Goal: Complete application form

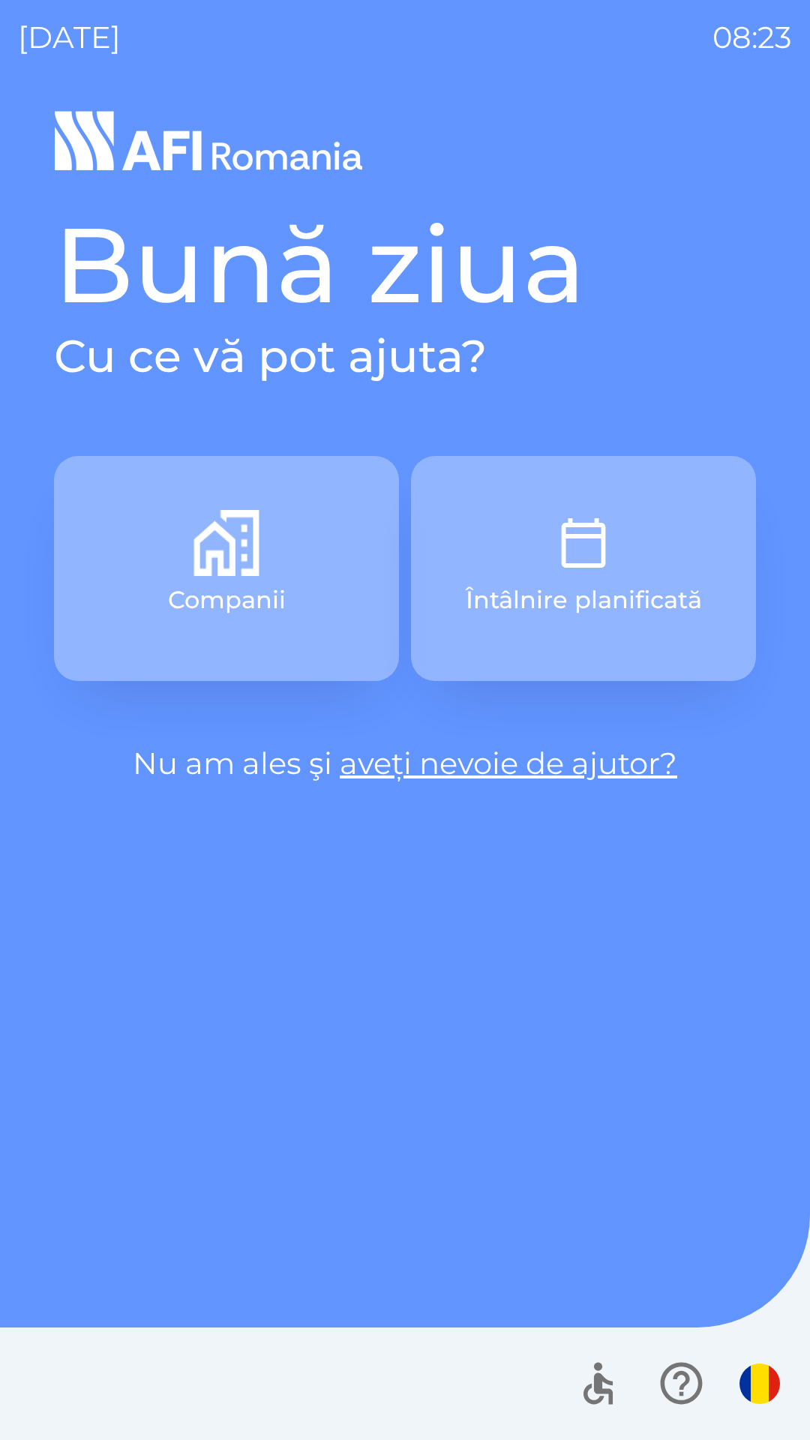
click at [241, 581] on button "Companii" at bounding box center [226, 568] width 345 height 225
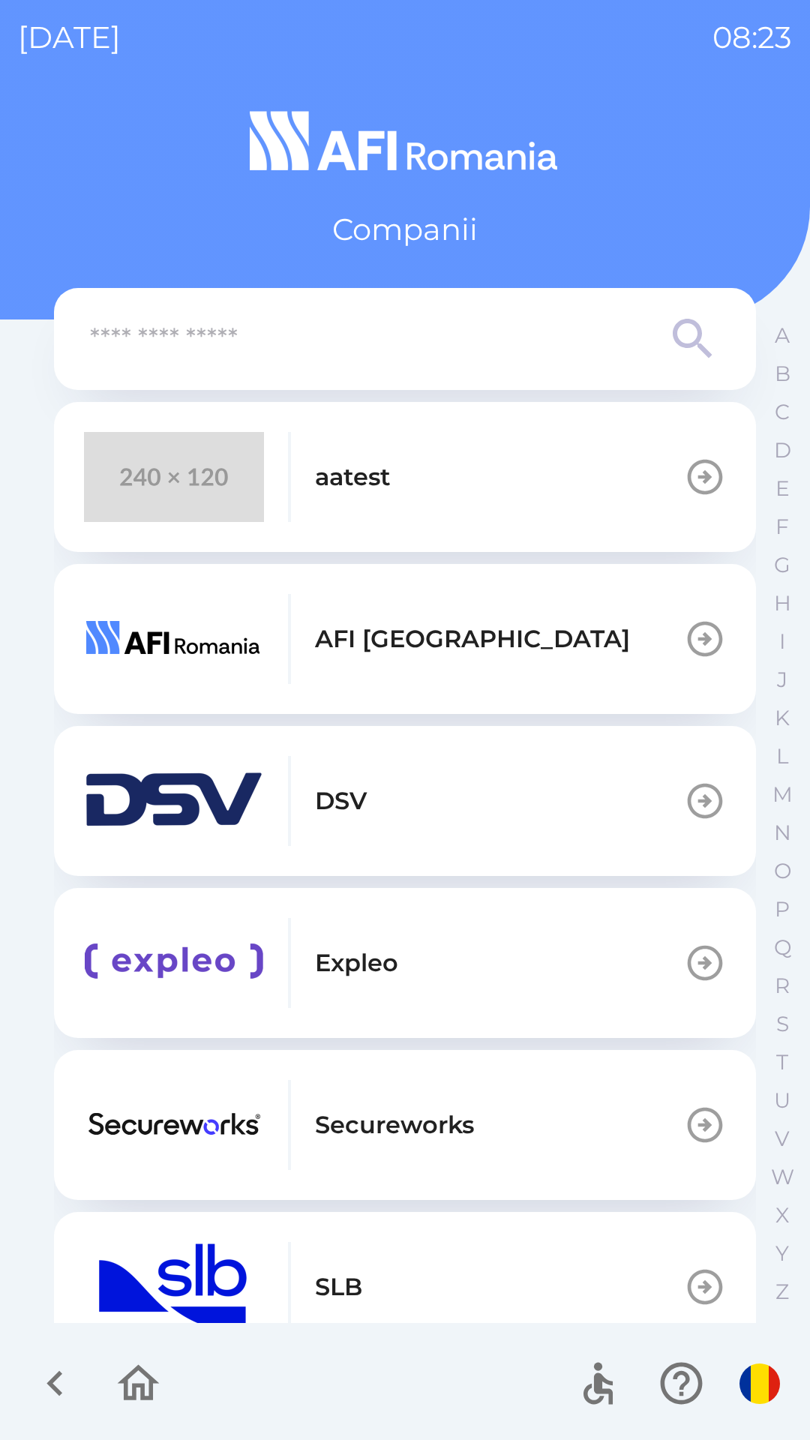
click at [443, 508] on button "aatest" at bounding box center [405, 477] width 702 height 150
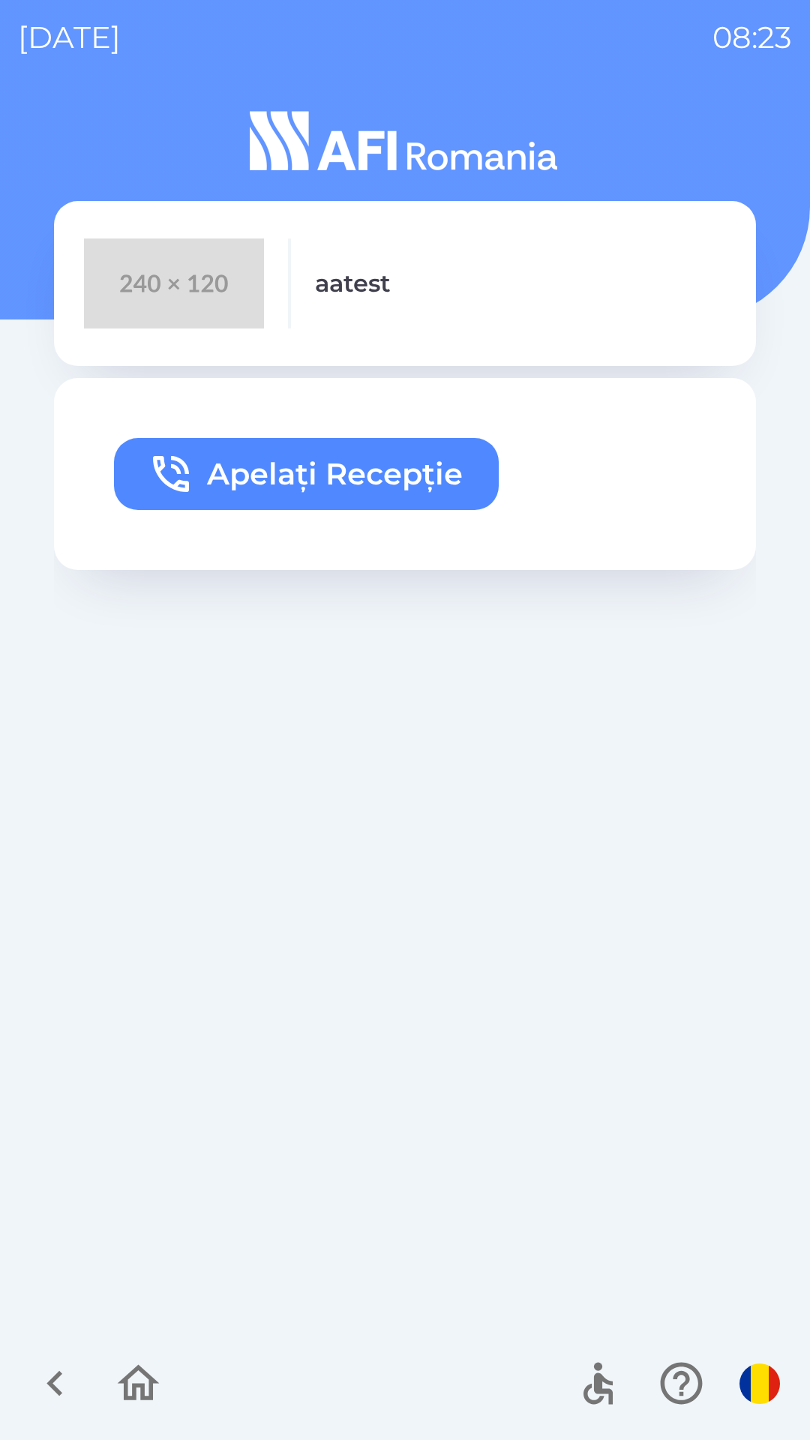
click at [320, 480] on button "Apelați Recepție" at bounding box center [306, 474] width 385 height 72
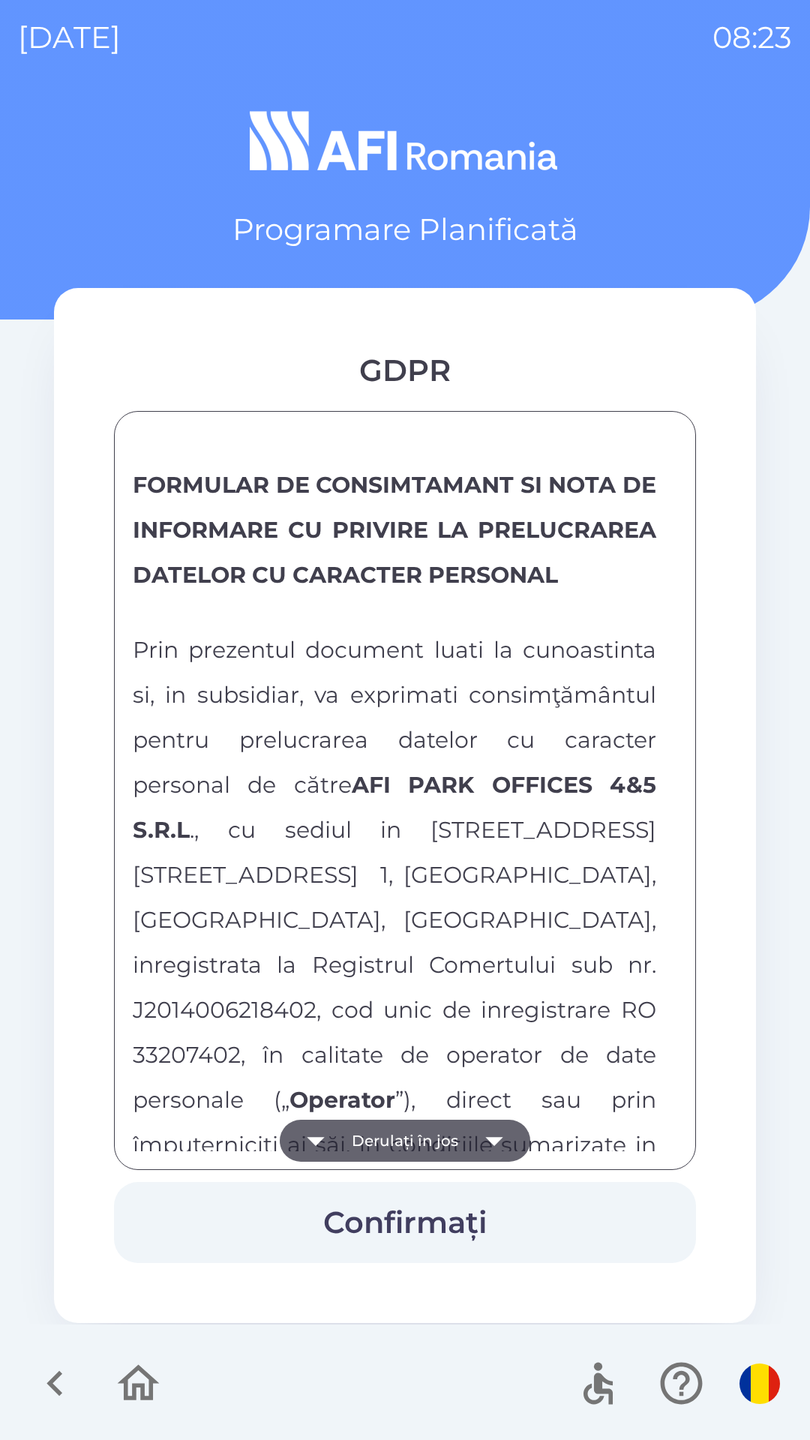
click at [455, 1153] on button "Derulați în jos" at bounding box center [405, 1141] width 250 height 42
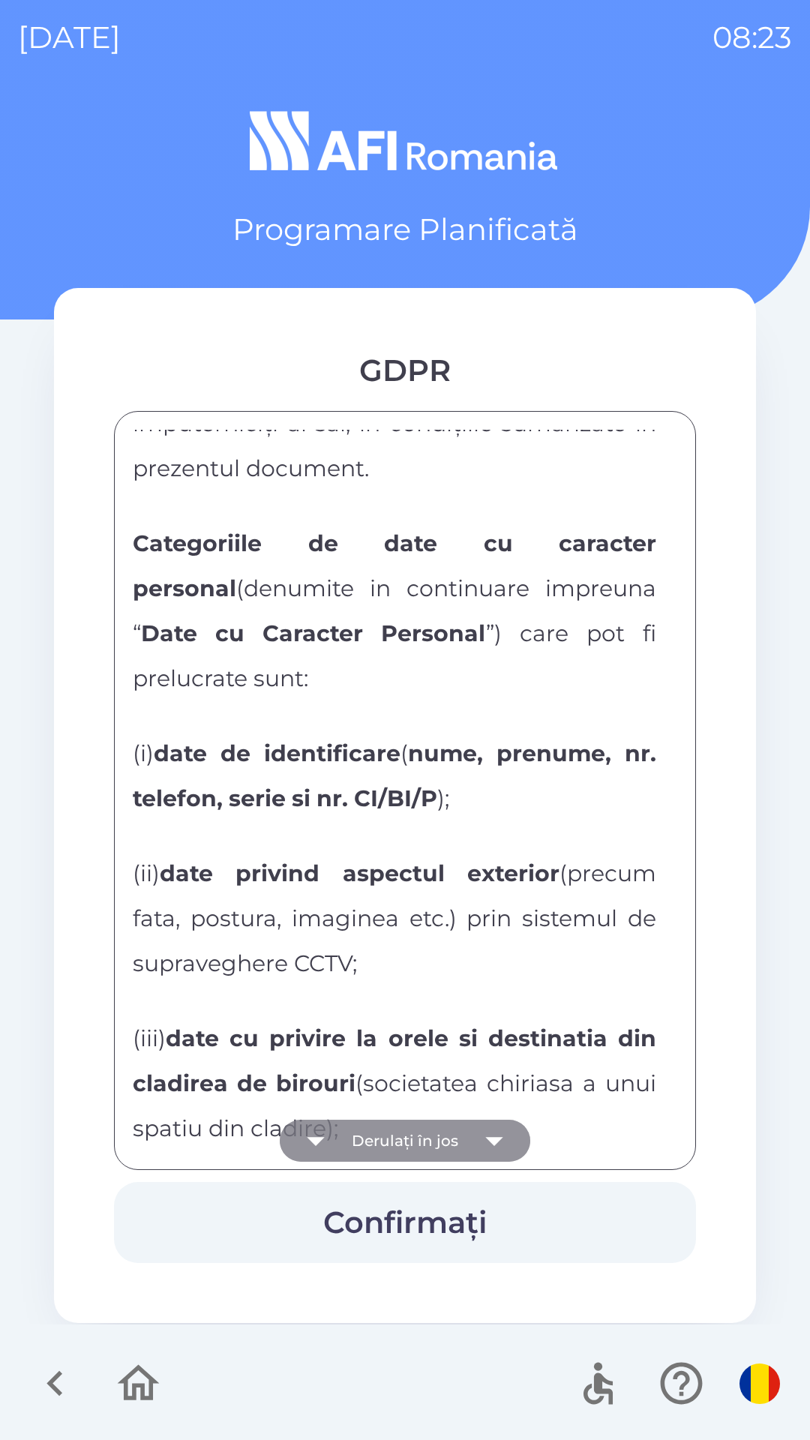
click at [455, 1153] on button "Derulați în jos" at bounding box center [405, 1141] width 250 height 42
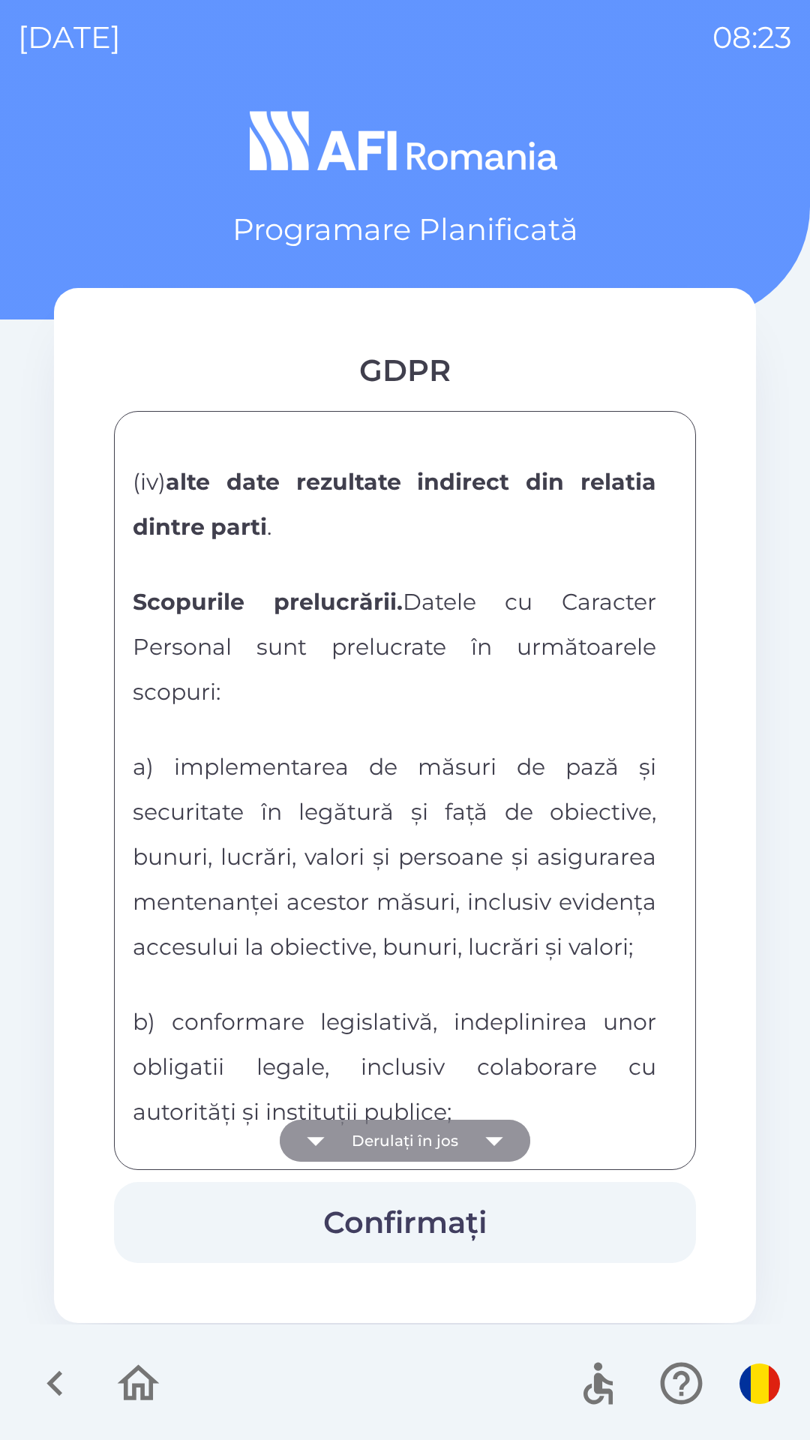
click at [455, 1153] on button "Derulați în jos" at bounding box center [405, 1141] width 250 height 42
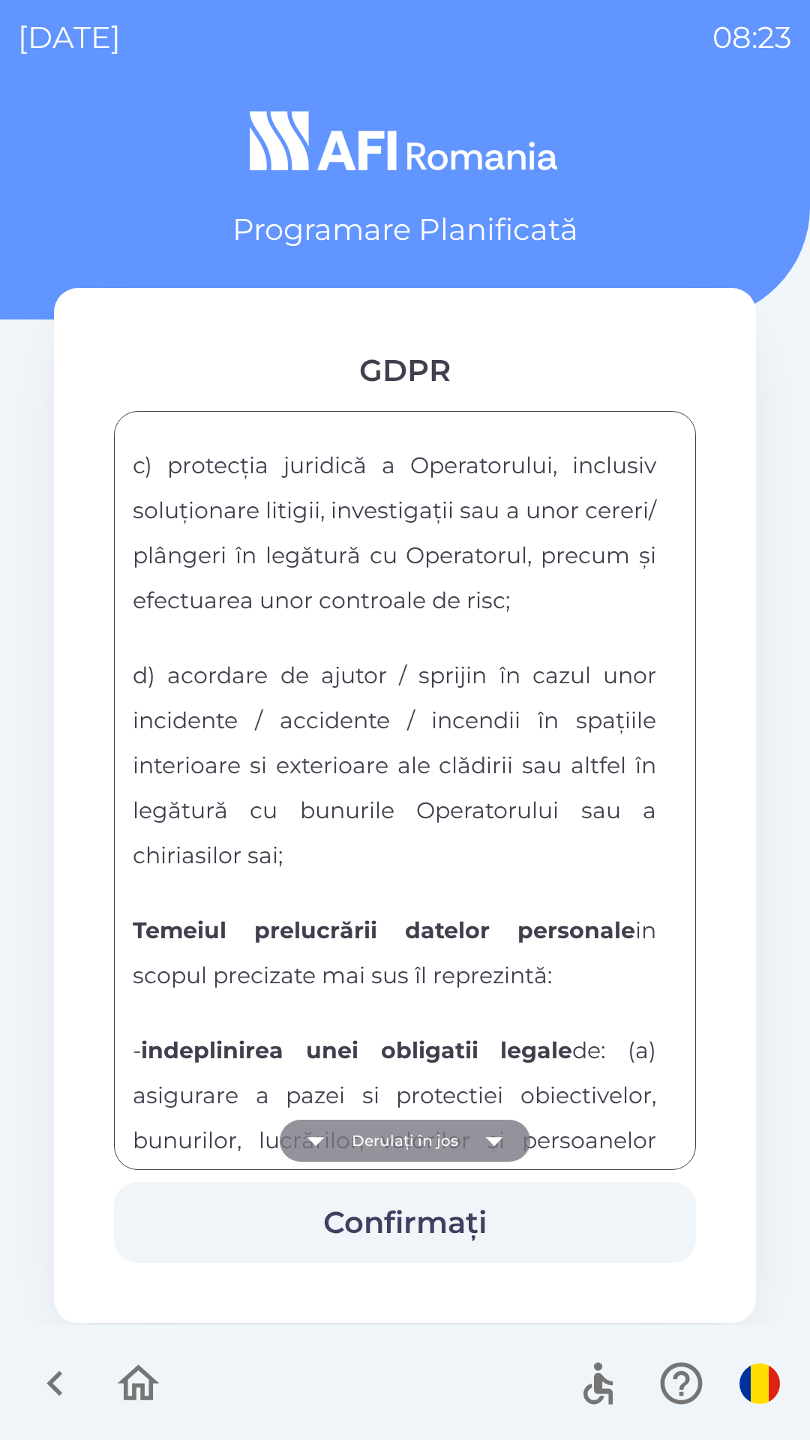
click at [455, 1153] on button "Derulați în jos" at bounding box center [405, 1141] width 250 height 42
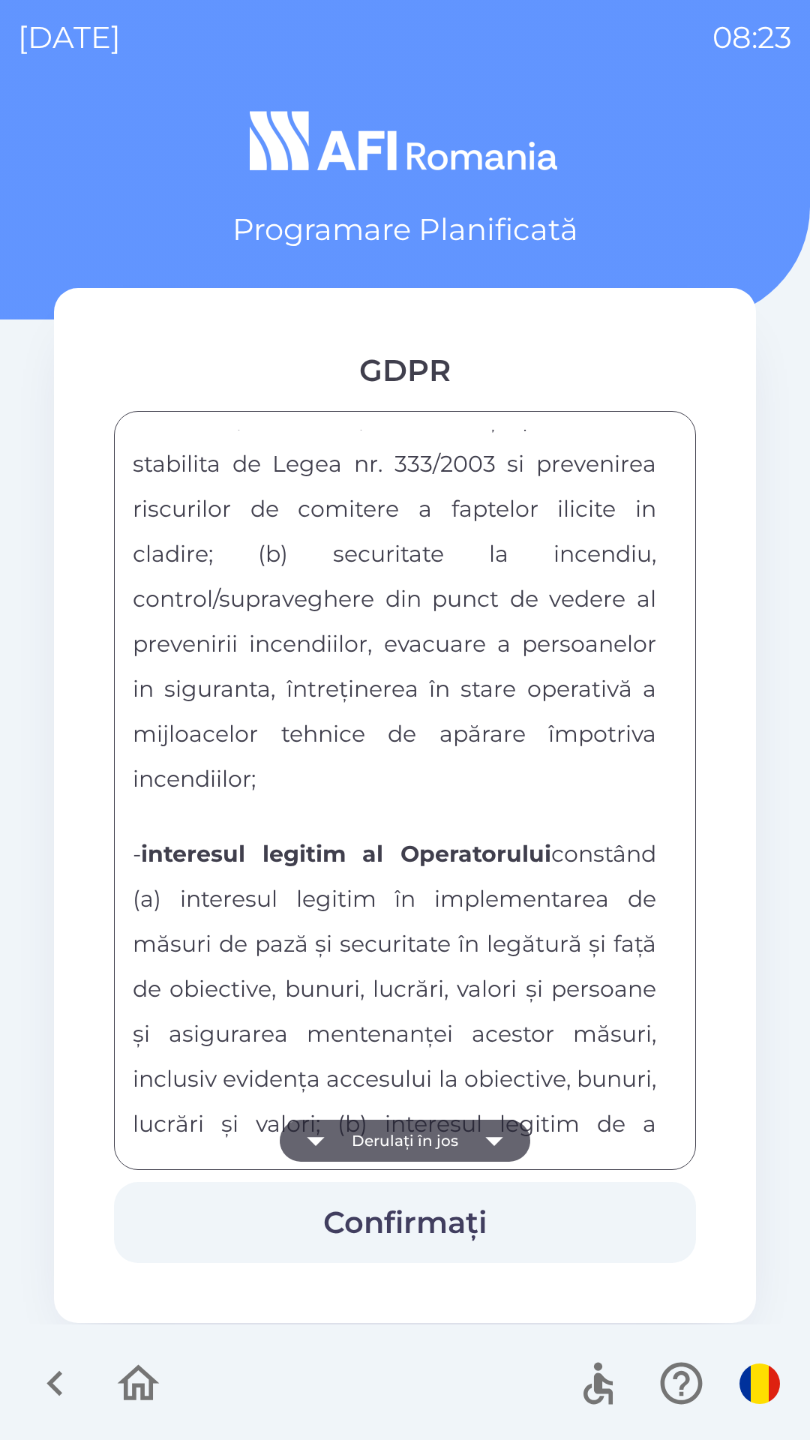
click at [404, 1137] on button "Derulați în jos" at bounding box center [405, 1141] width 250 height 42
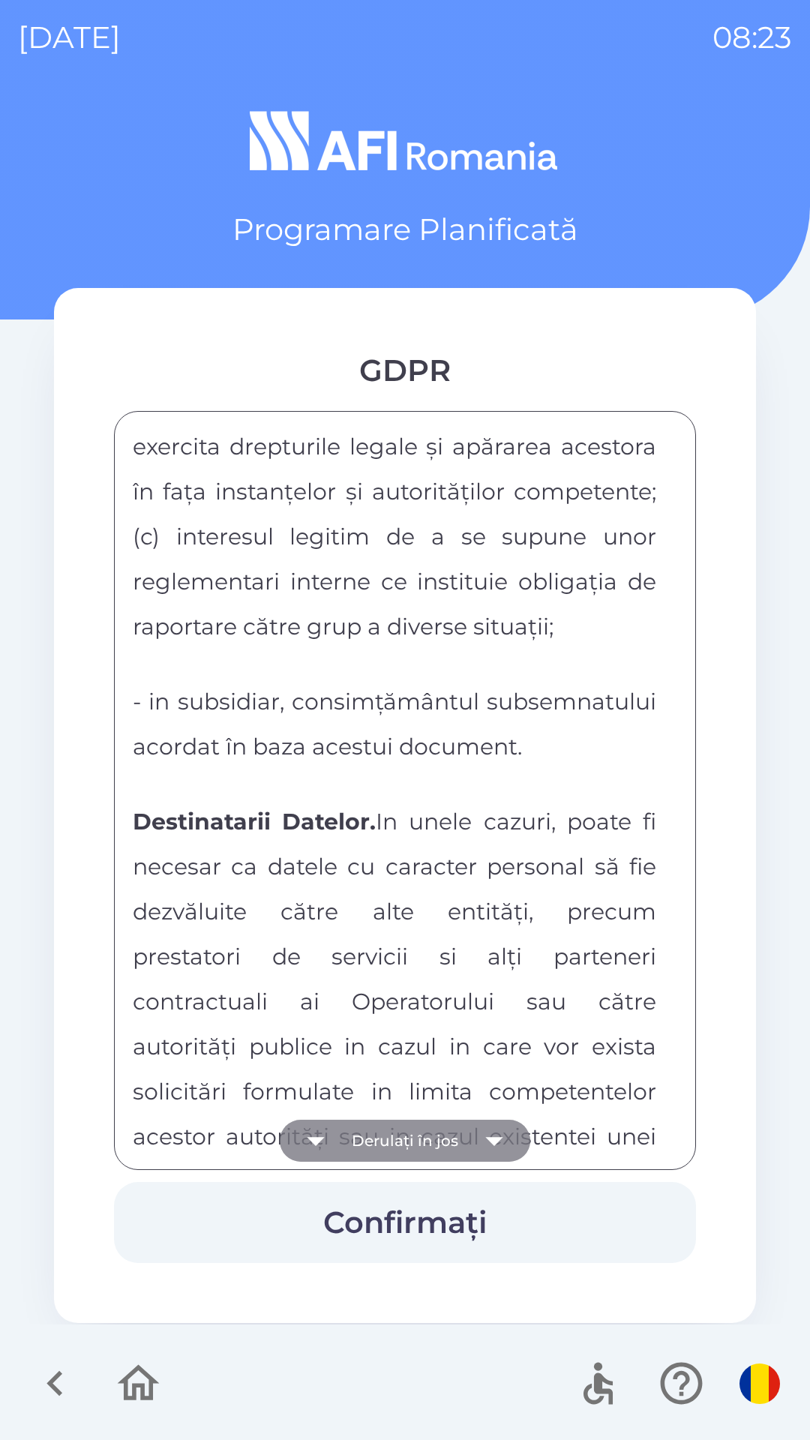
click at [404, 1137] on button "Derulați în jos" at bounding box center [405, 1141] width 250 height 42
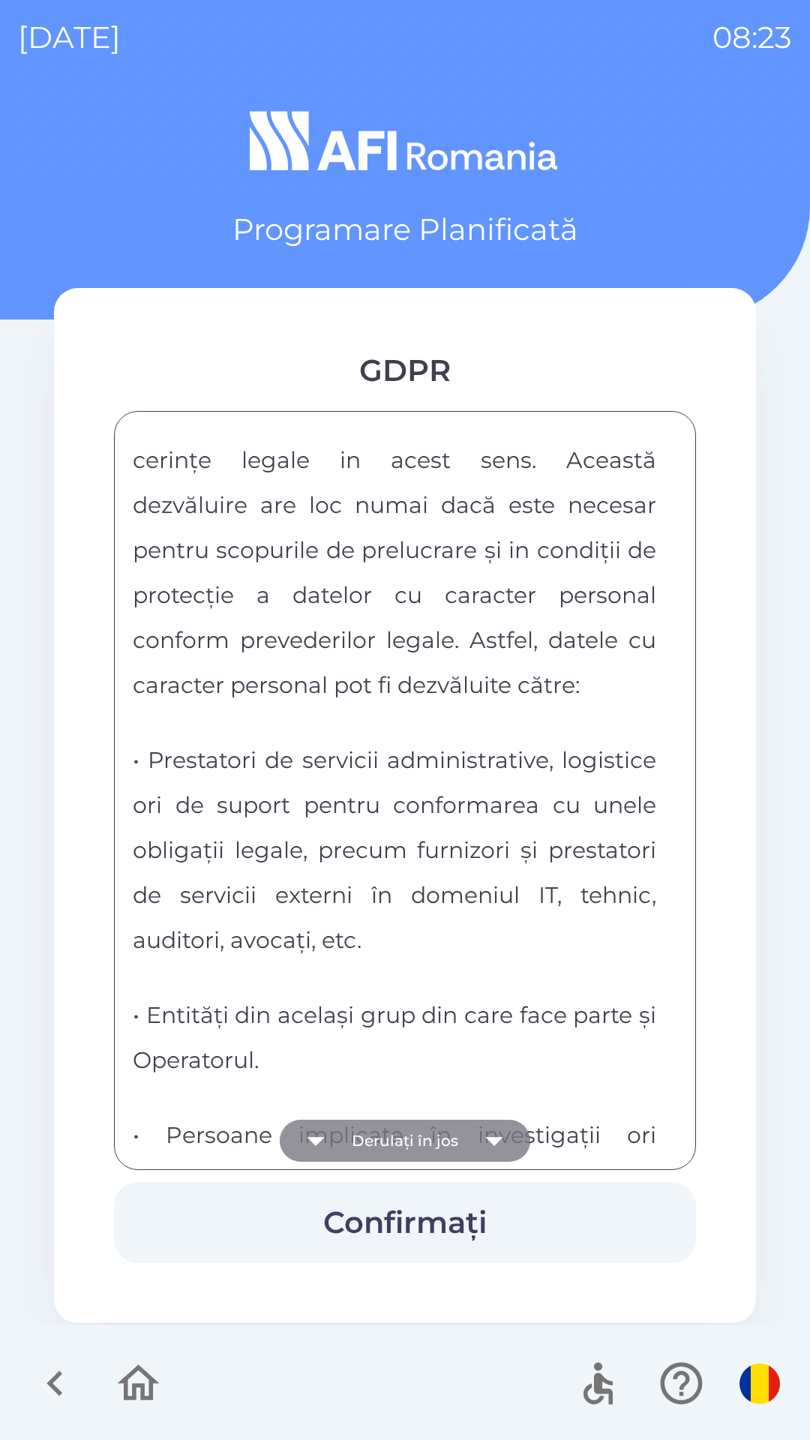
click at [404, 1137] on button "Derulați în jos" at bounding box center [405, 1141] width 250 height 42
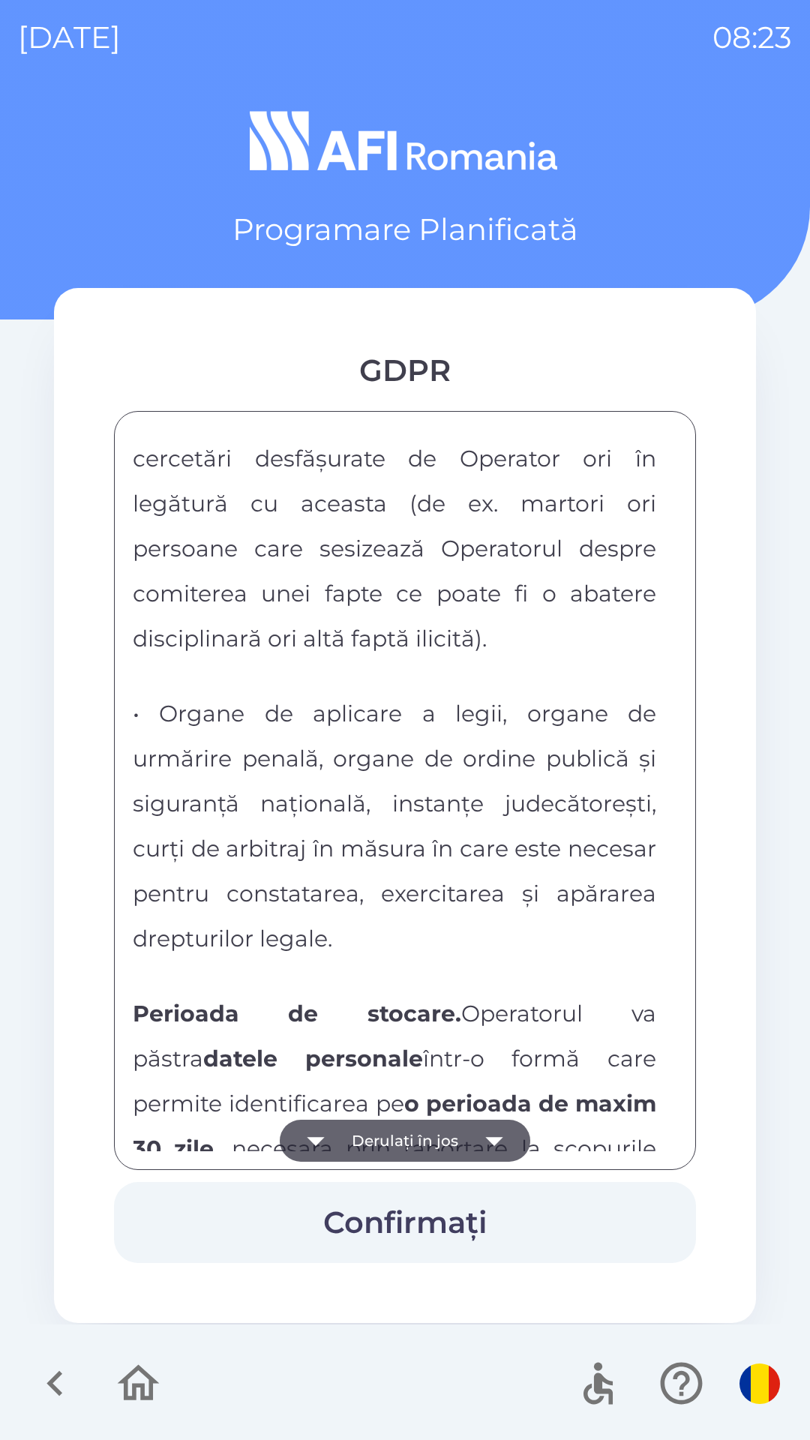
click at [404, 1137] on button "Derulați în jos" at bounding box center [405, 1141] width 250 height 42
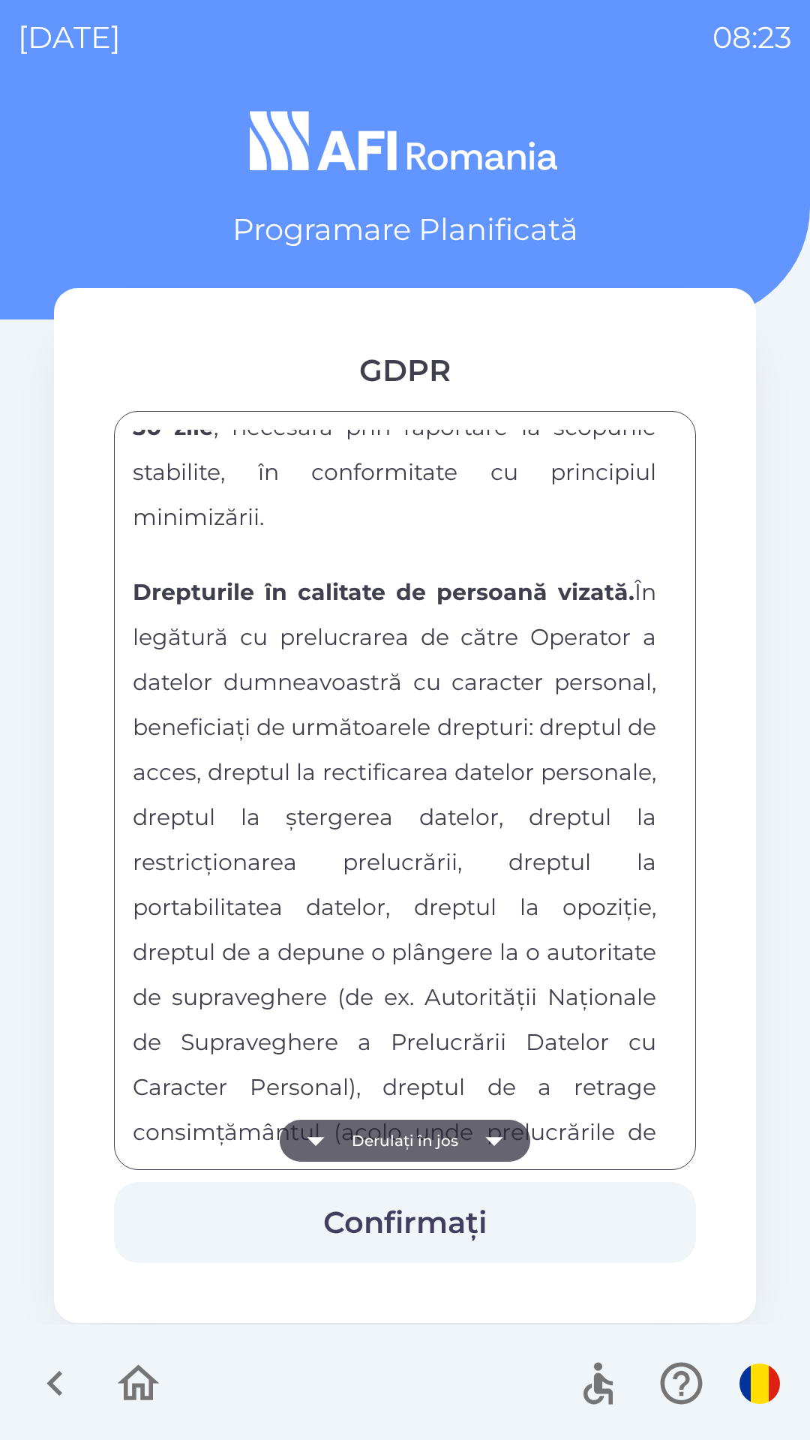
click at [404, 1137] on button "Derulați în jos" at bounding box center [405, 1141] width 250 height 42
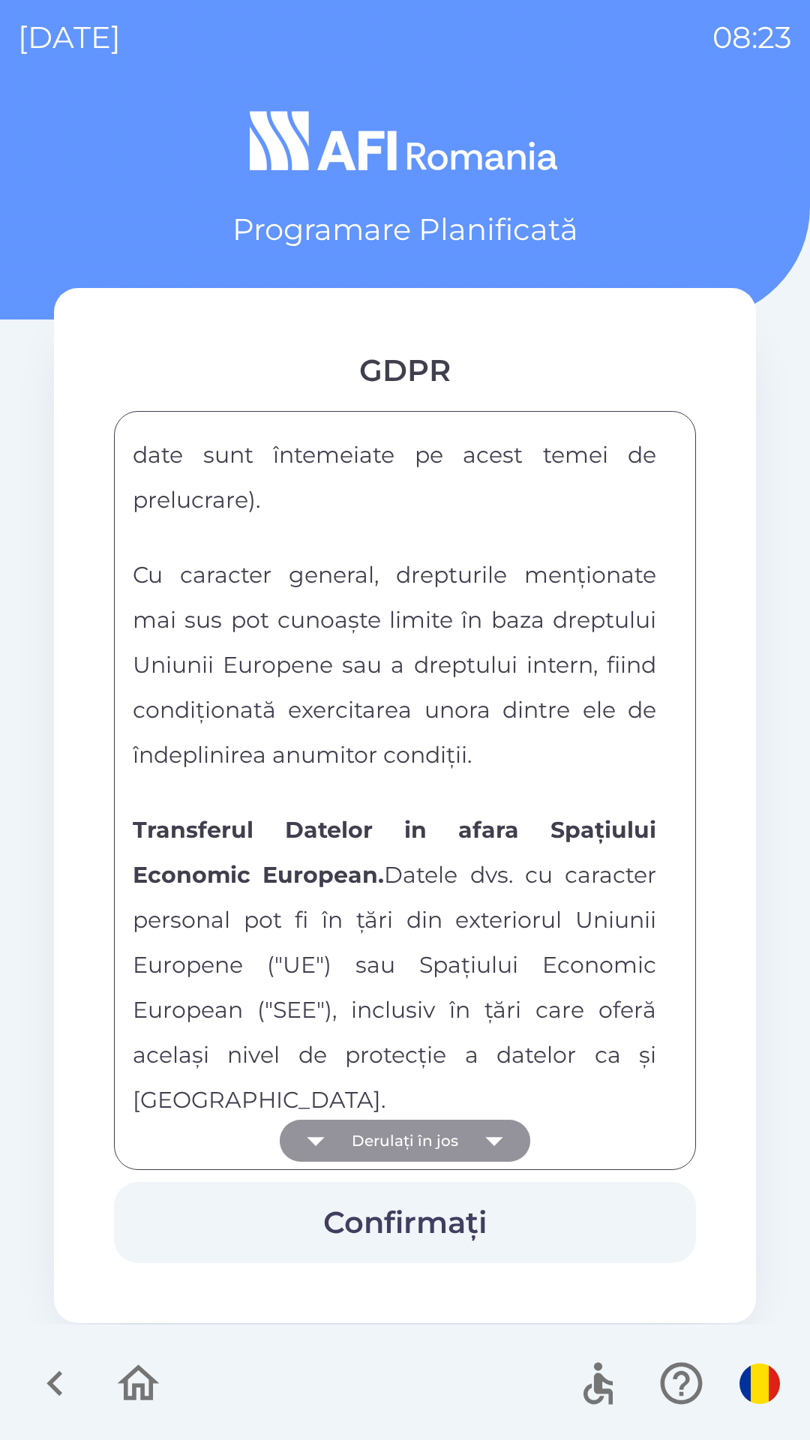
click at [404, 1137] on button "Derulați în jos" at bounding box center [405, 1141] width 250 height 42
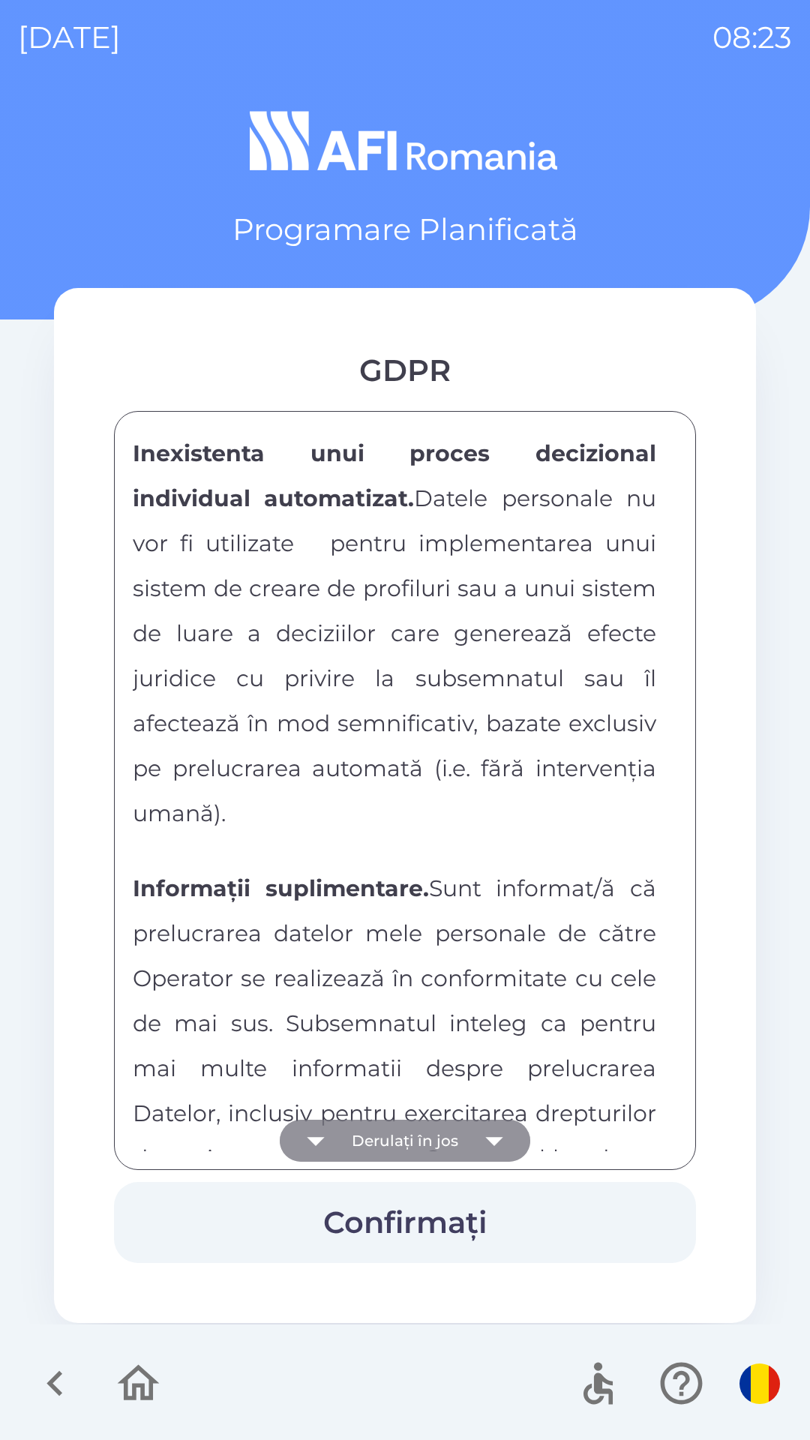
click at [404, 1137] on button "Derulați în jos" at bounding box center [405, 1141] width 250 height 42
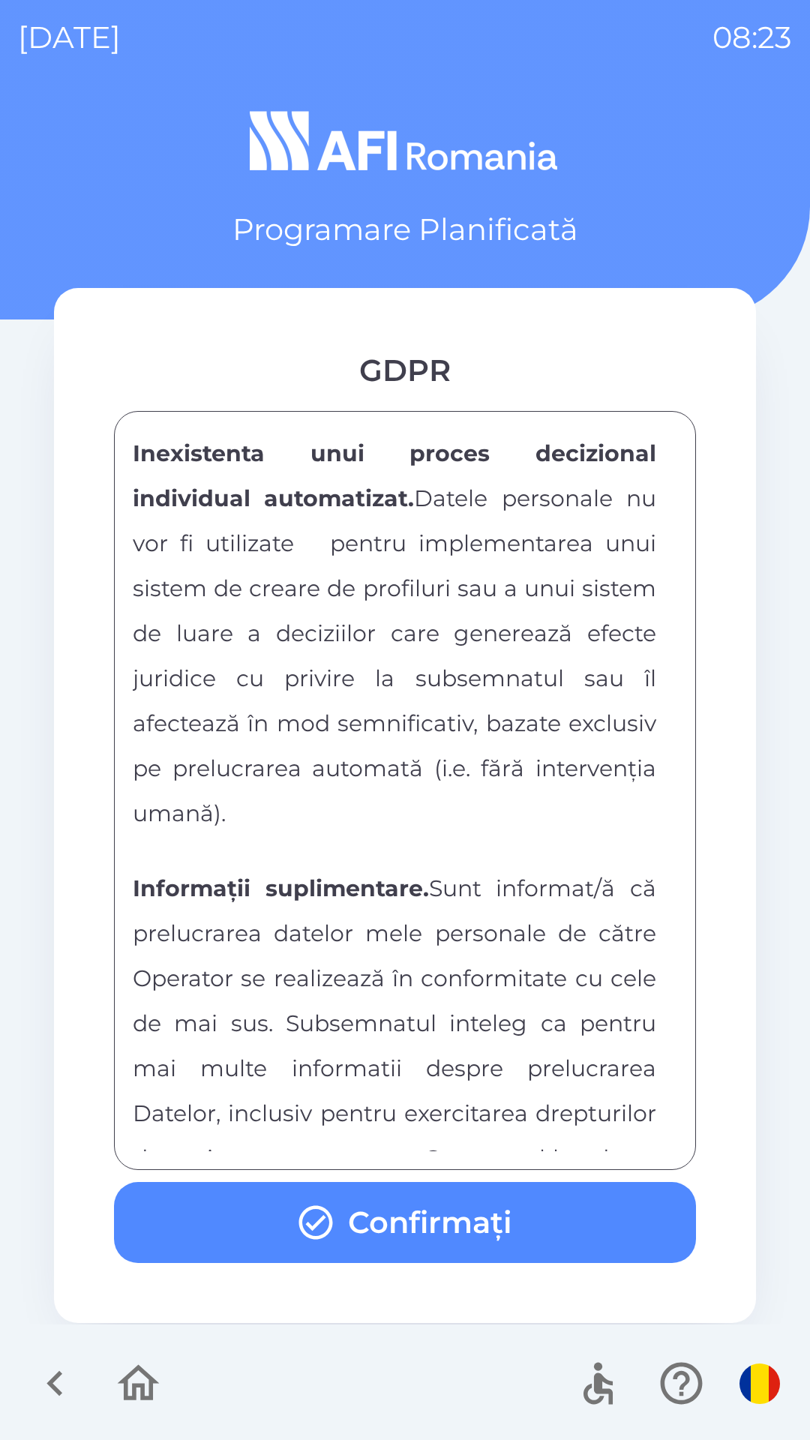
scroll to position [7841, 0]
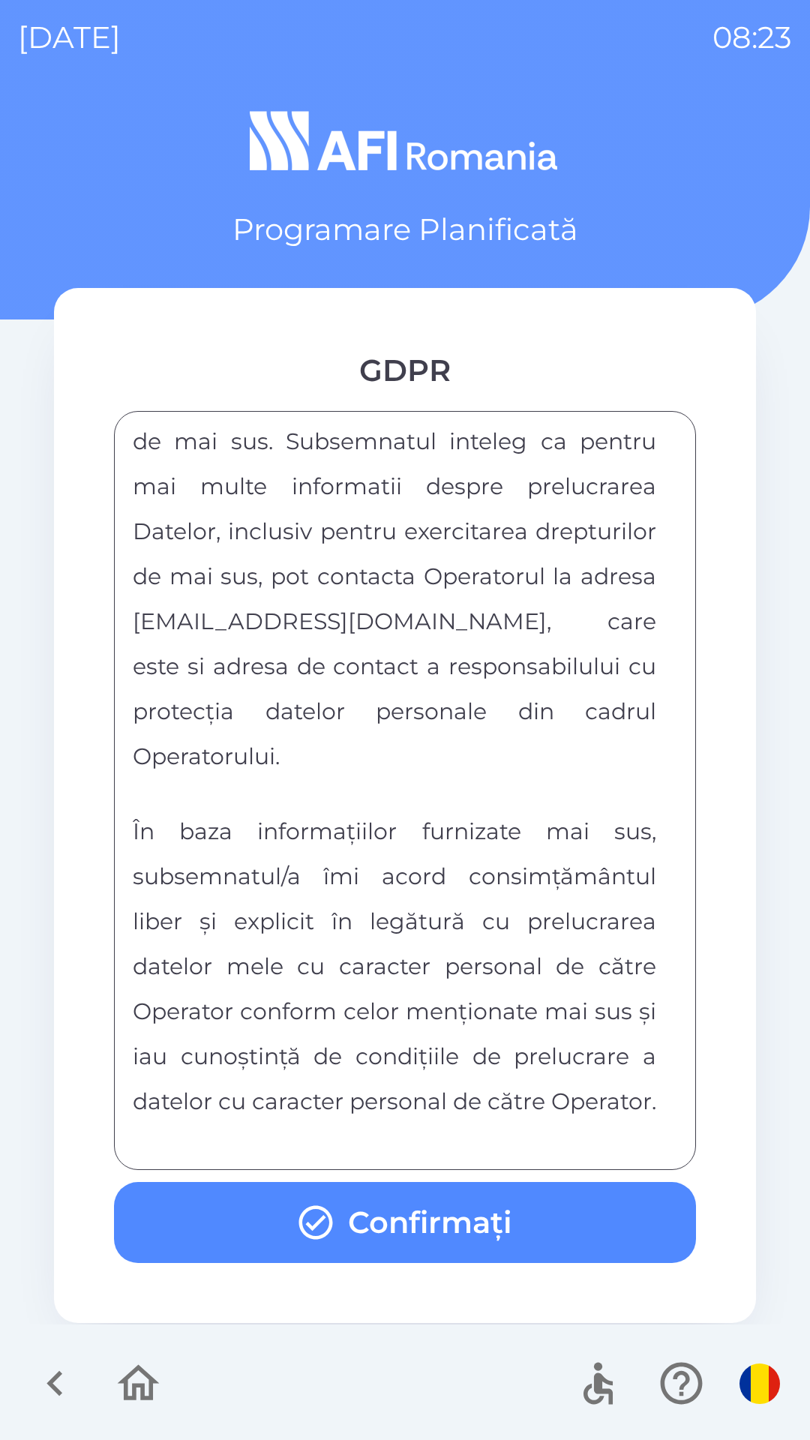
click at [404, 1137] on div "FORMULAR DE CONSIMTAMANT SI NOTA DE INFORMARE CU PRIVIRE LA PRELUCRAREA DATELOR…" at bounding box center [405, 790] width 544 height 721
click at [419, 1215] on button "Confirmați" at bounding box center [405, 1222] width 582 height 81
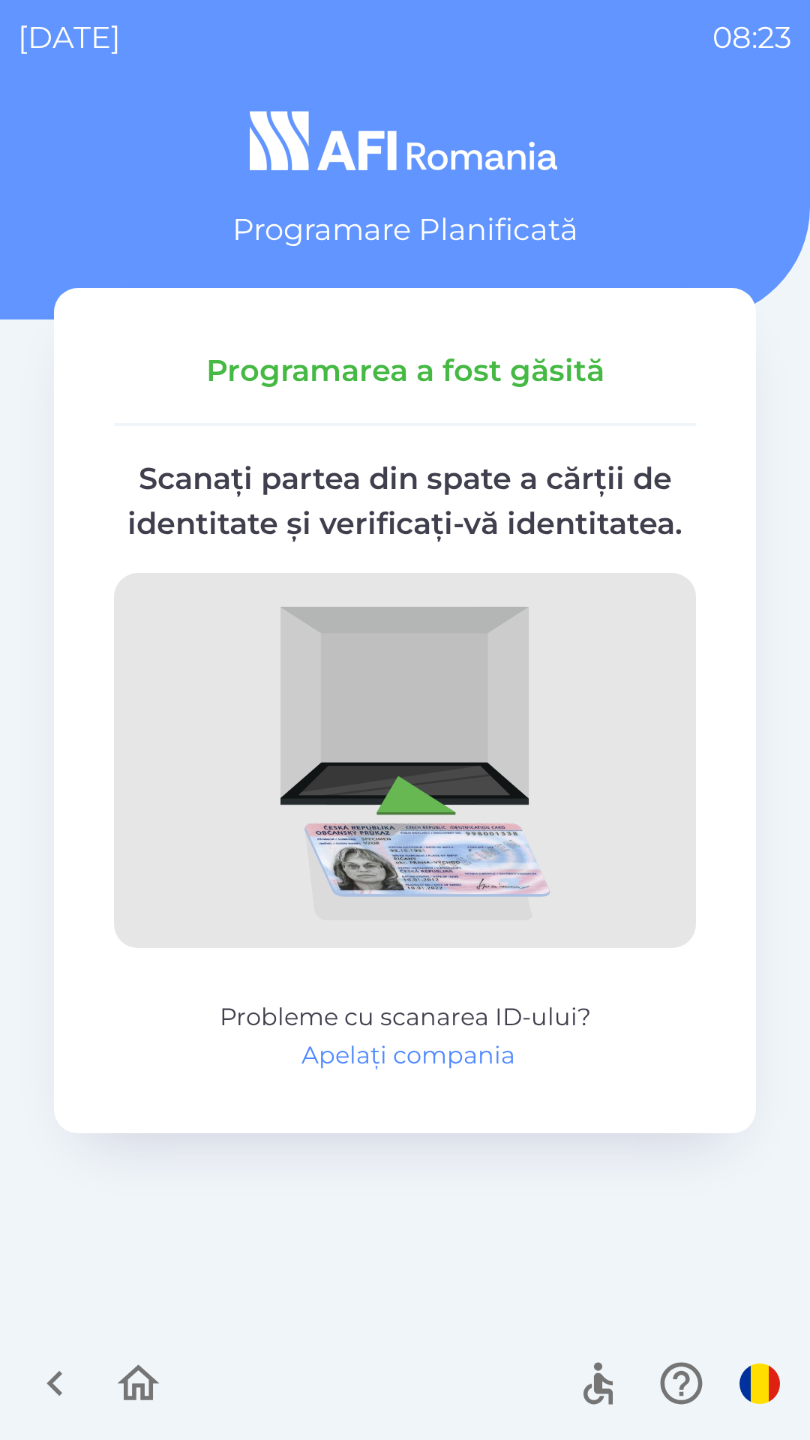
click at [457, 1059] on button "Apelați compania" at bounding box center [408, 1055] width 214 height 36
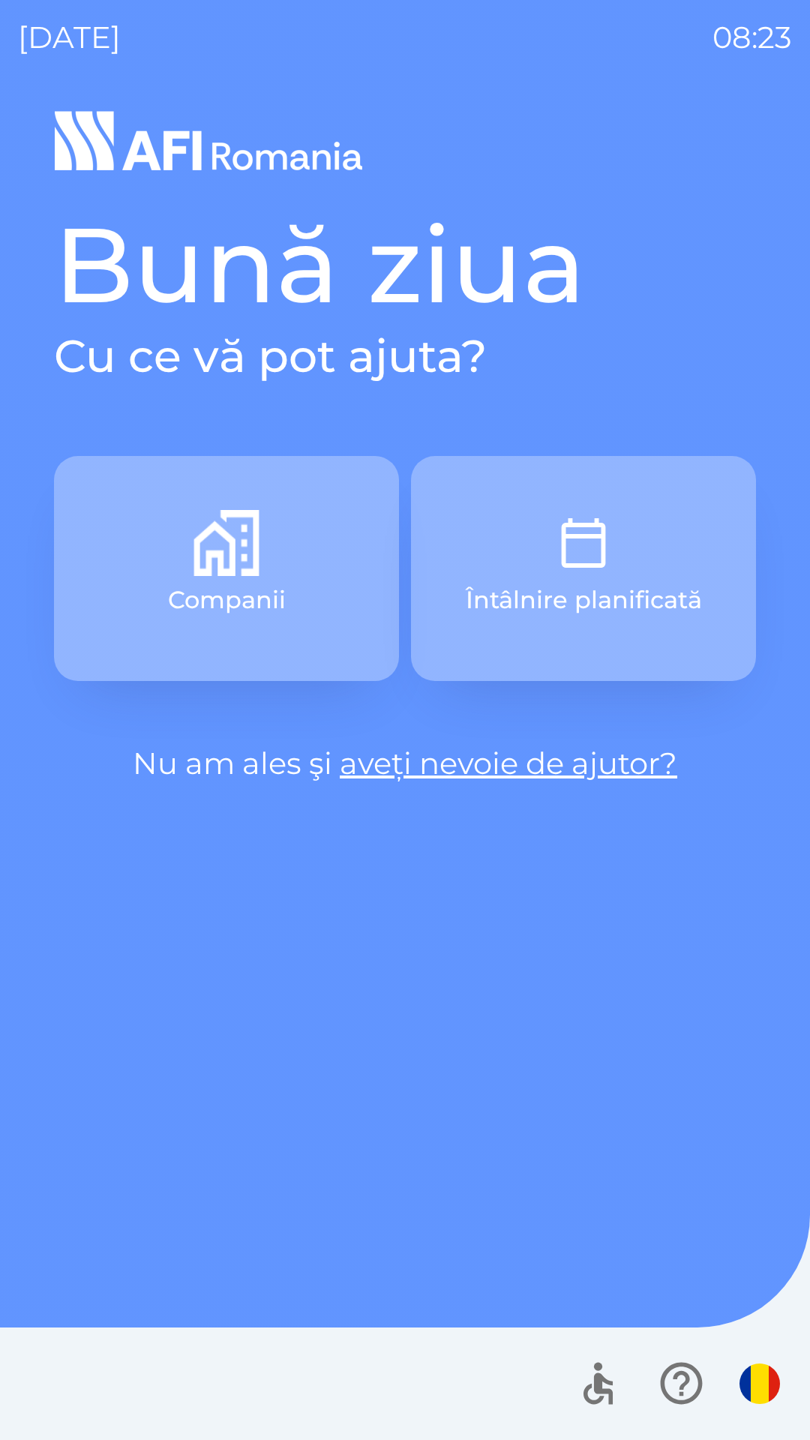
click at [217, 592] on p "Companii" at bounding box center [227, 600] width 118 height 36
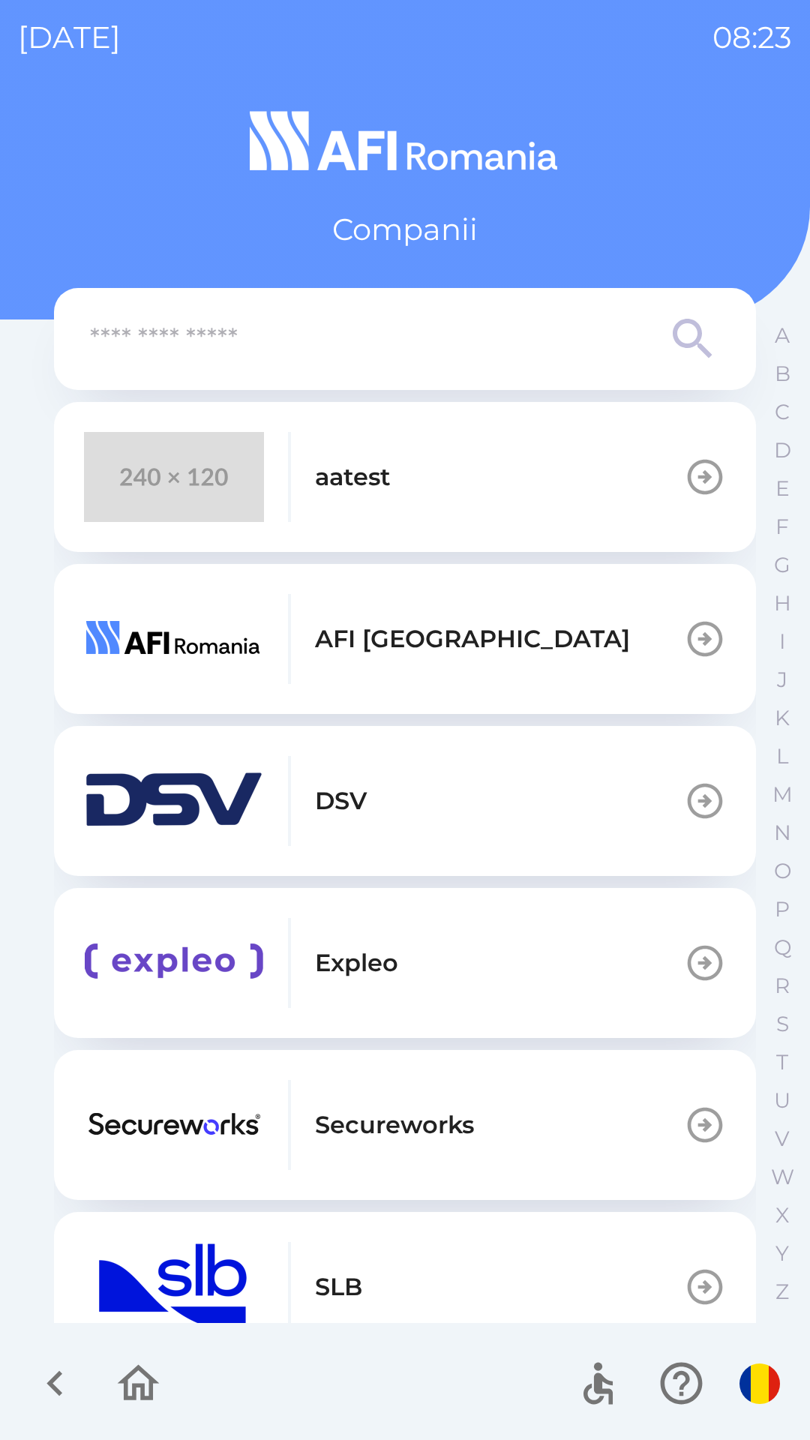
click at [433, 470] on button "aatest" at bounding box center [405, 477] width 702 height 150
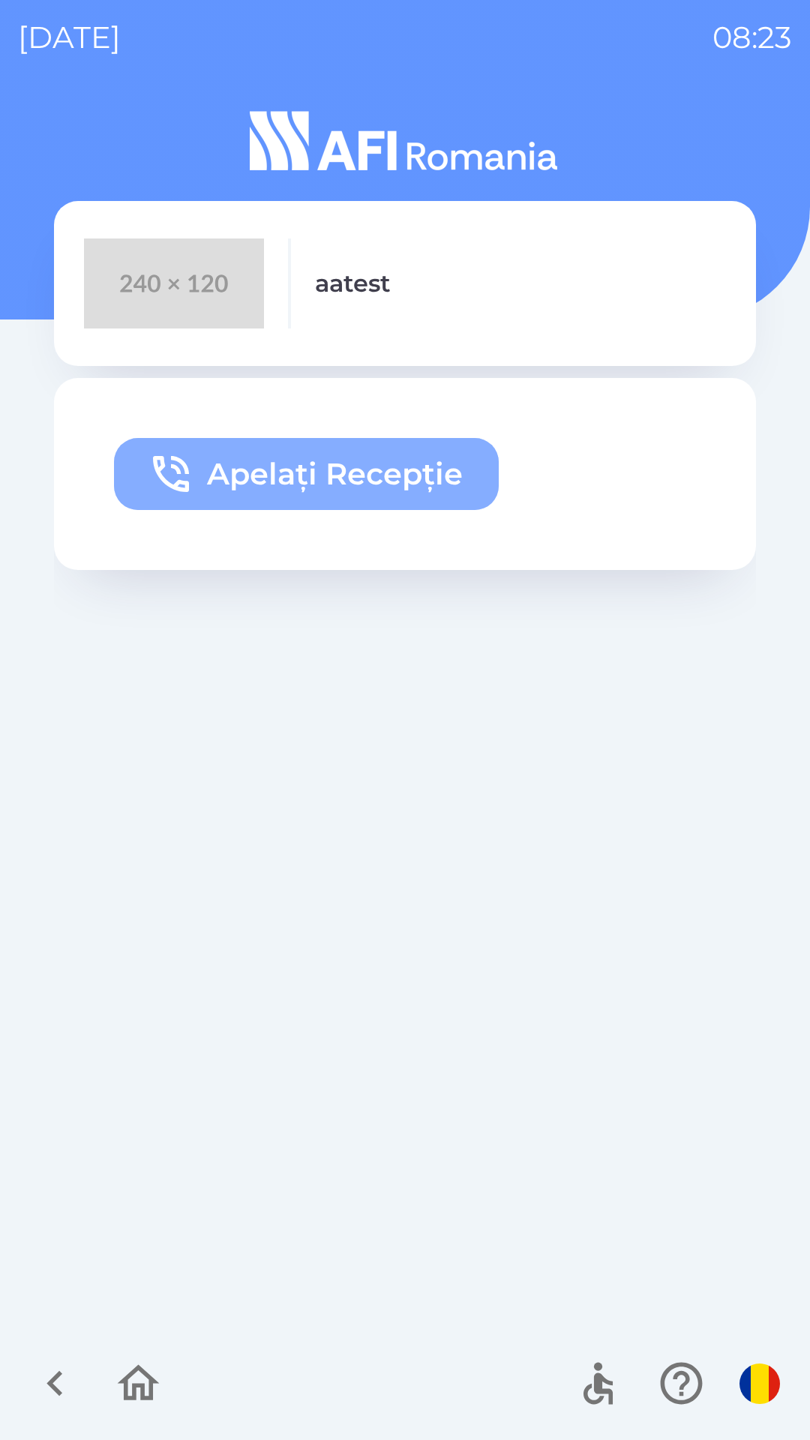
click at [313, 458] on button "Apelați Recepție" at bounding box center [306, 474] width 385 height 72
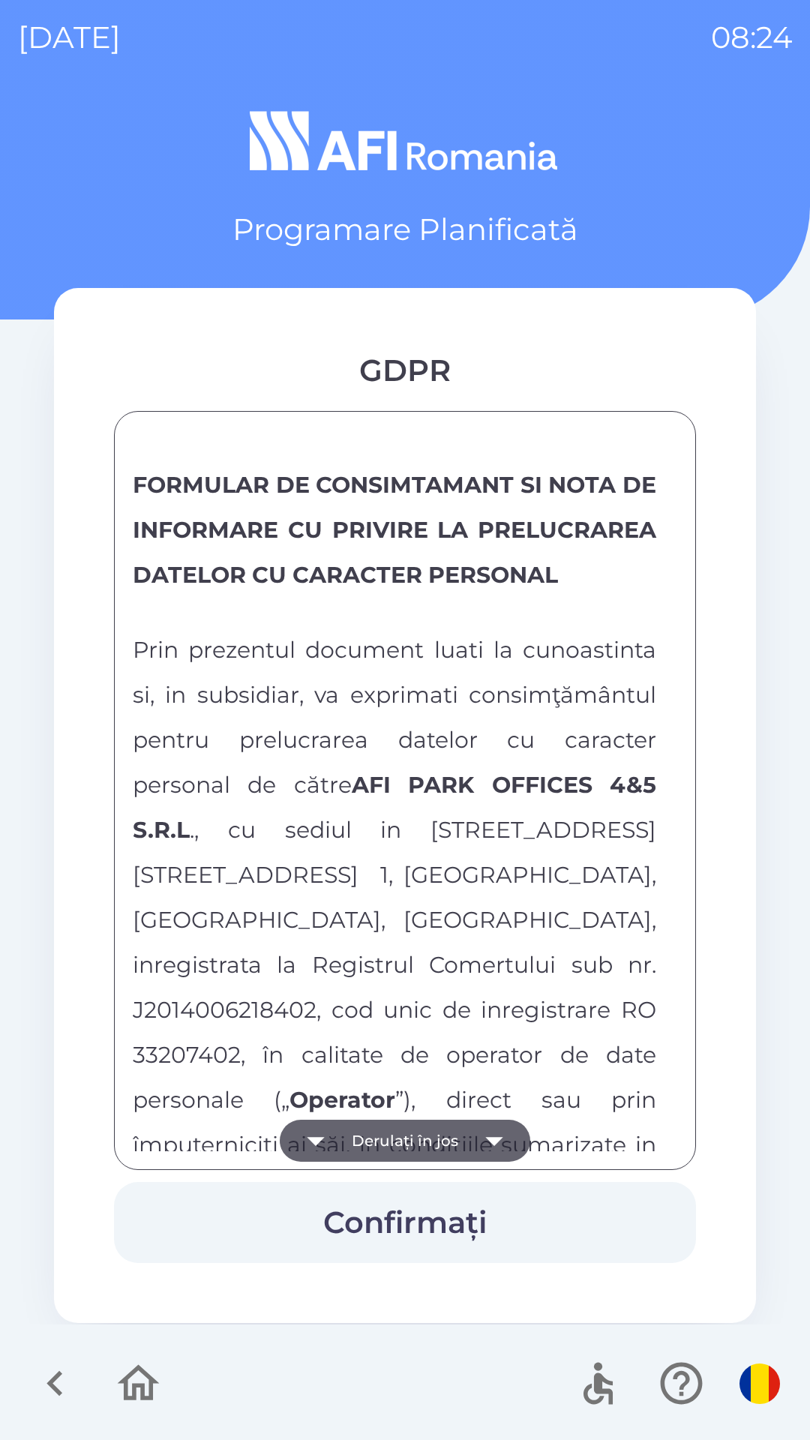
drag, startPoint x: 668, startPoint y: 472, endPoint x: 675, endPoint y: 568, distance: 95.5
click at [672, 614] on div "FORMULAR DE CONSIMTAMANT SI NOTA DE INFORMARE CU PRIVIRE LA PRELUCRAREA DATELOR…" at bounding box center [405, 790] width 544 height 721
drag, startPoint x: 680, startPoint y: 458, endPoint x: 679, endPoint y: 529, distance: 70.5
click at [679, 529] on div "FORMULAR DE CONSIMTAMANT SI NOTA DE INFORMARE CU PRIVIRE LA PRELUCRAREA DATELOR…" at bounding box center [405, 790] width 582 height 759
click at [448, 1140] on button "Derulați în jos" at bounding box center [405, 1141] width 250 height 42
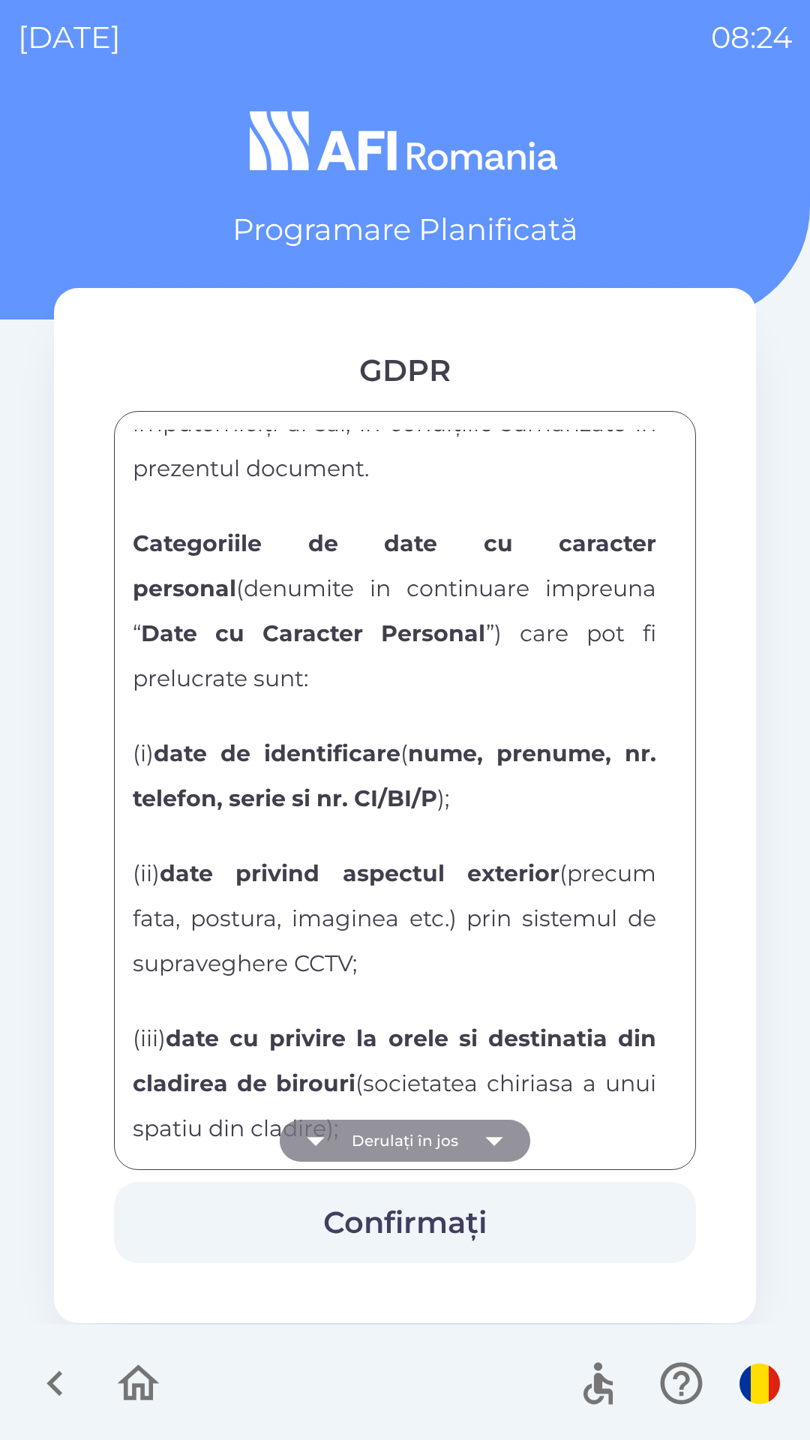
click at [448, 1140] on button "Derulați în jos" at bounding box center [405, 1141] width 250 height 42
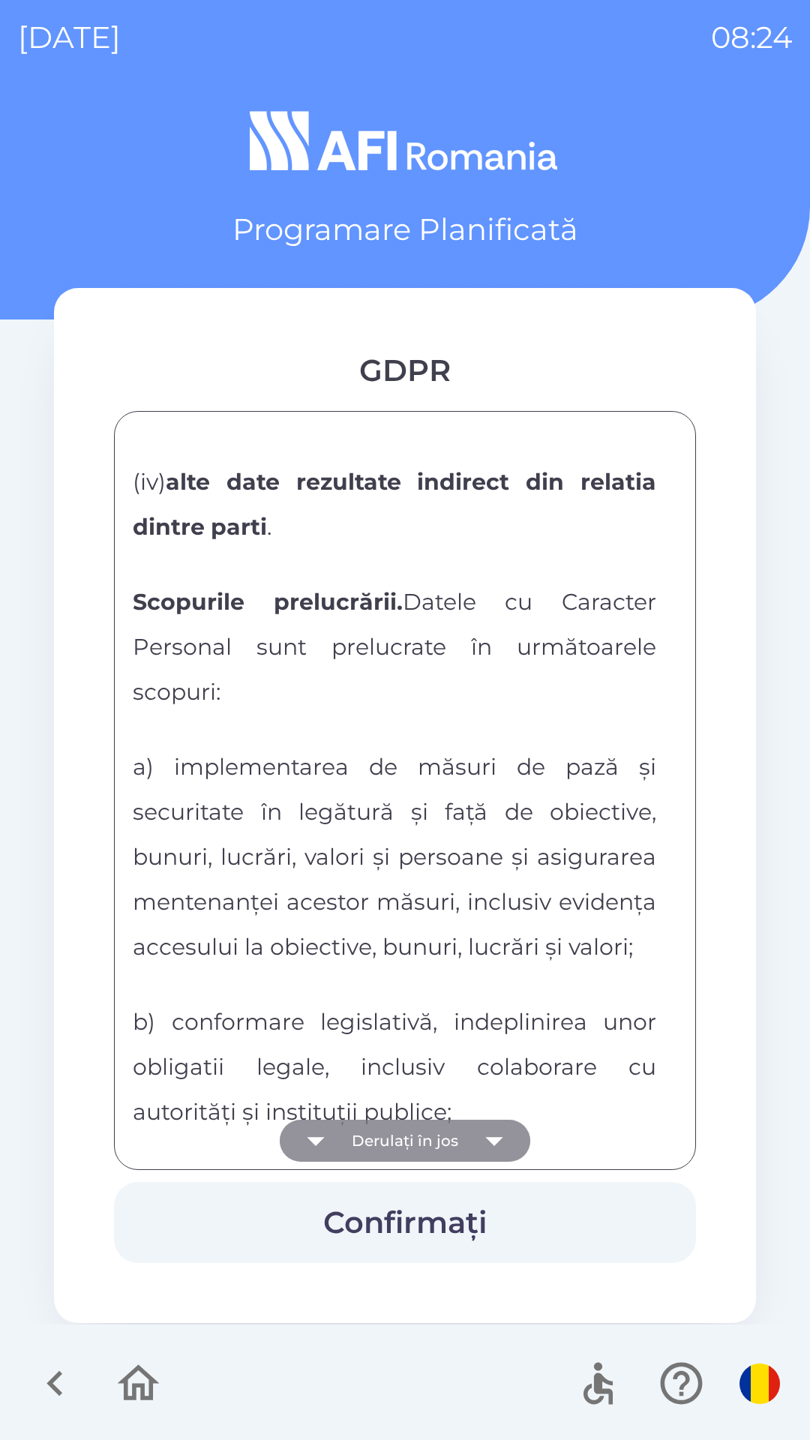
click at [448, 1140] on button "Derulați în jos" at bounding box center [405, 1141] width 250 height 42
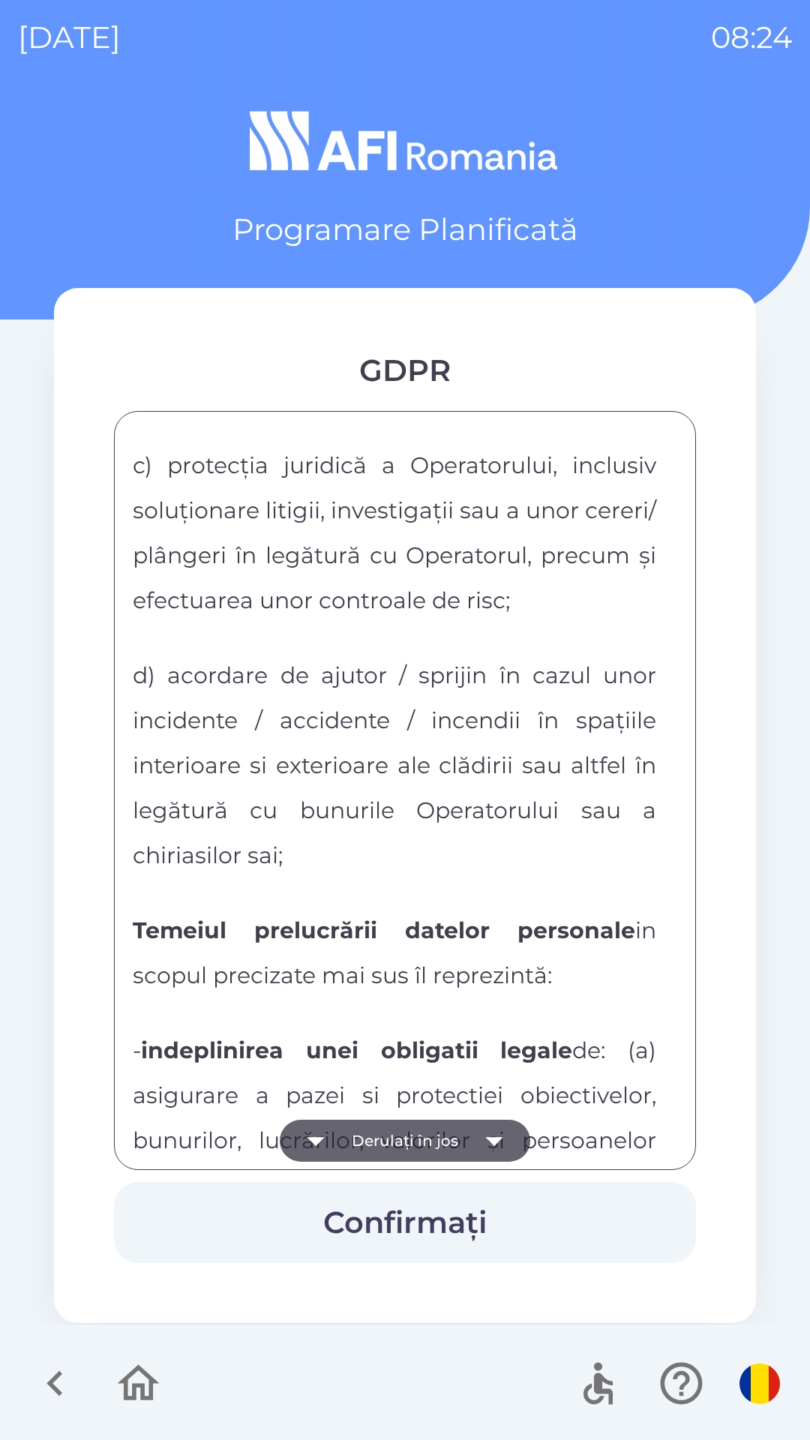
click at [448, 1140] on button "Derulați în jos" at bounding box center [405, 1141] width 250 height 42
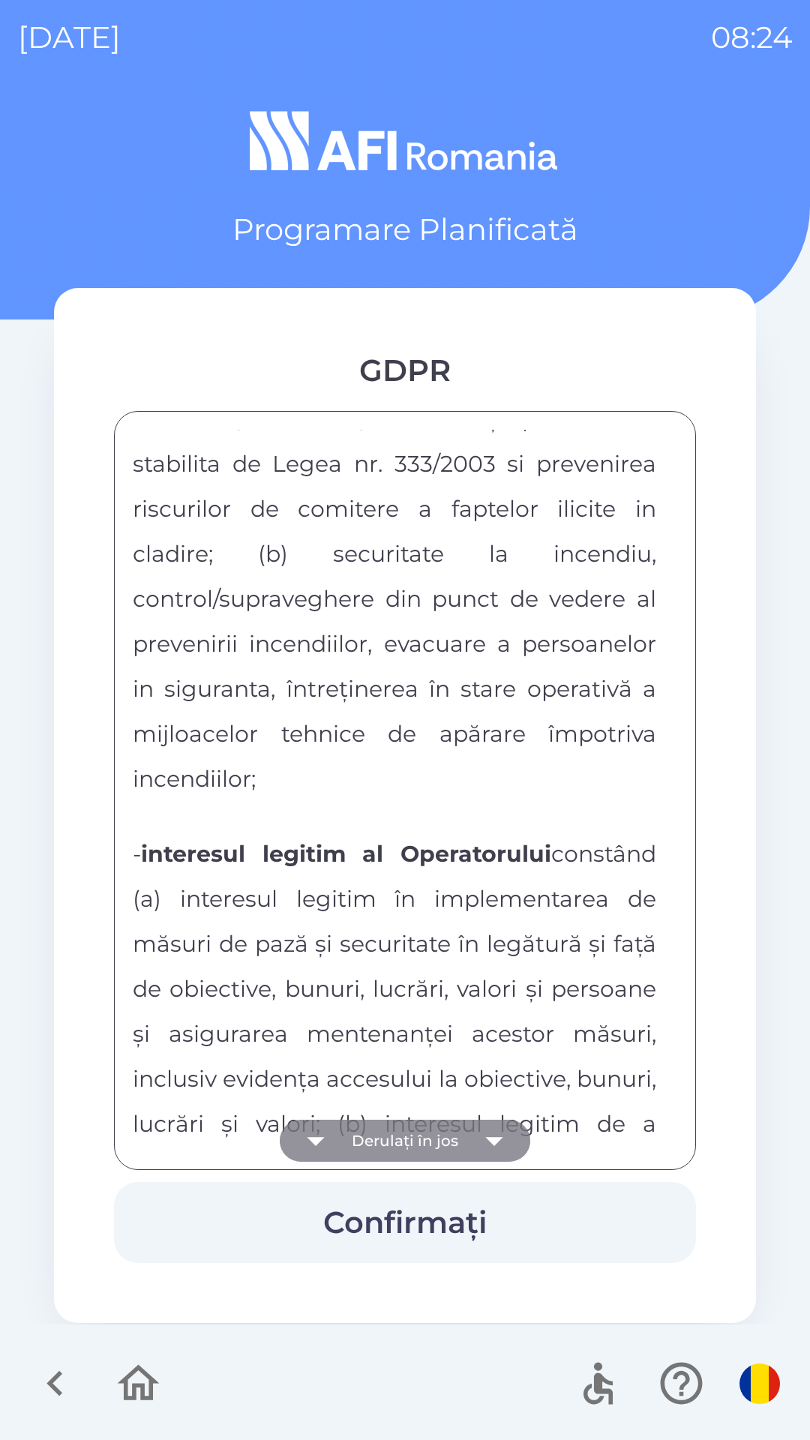
click at [448, 1140] on button "Derulați în jos" at bounding box center [405, 1141] width 250 height 42
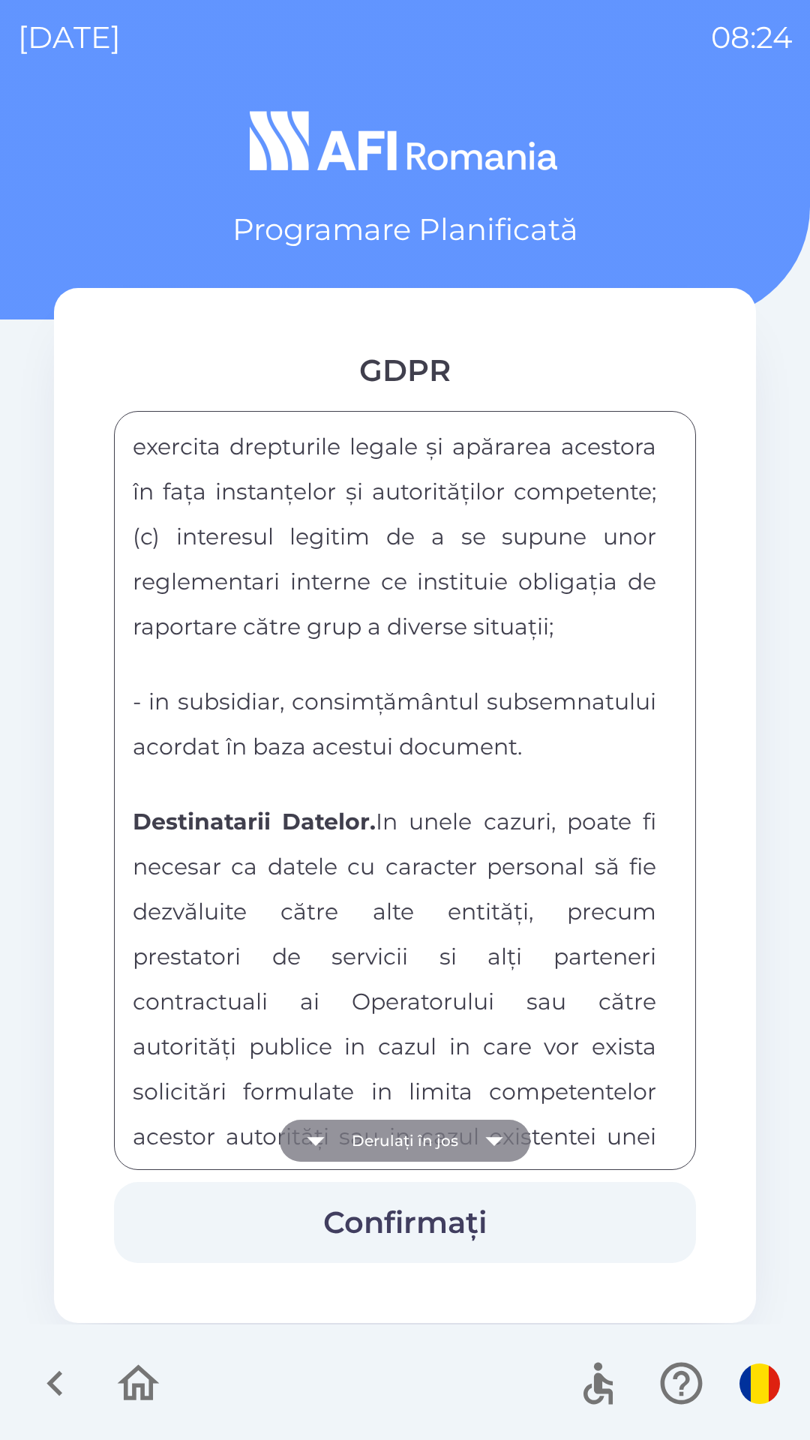
click at [448, 1140] on button "Derulați în jos" at bounding box center [405, 1141] width 250 height 42
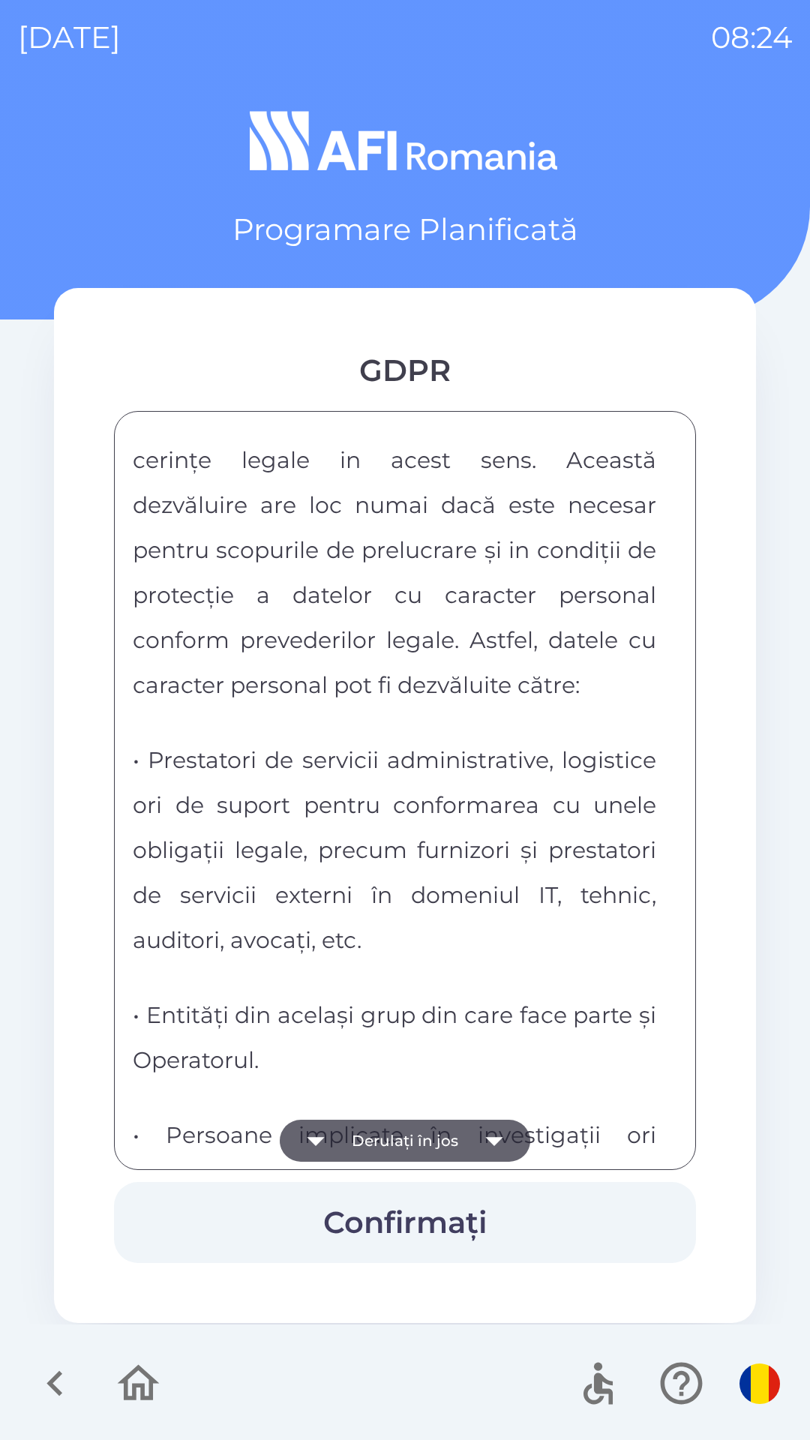
click at [448, 1140] on button "Derulați în jos" at bounding box center [405, 1141] width 250 height 42
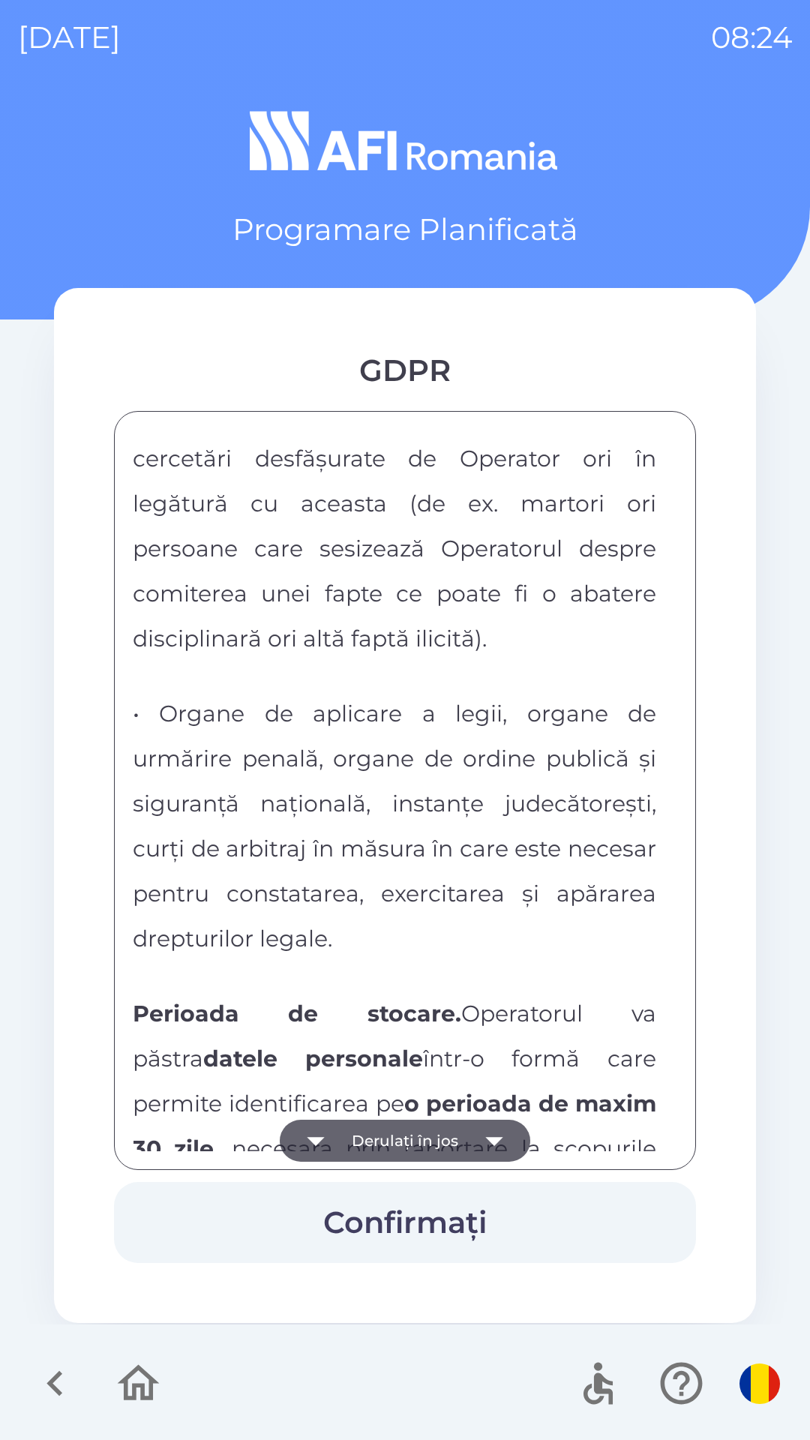
click at [448, 1140] on button "Derulați în jos" at bounding box center [405, 1141] width 250 height 42
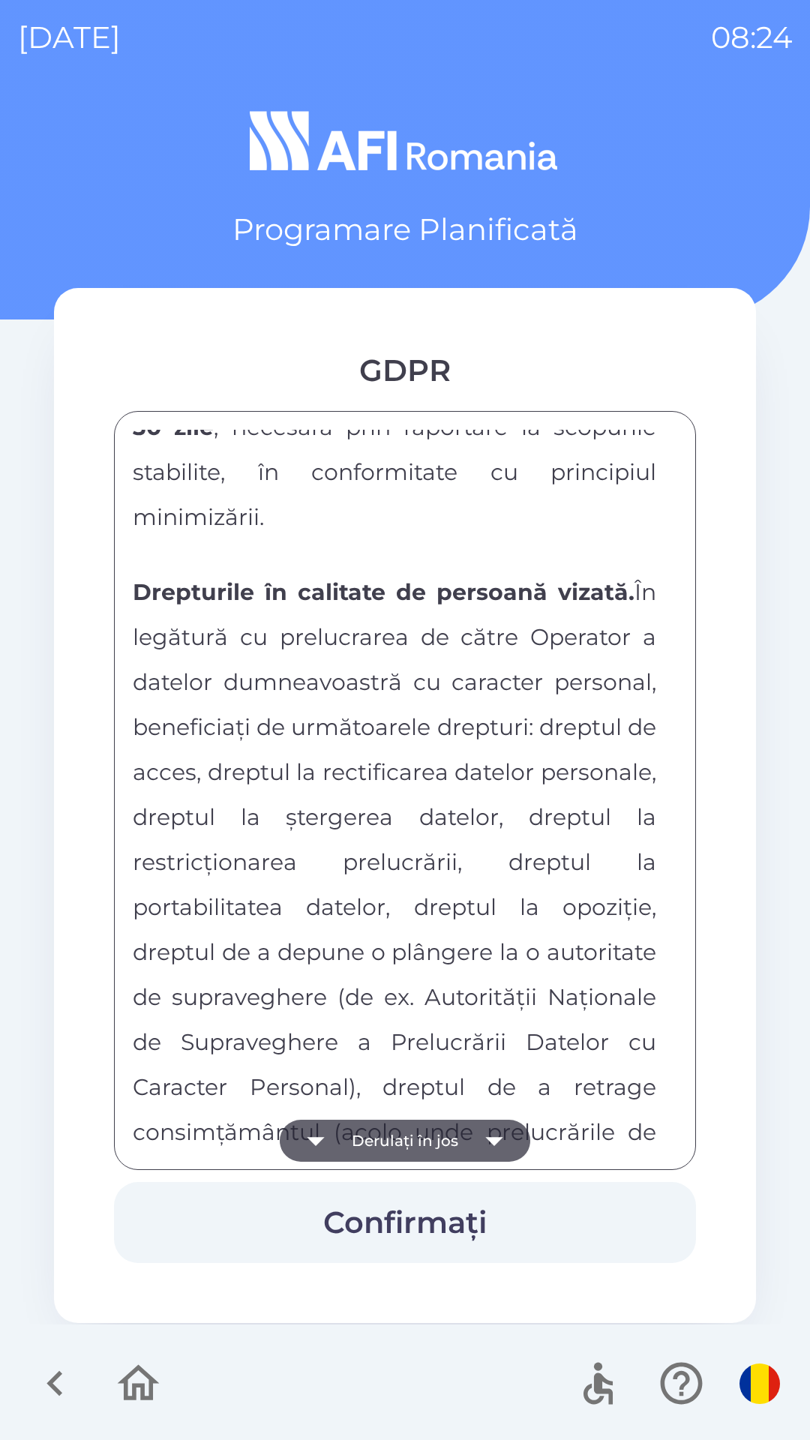
click at [448, 1140] on button "Derulați în jos" at bounding box center [405, 1141] width 250 height 42
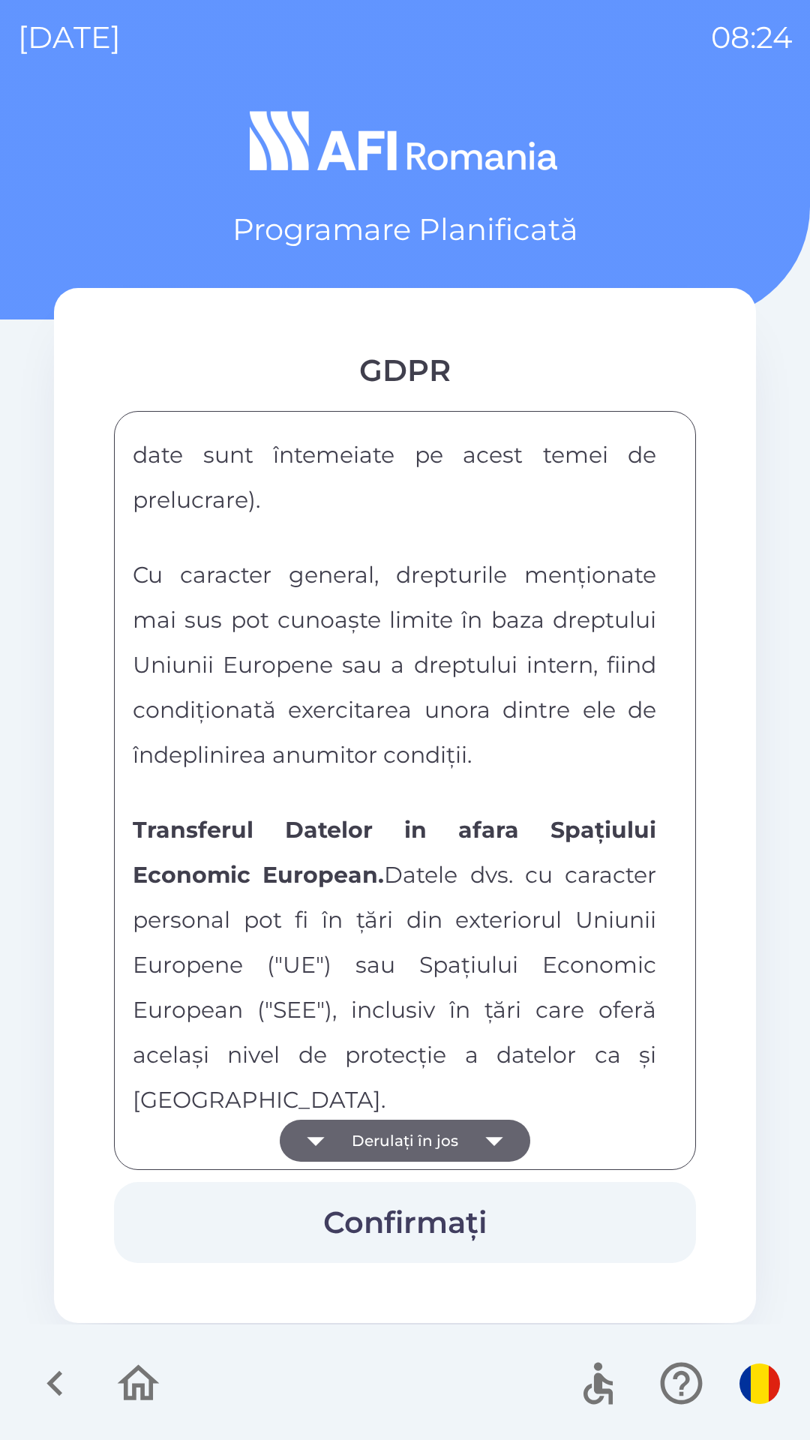
click at [448, 1140] on button "Derulați în jos" at bounding box center [405, 1141] width 250 height 42
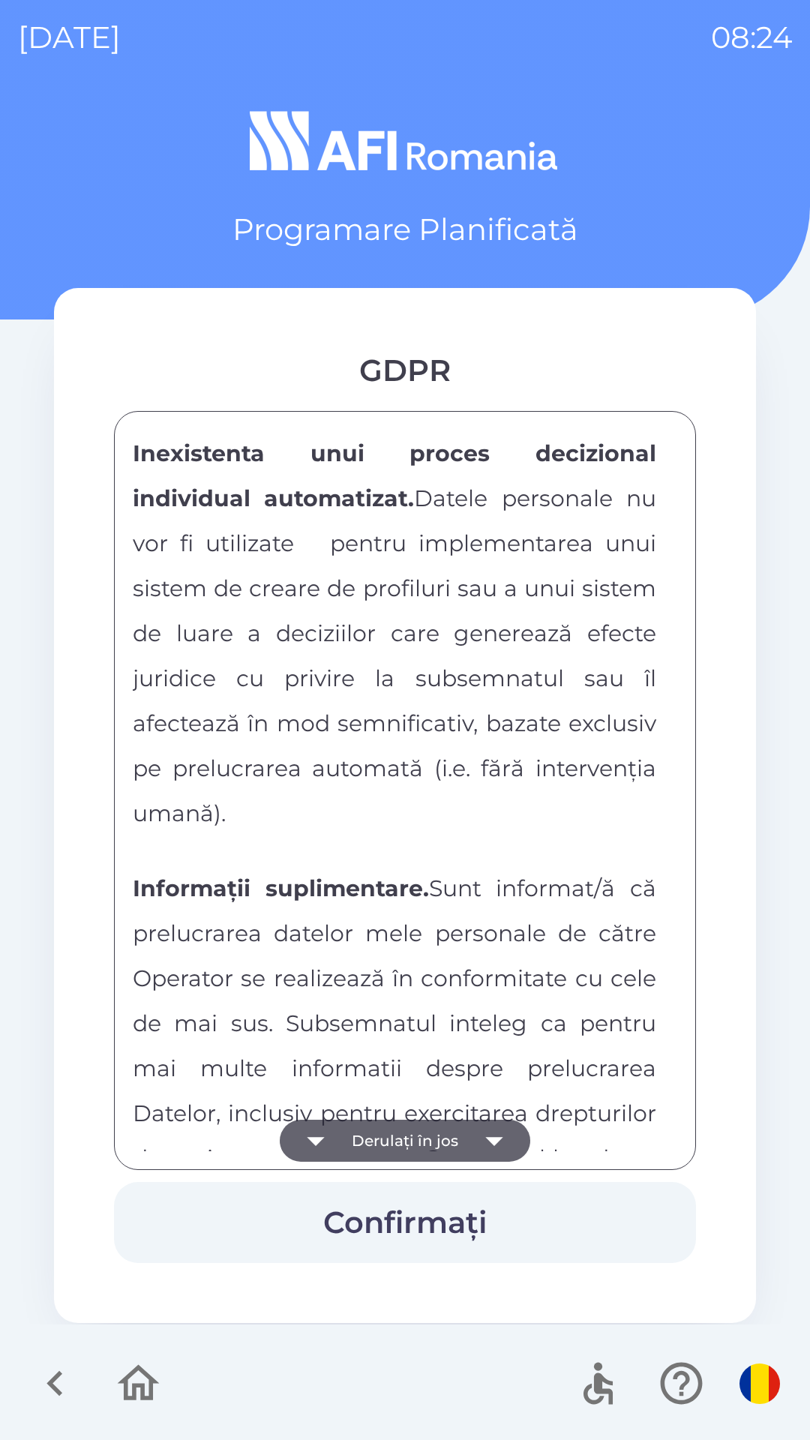
click at [448, 1140] on button "Derulați în jos" at bounding box center [405, 1141] width 250 height 42
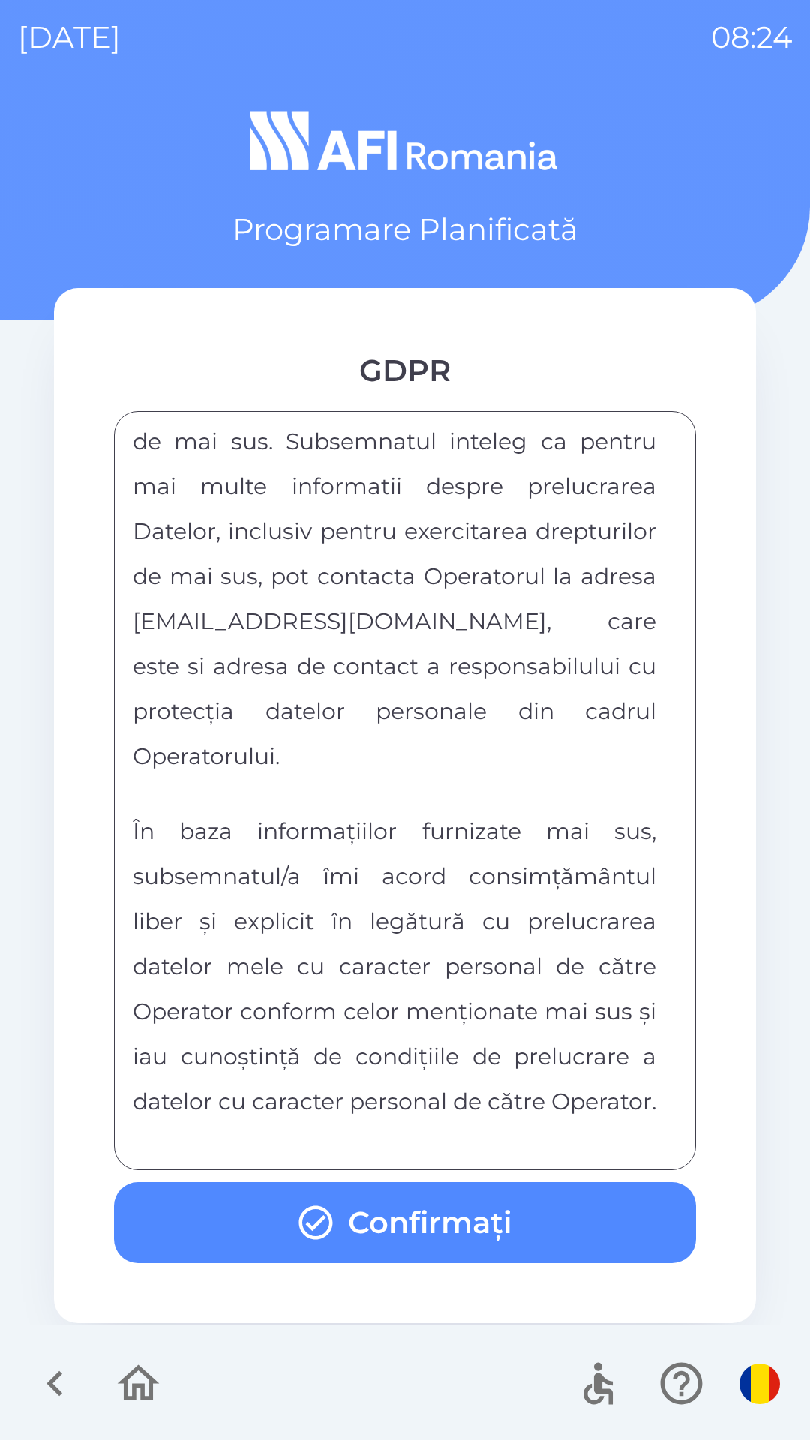
click at [448, 1140] on div "FORMULAR DE CONSIMTAMANT SI NOTA DE INFORMARE CU PRIVIRE LA PRELUCRAREA DATELOR…" at bounding box center [405, 790] width 544 height 721
click at [454, 1214] on button "Confirmați" at bounding box center [405, 1222] width 582 height 81
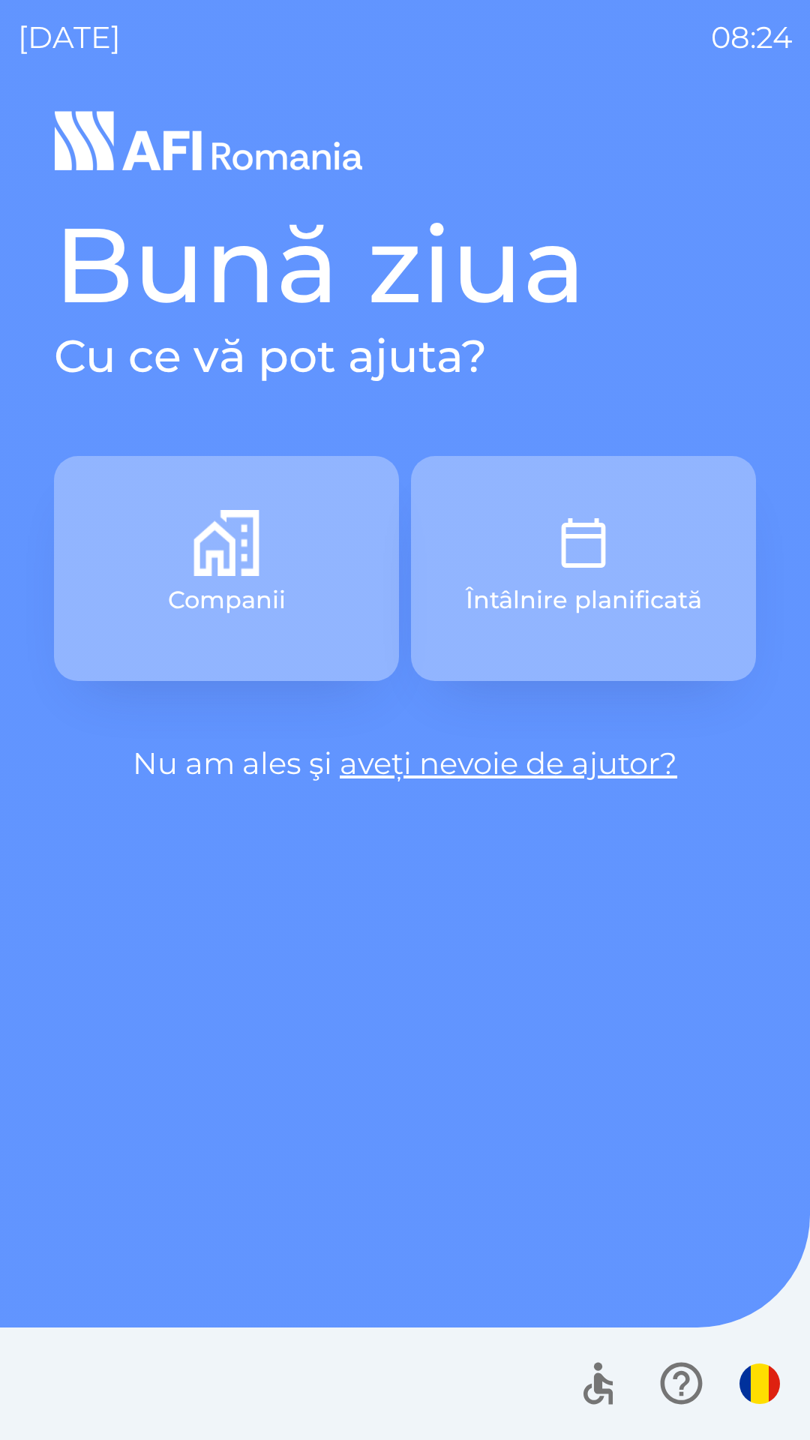
click at [221, 568] on img "button" at bounding box center [226, 543] width 66 height 66
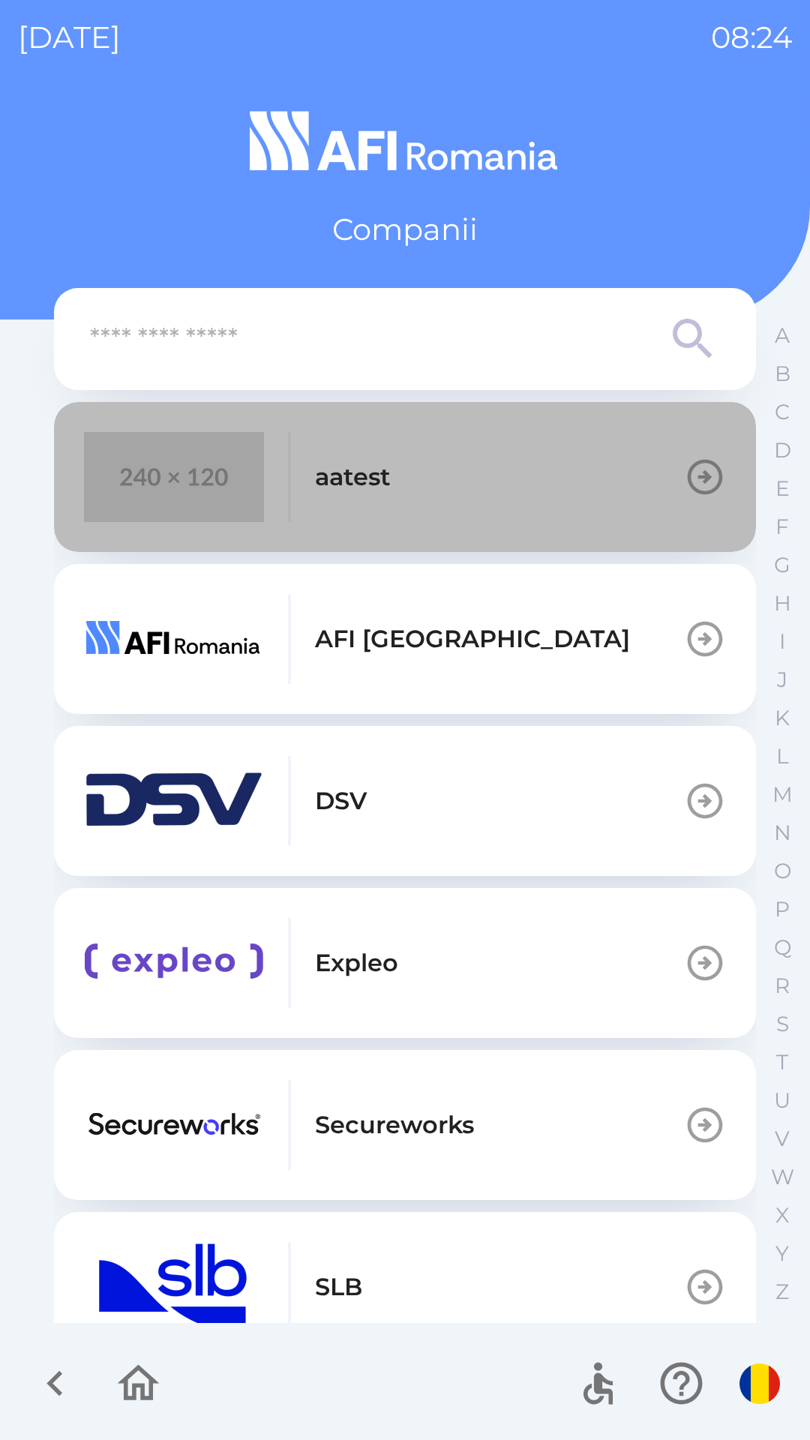
click at [555, 490] on button "aatest" at bounding box center [405, 477] width 702 height 150
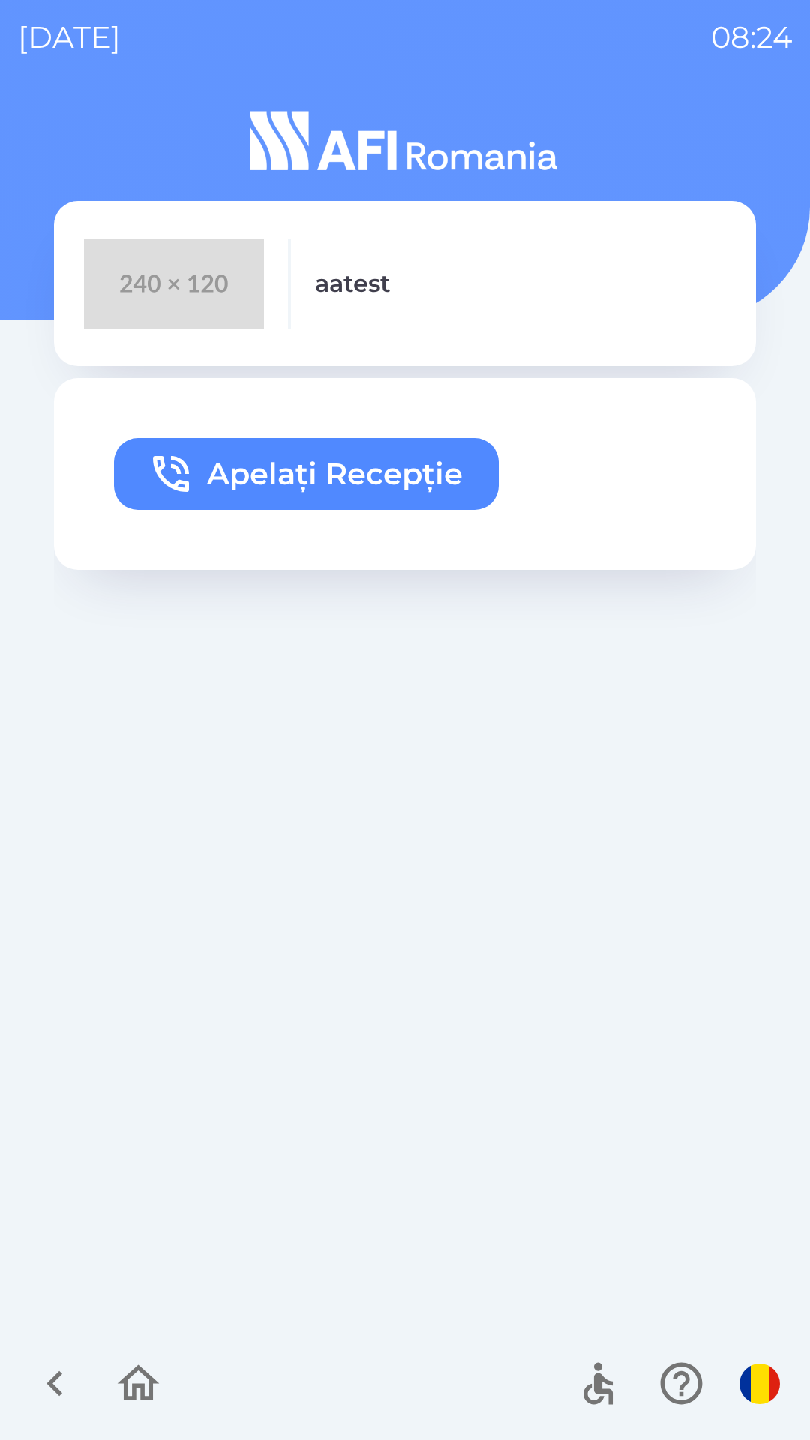
click at [430, 480] on button "Apelați Recepție" at bounding box center [306, 474] width 385 height 72
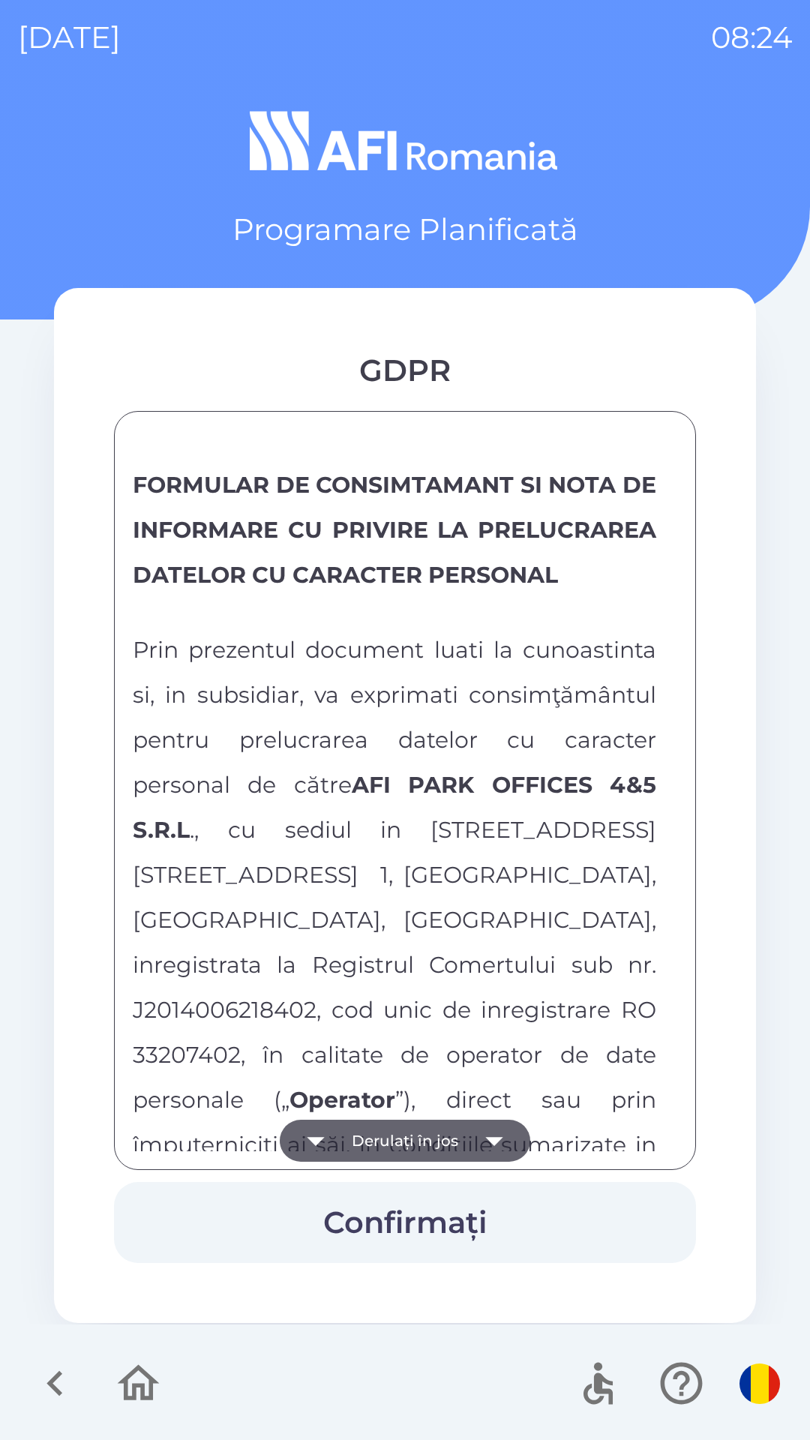
click at [409, 1140] on button "Derulați în jos" at bounding box center [405, 1141] width 250 height 42
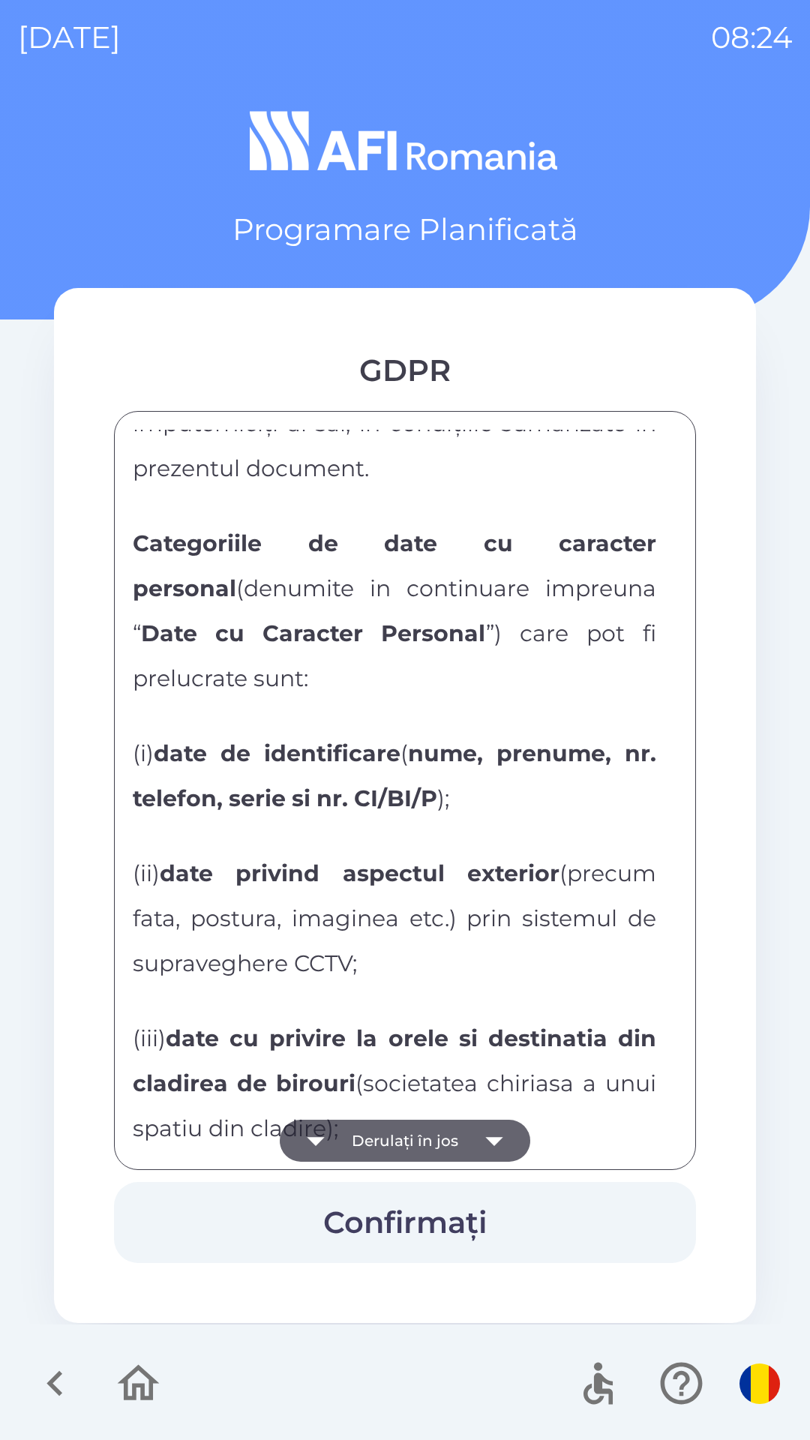
click at [409, 1140] on button "Derulați în jos" at bounding box center [405, 1141] width 250 height 42
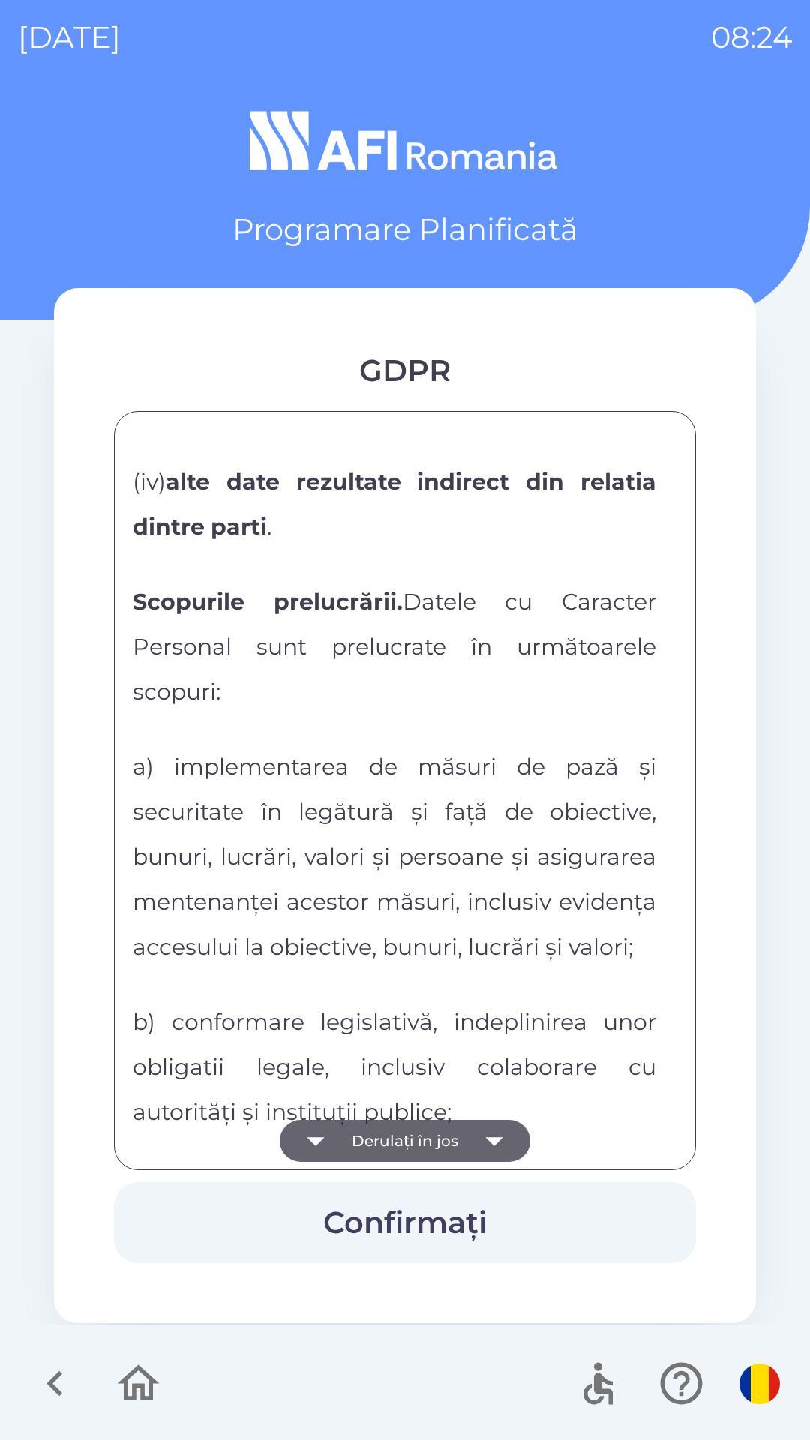
click at [409, 1140] on button "Derulați în jos" at bounding box center [405, 1141] width 250 height 42
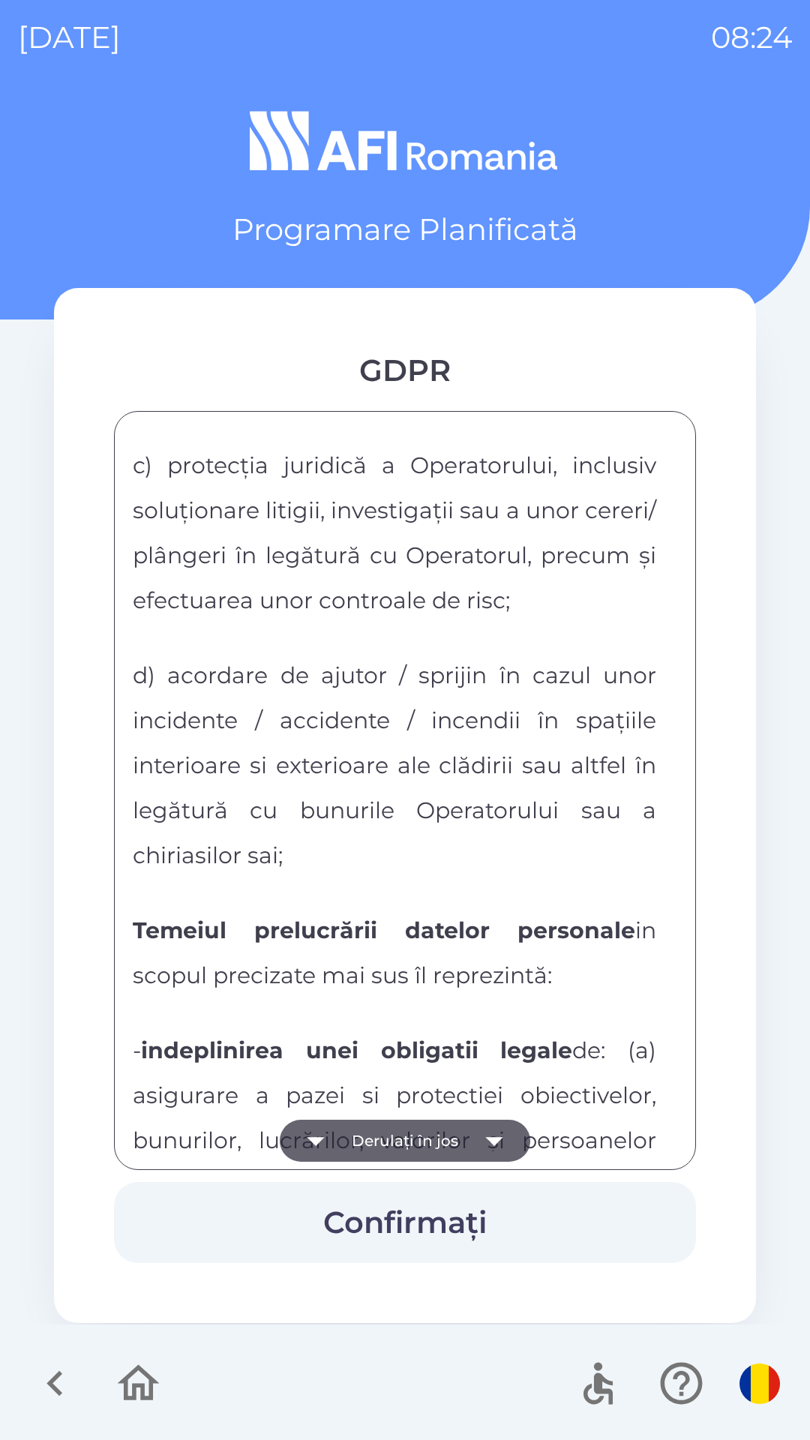
click at [409, 1140] on button "Derulați în jos" at bounding box center [405, 1141] width 250 height 42
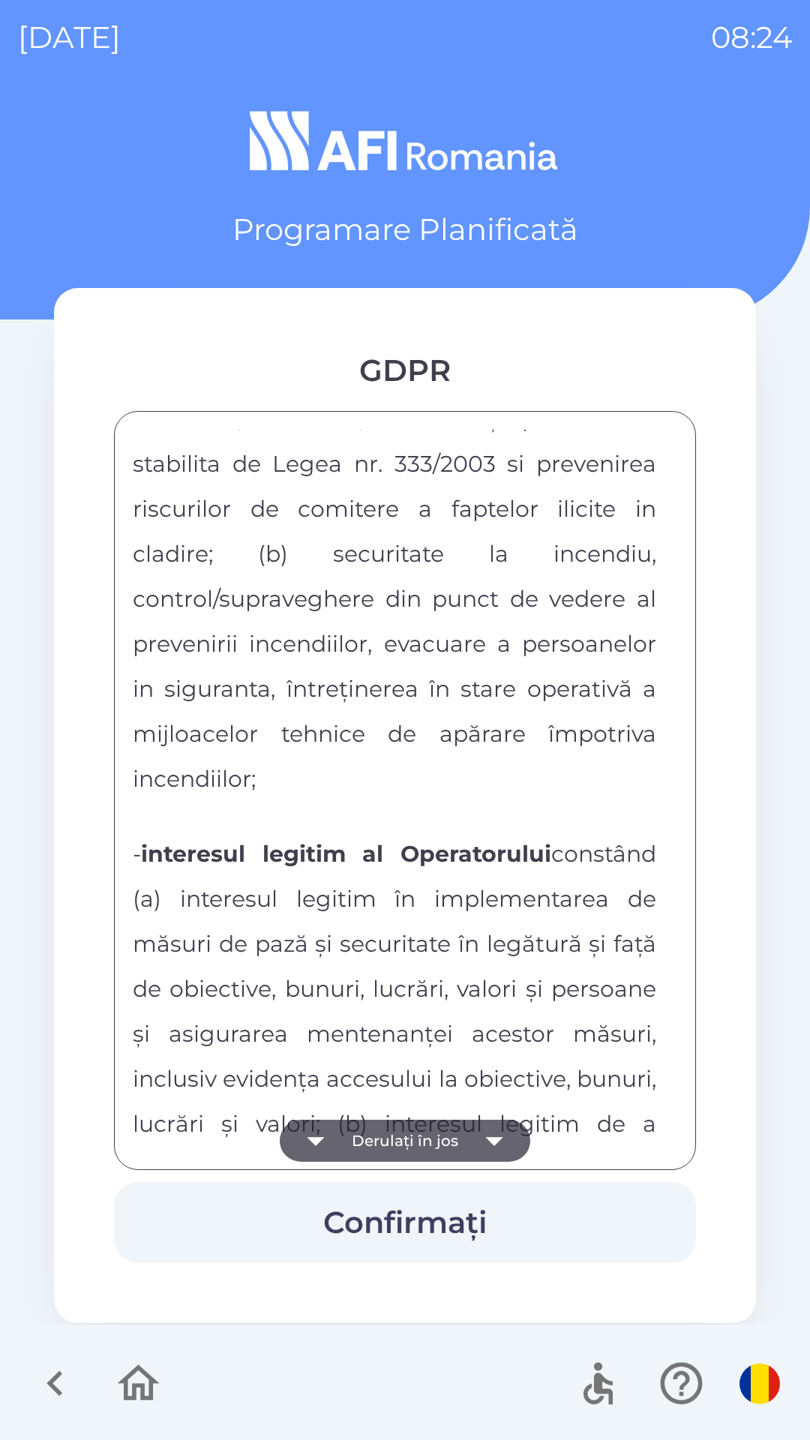
click at [409, 1140] on button "Derulați în jos" at bounding box center [405, 1141] width 250 height 42
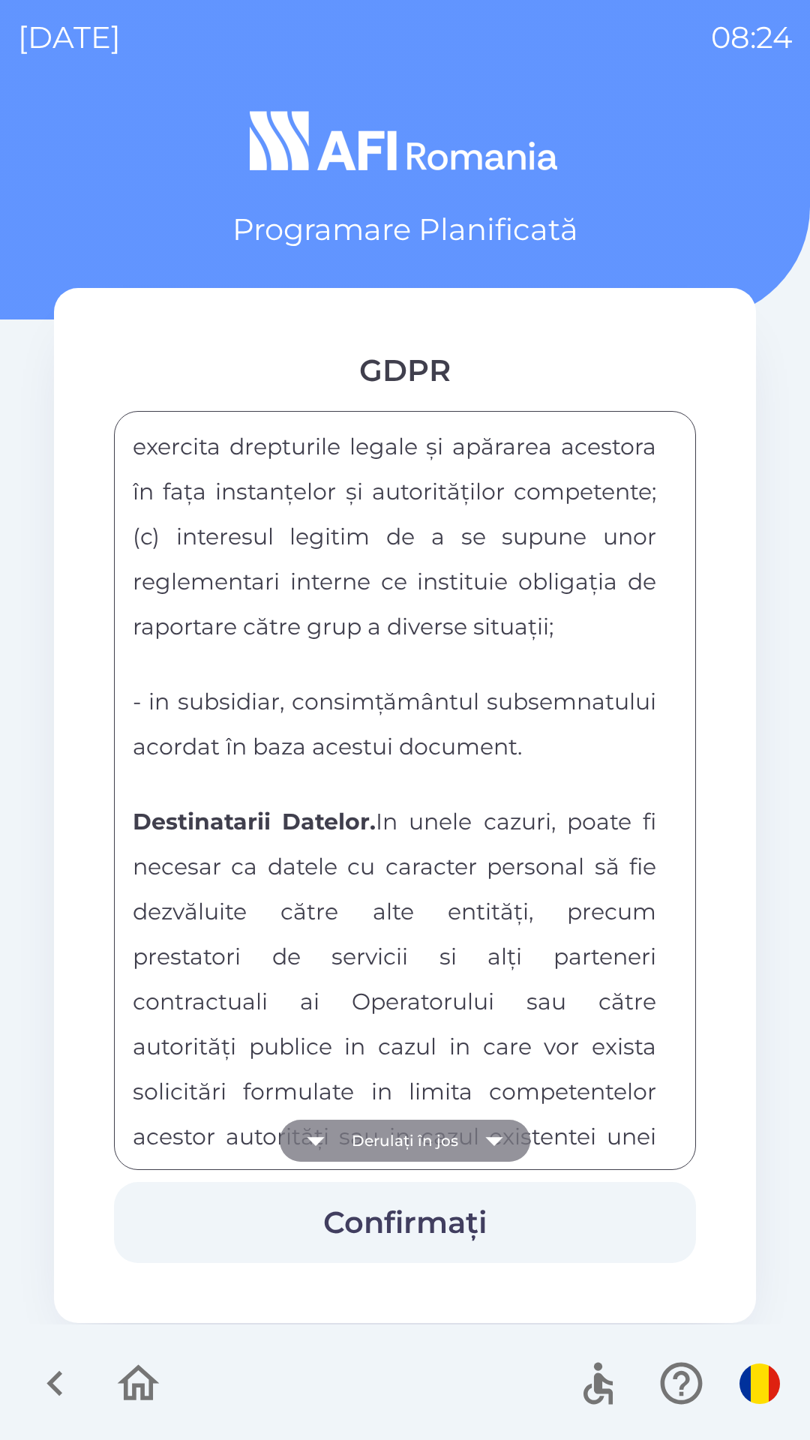
click at [409, 1140] on button "Derulați în jos" at bounding box center [405, 1141] width 250 height 42
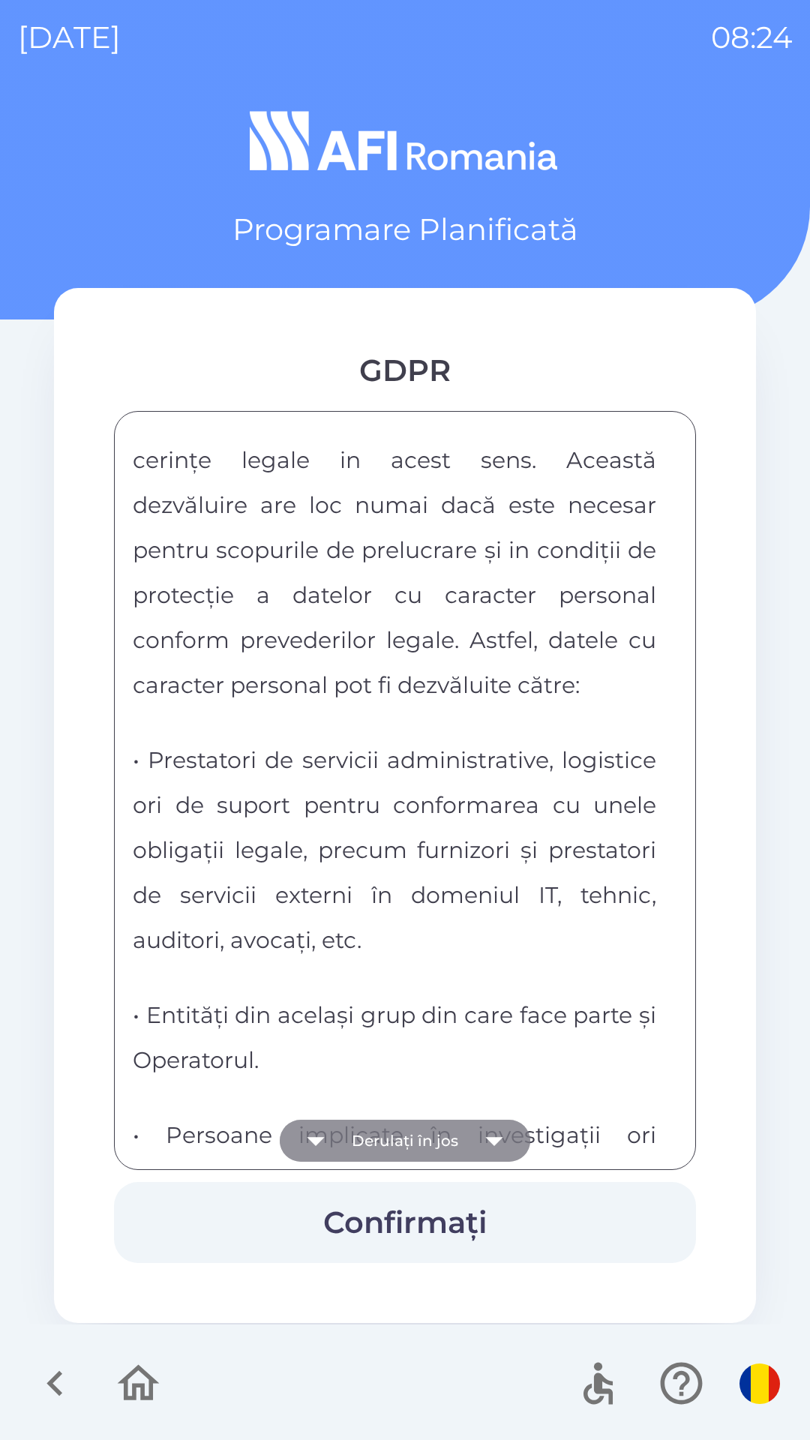
click at [409, 1140] on button "Derulați în jos" at bounding box center [405, 1141] width 250 height 42
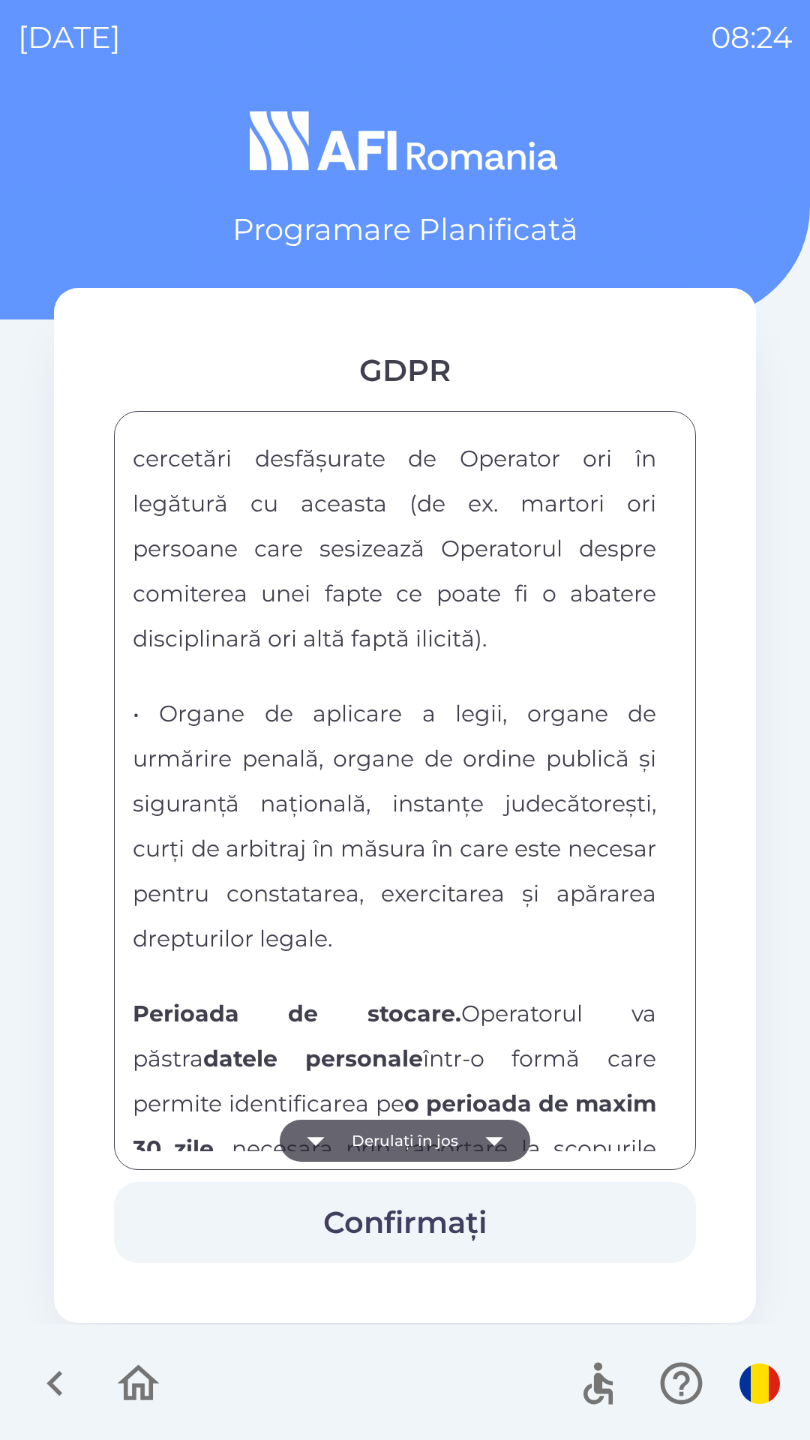
click at [409, 1140] on button "Derulați în jos" at bounding box center [405, 1141] width 250 height 42
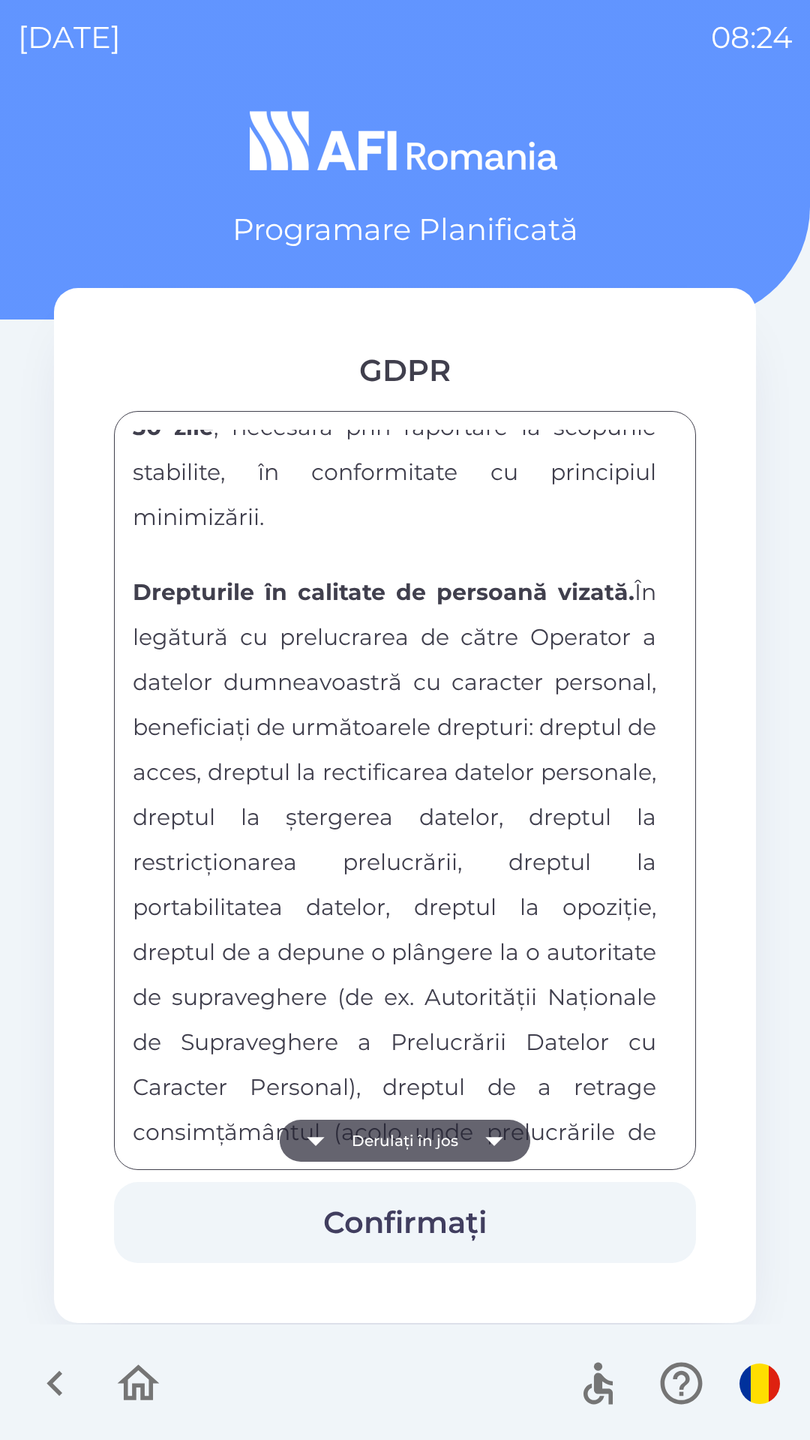
click at [409, 1140] on button "Derulați în jos" at bounding box center [405, 1141] width 250 height 42
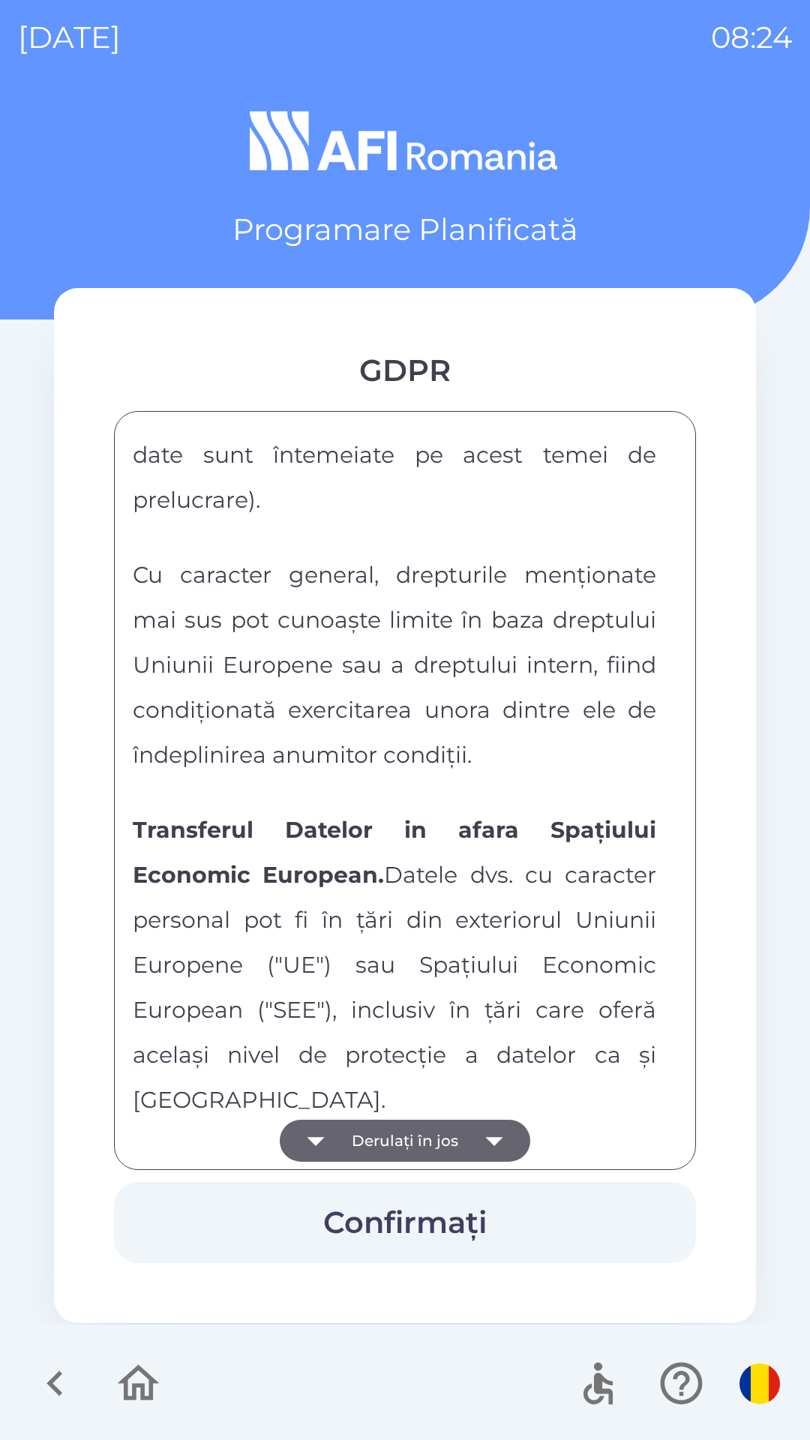
click at [409, 1140] on button "Derulați în jos" at bounding box center [405, 1141] width 250 height 42
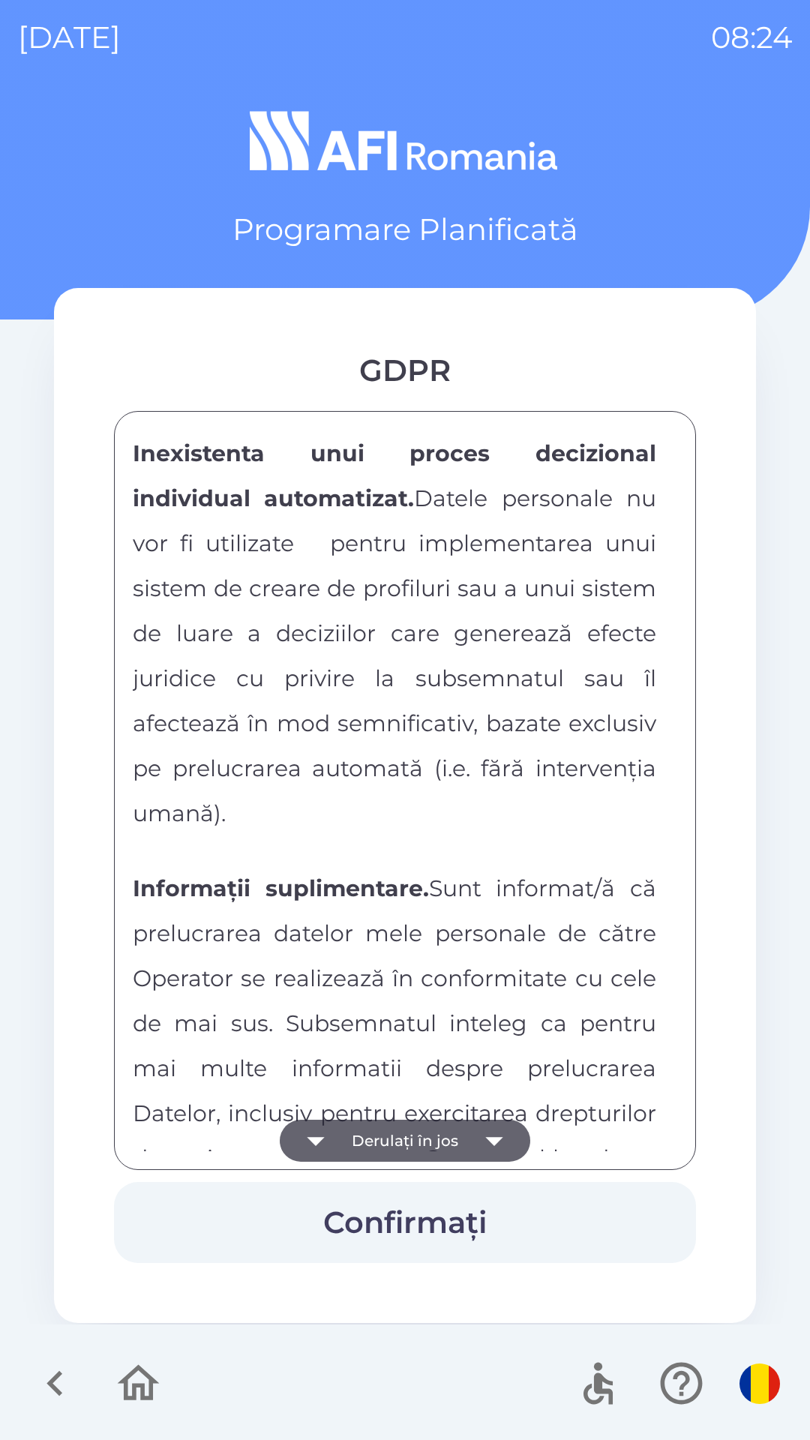
click at [409, 1140] on button "Derulați în jos" at bounding box center [405, 1141] width 250 height 42
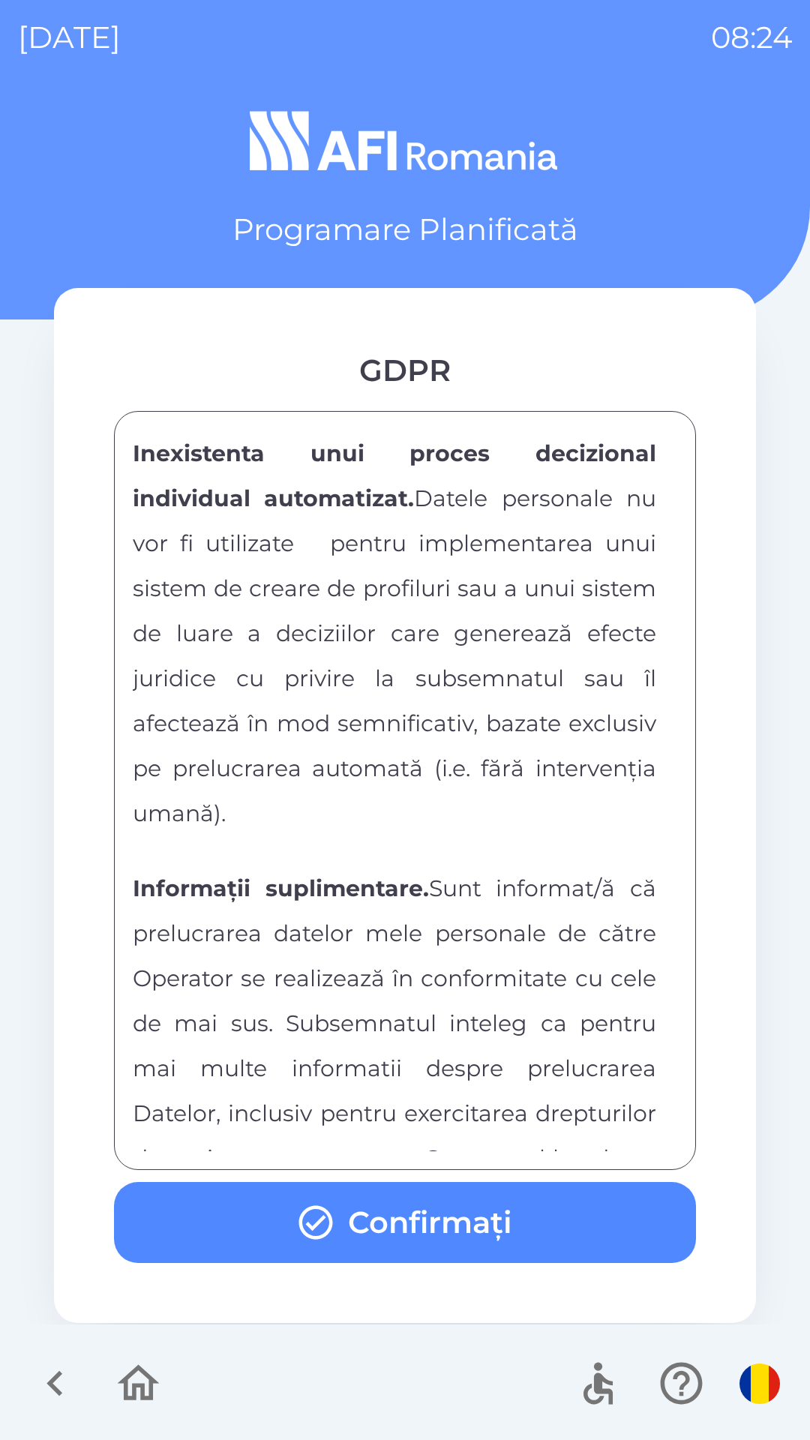
scroll to position [7841, 0]
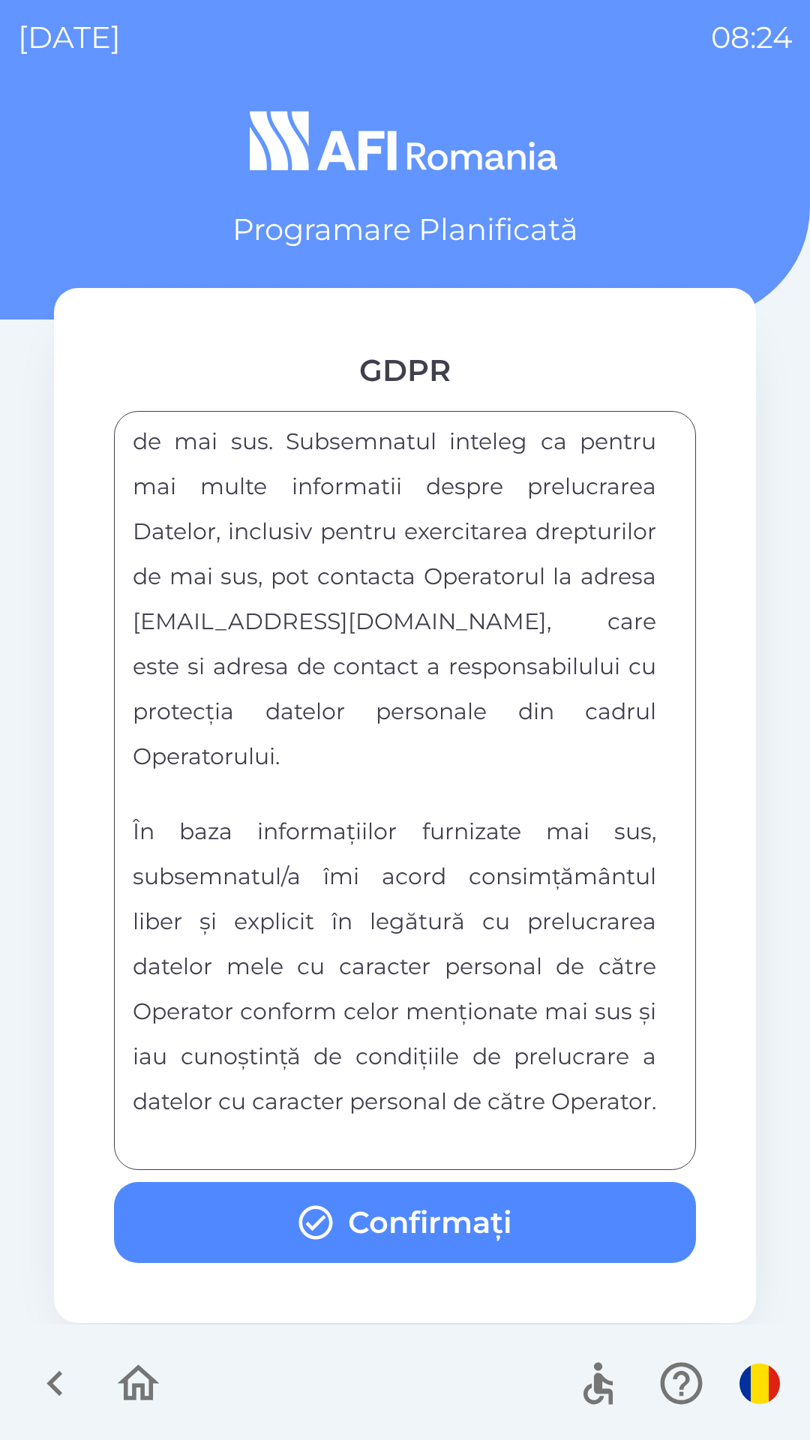
click at [409, 1140] on div "FORMULAR DE CONSIMTAMANT SI NOTA DE INFORMARE CU PRIVIRE LA PRELUCRAREA DATELOR…" at bounding box center [405, 790] width 544 height 721
click at [451, 1234] on button "Confirmați" at bounding box center [405, 1222] width 582 height 81
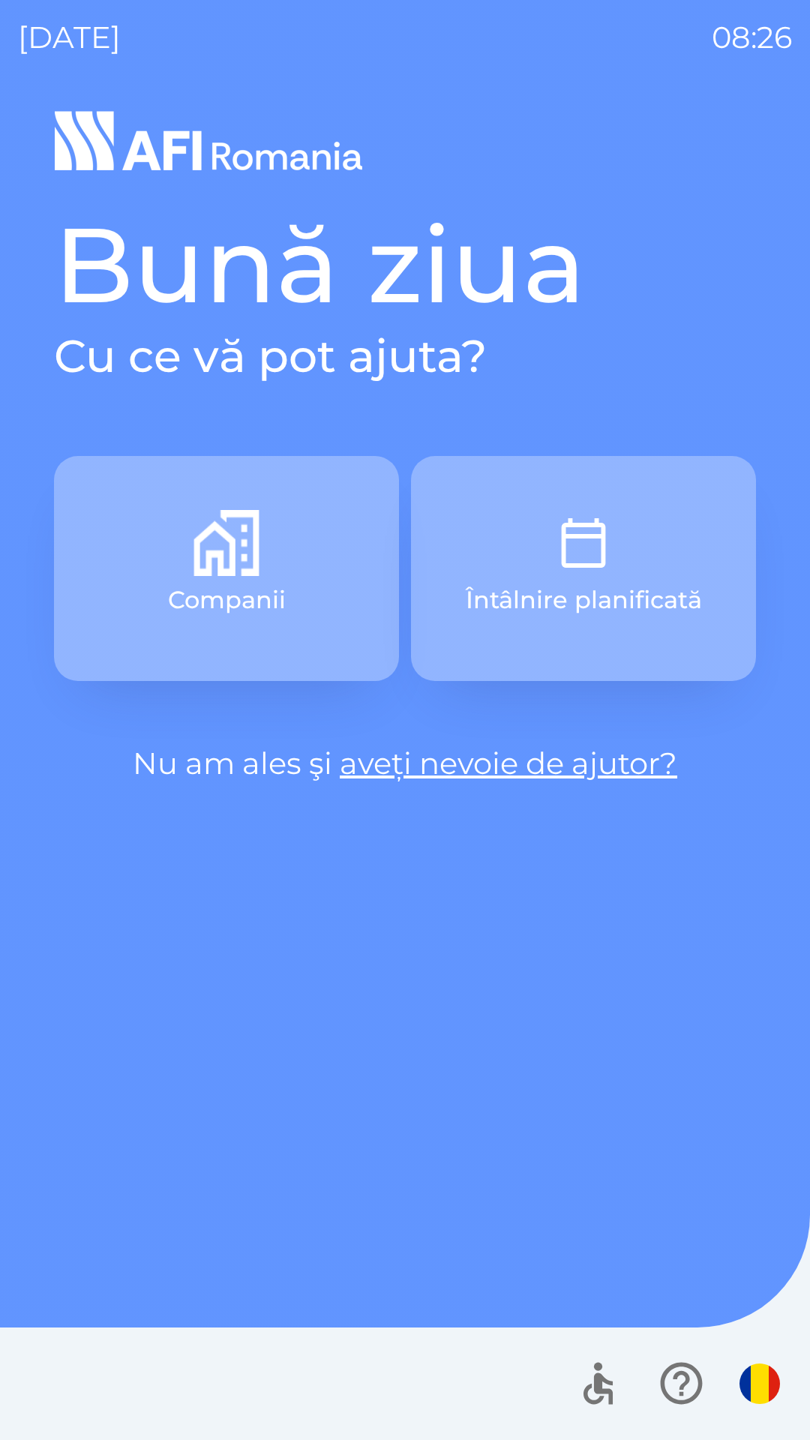
click at [295, 550] on button "Companii" at bounding box center [226, 568] width 345 height 225
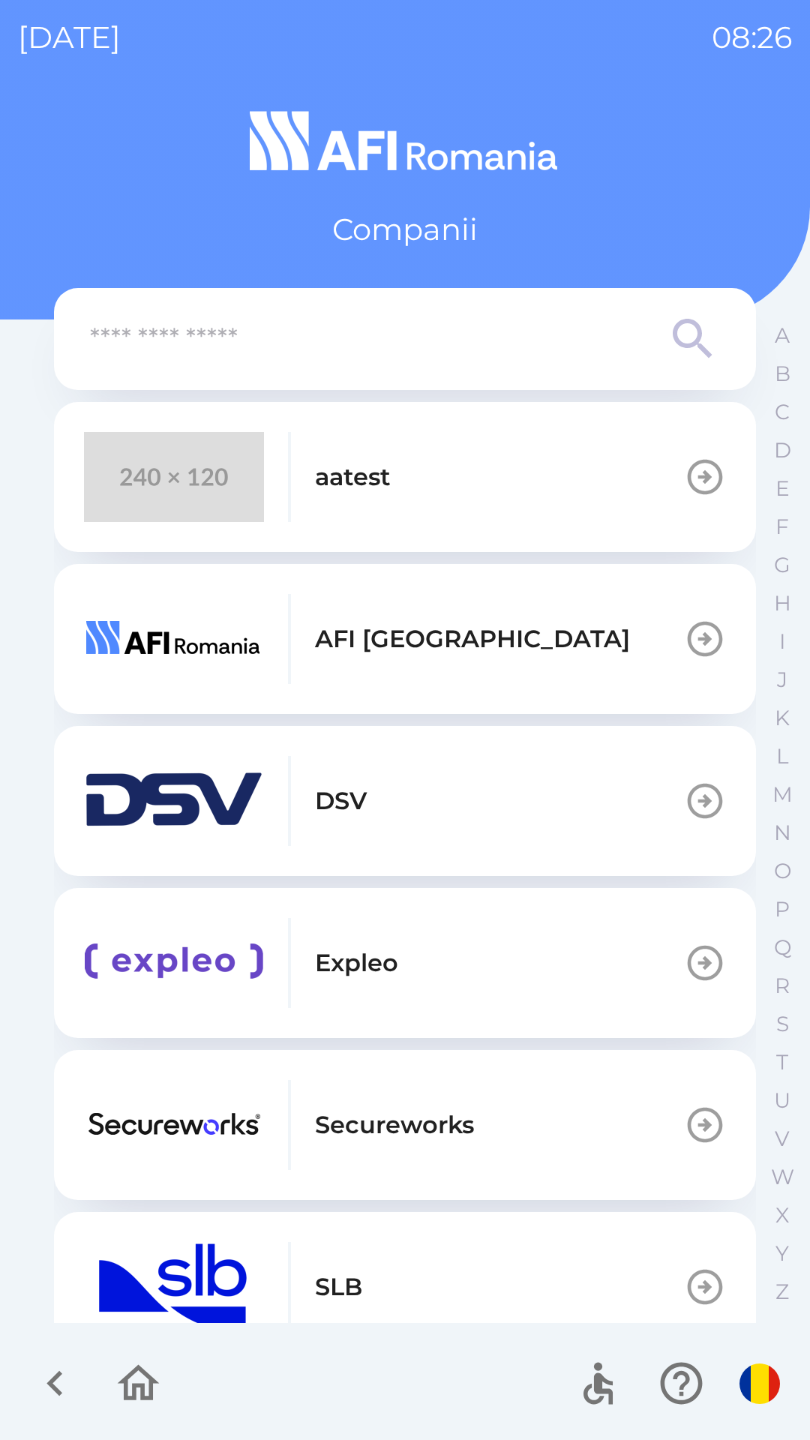
click at [342, 439] on div "aatest" at bounding box center [237, 477] width 307 height 90
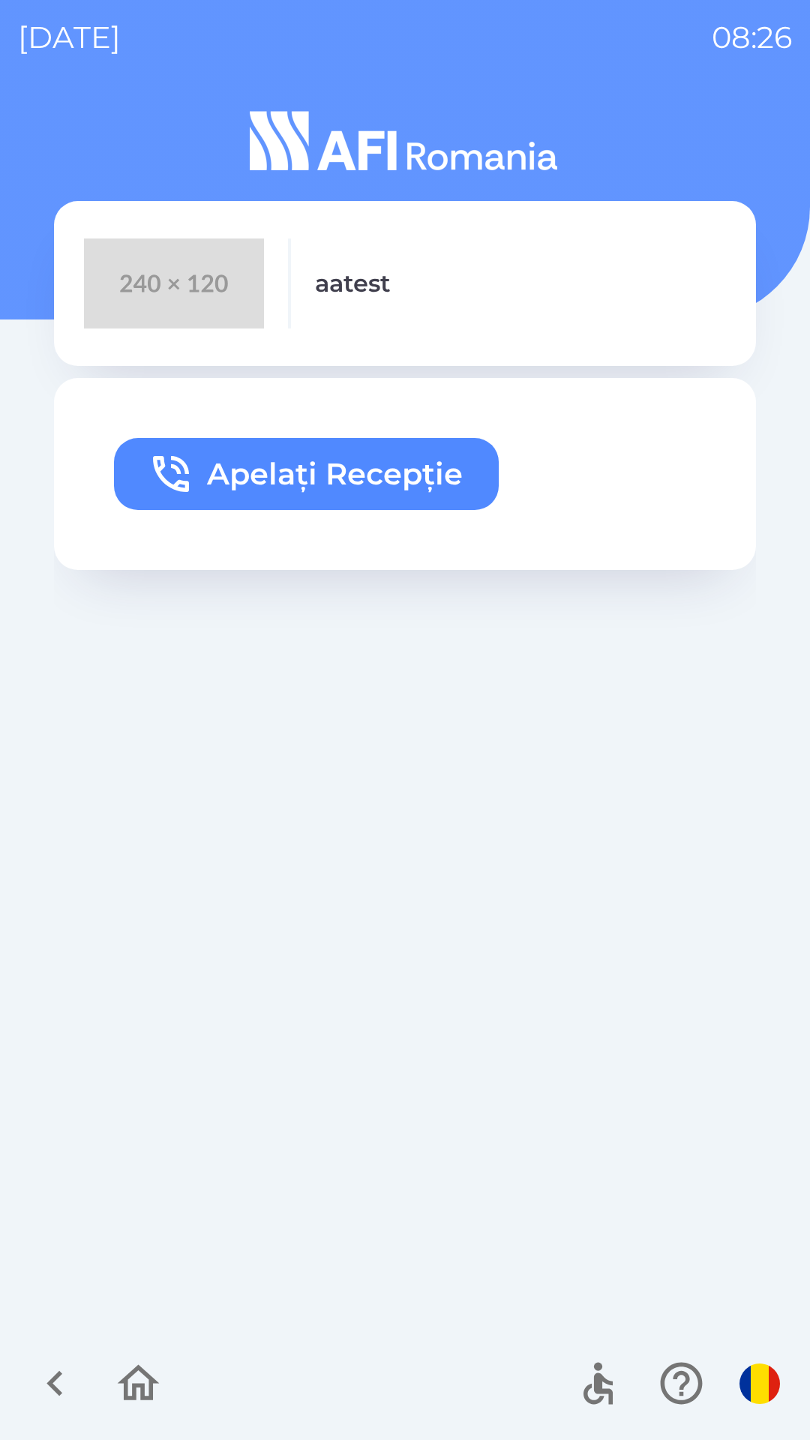
click at [479, 456] on button "Apelați Recepție" at bounding box center [306, 474] width 385 height 72
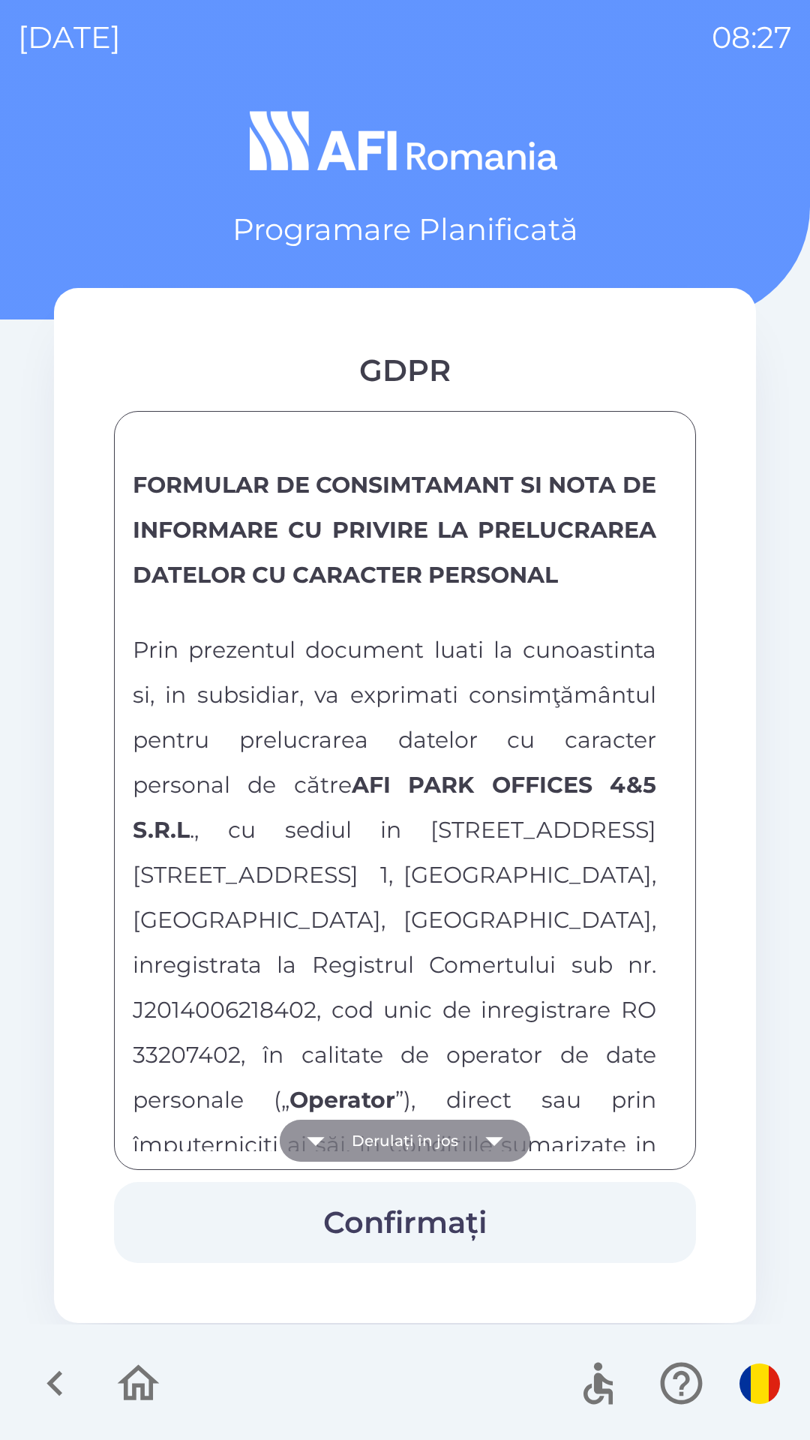
click at [433, 1139] on button "Derulați în jos" at bounding box center [405, 1141] width 250 height 42
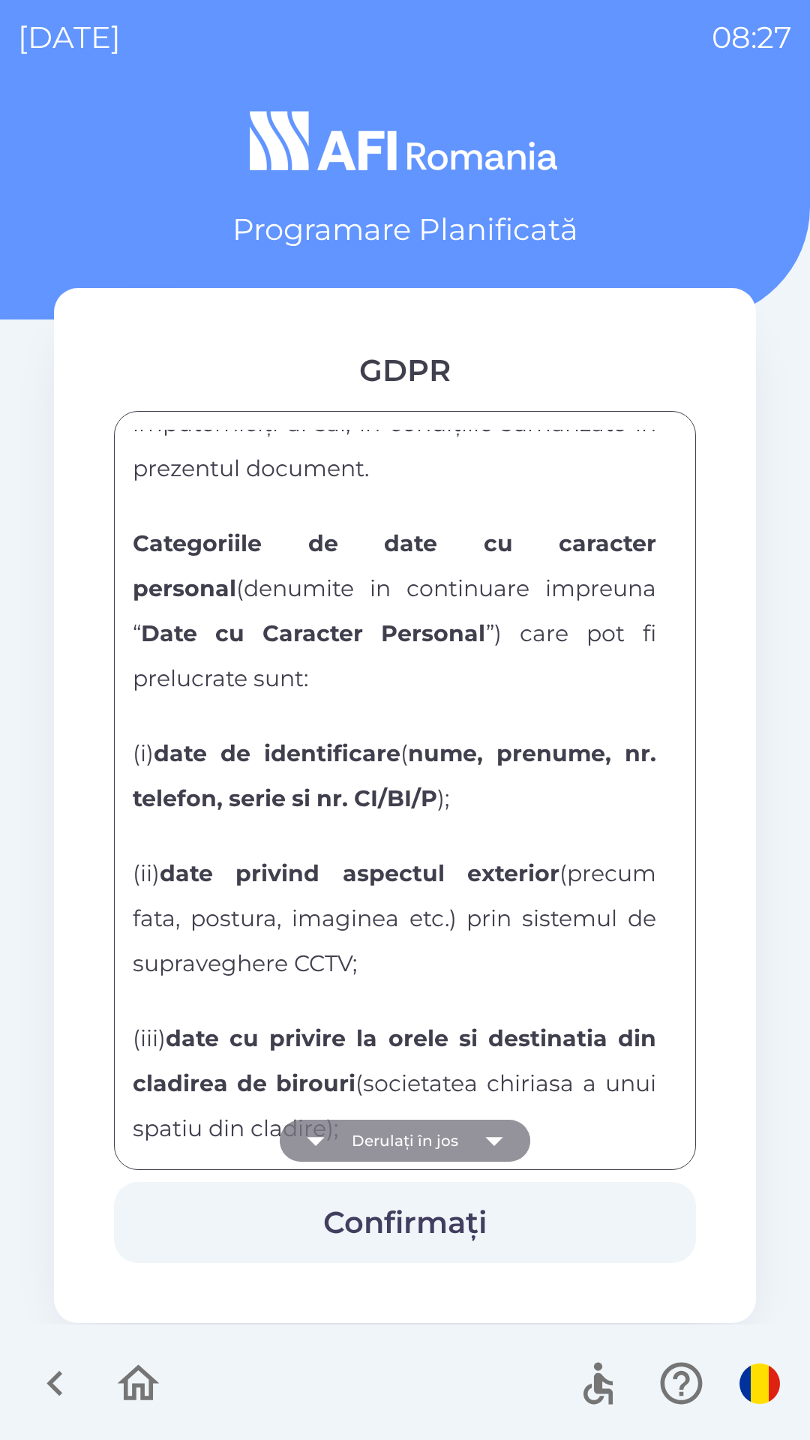
click at [433, 1139] on button "Derulați în jos" at bounding box center [405, 1141] width 250 height 42
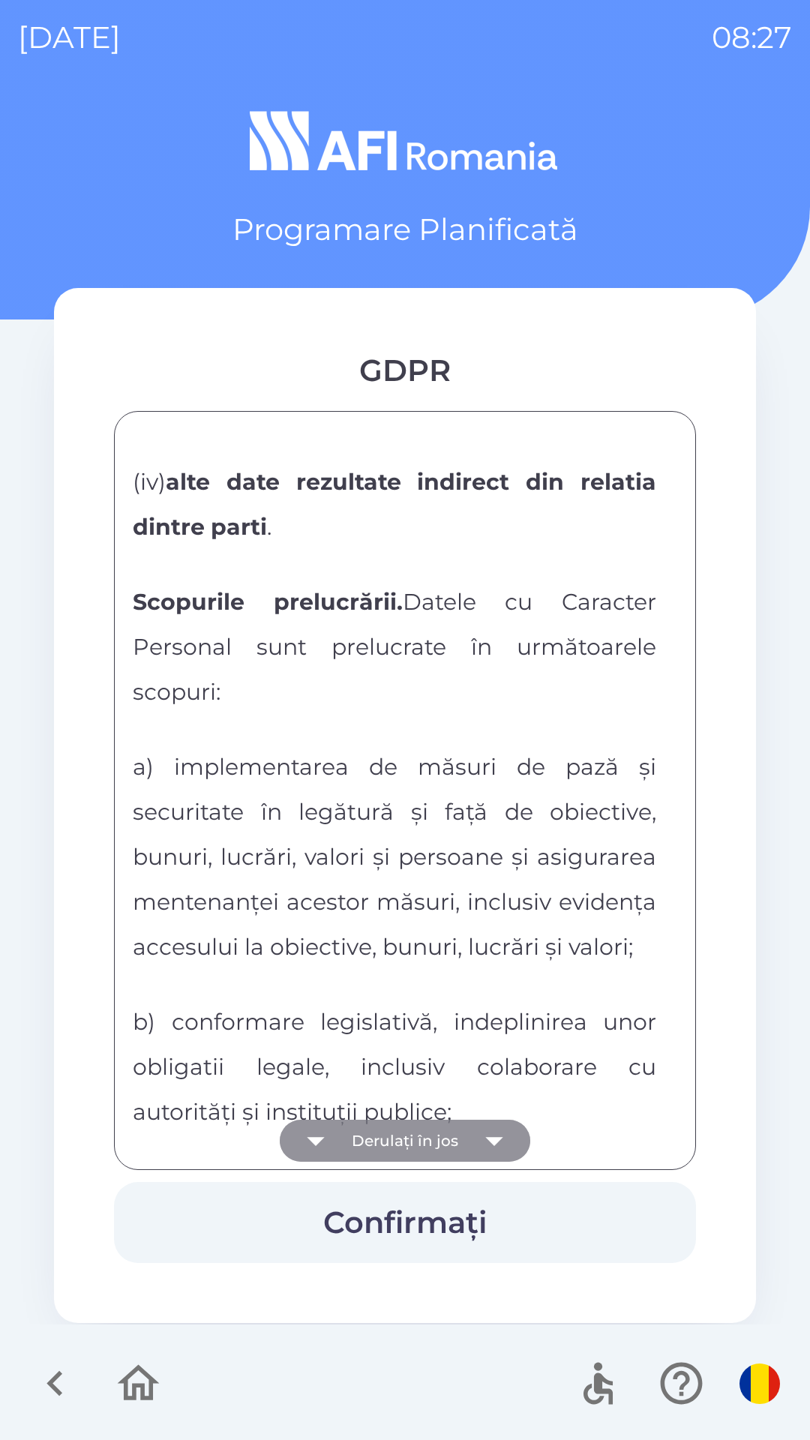
click at [433, 1139] on button "Derulați în jos" at bounding box center [405, 1141] width 250 height 42
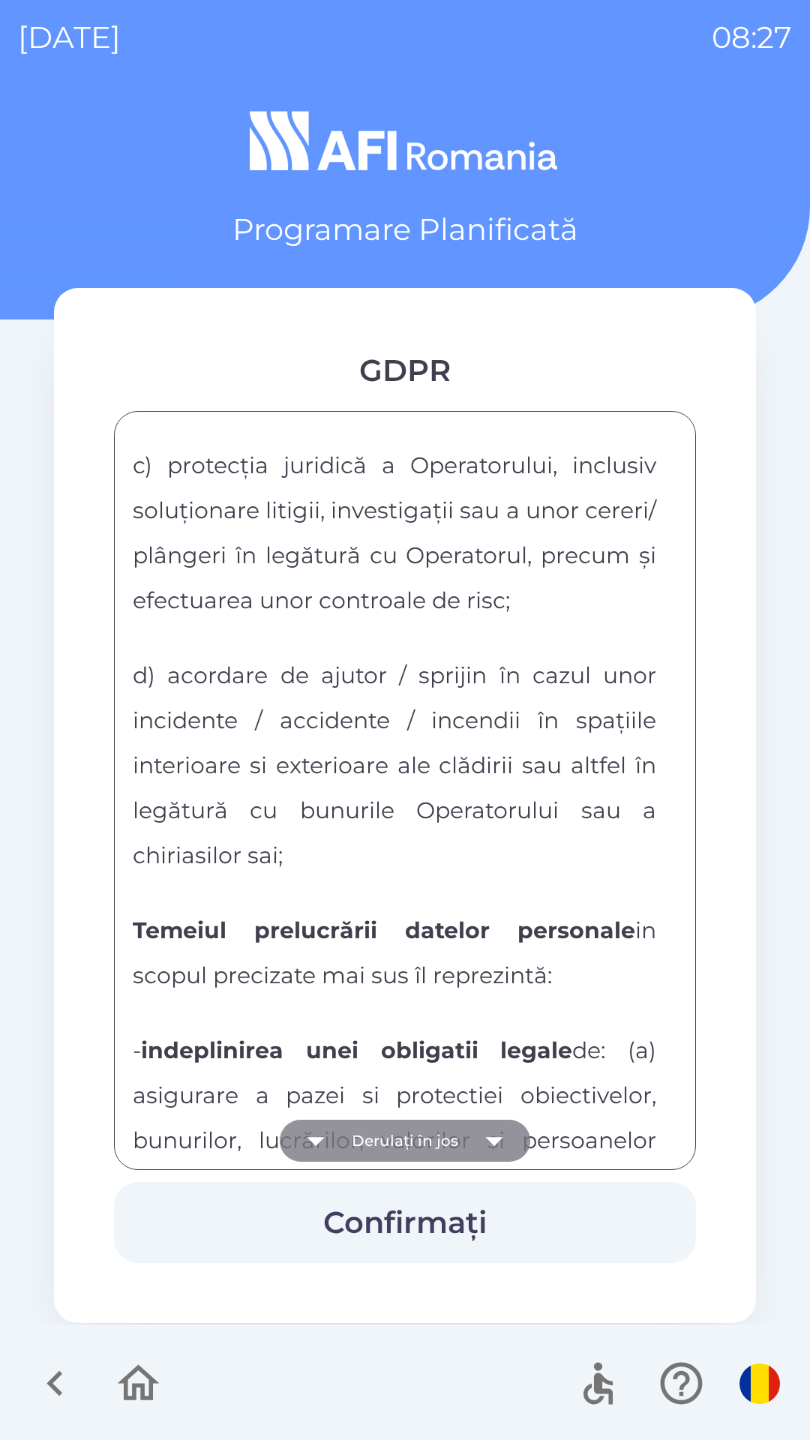
click at [433, 1139] on button "Derulați în jos" at bounding box center [405, 1141] width 250 height 42
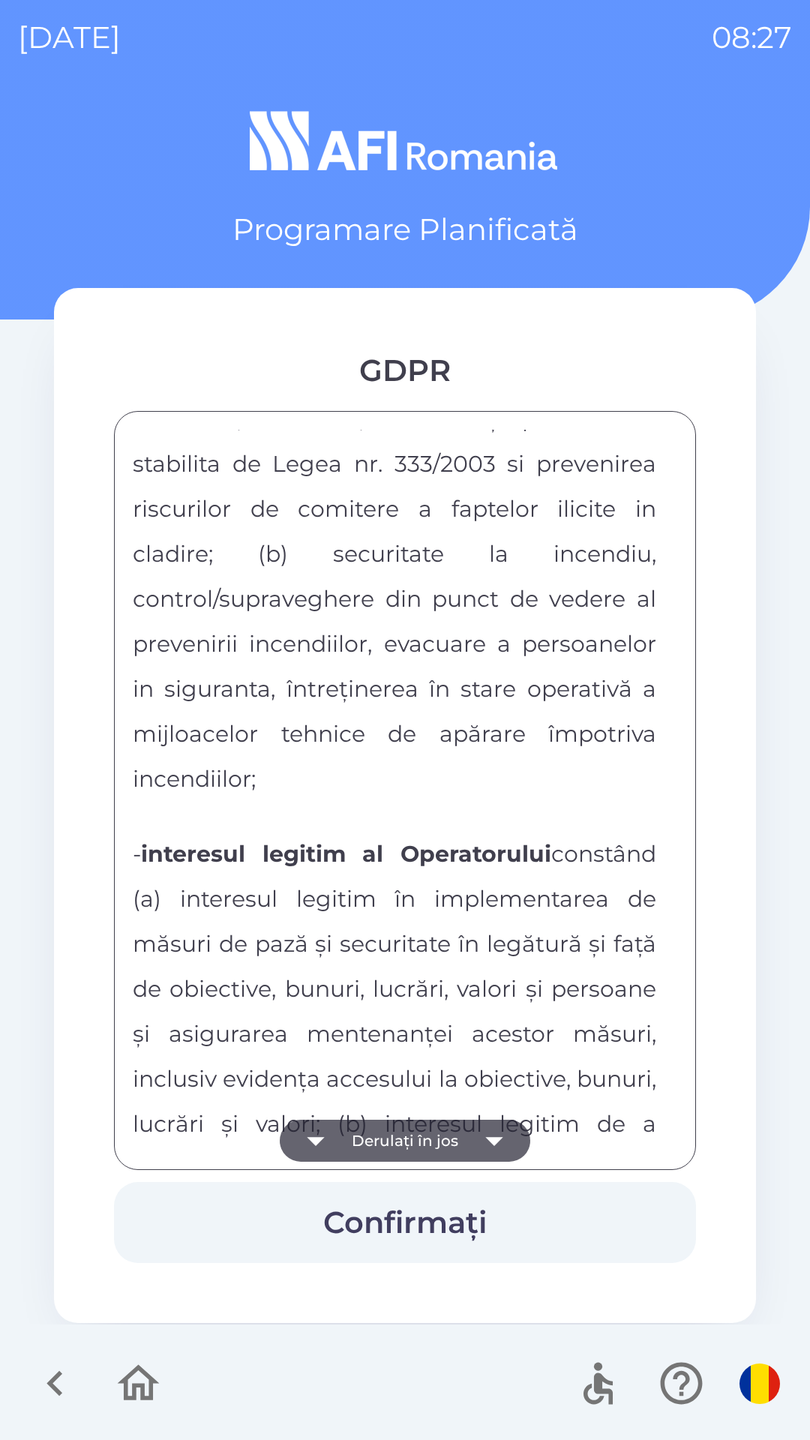
click at [433, 1139] on button "Derulați în jos" at bounding box center [405, 1141] width 250 height 42
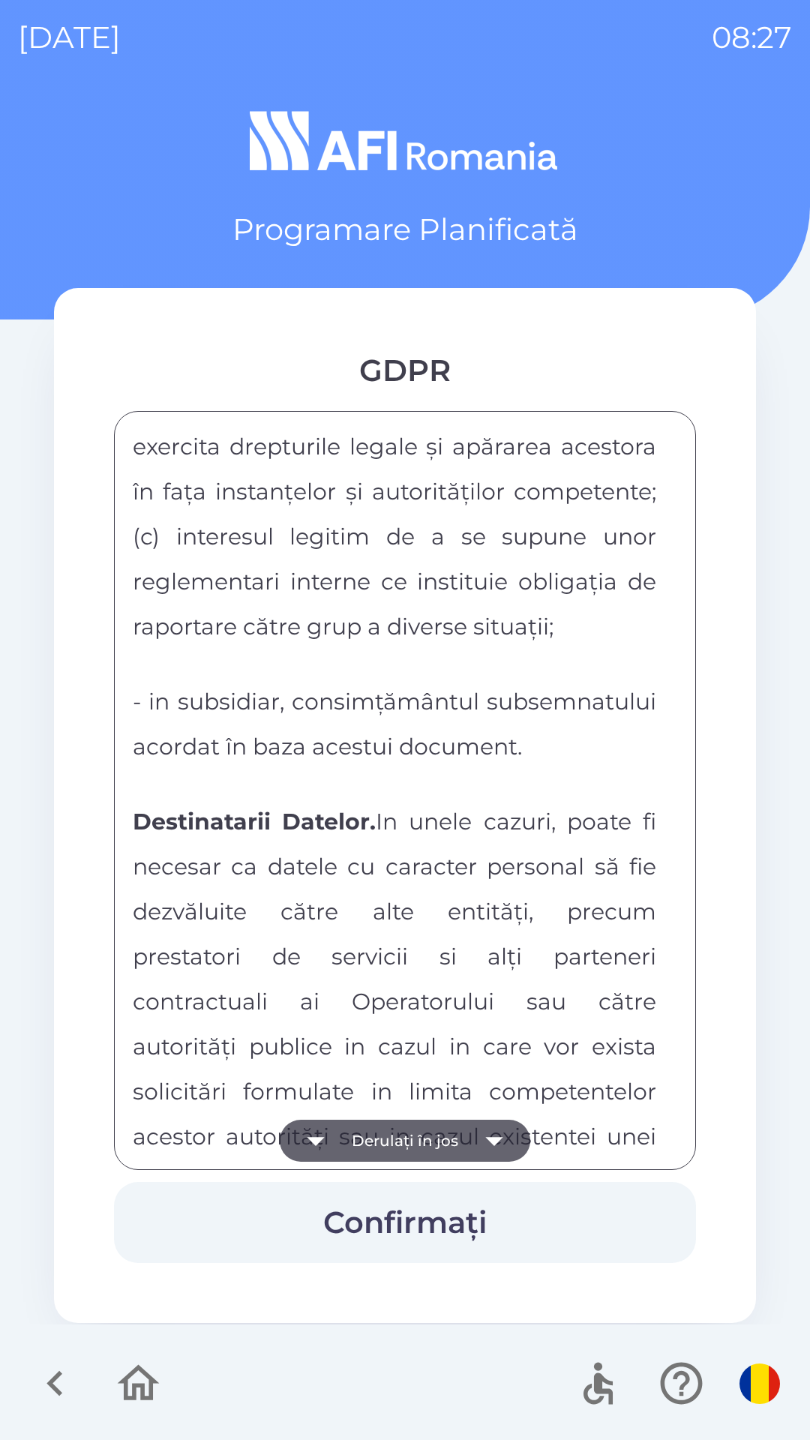
click at [433, 1139] on button "Derulați în jos" at bounding box center [405, 1141] width 250 height 42
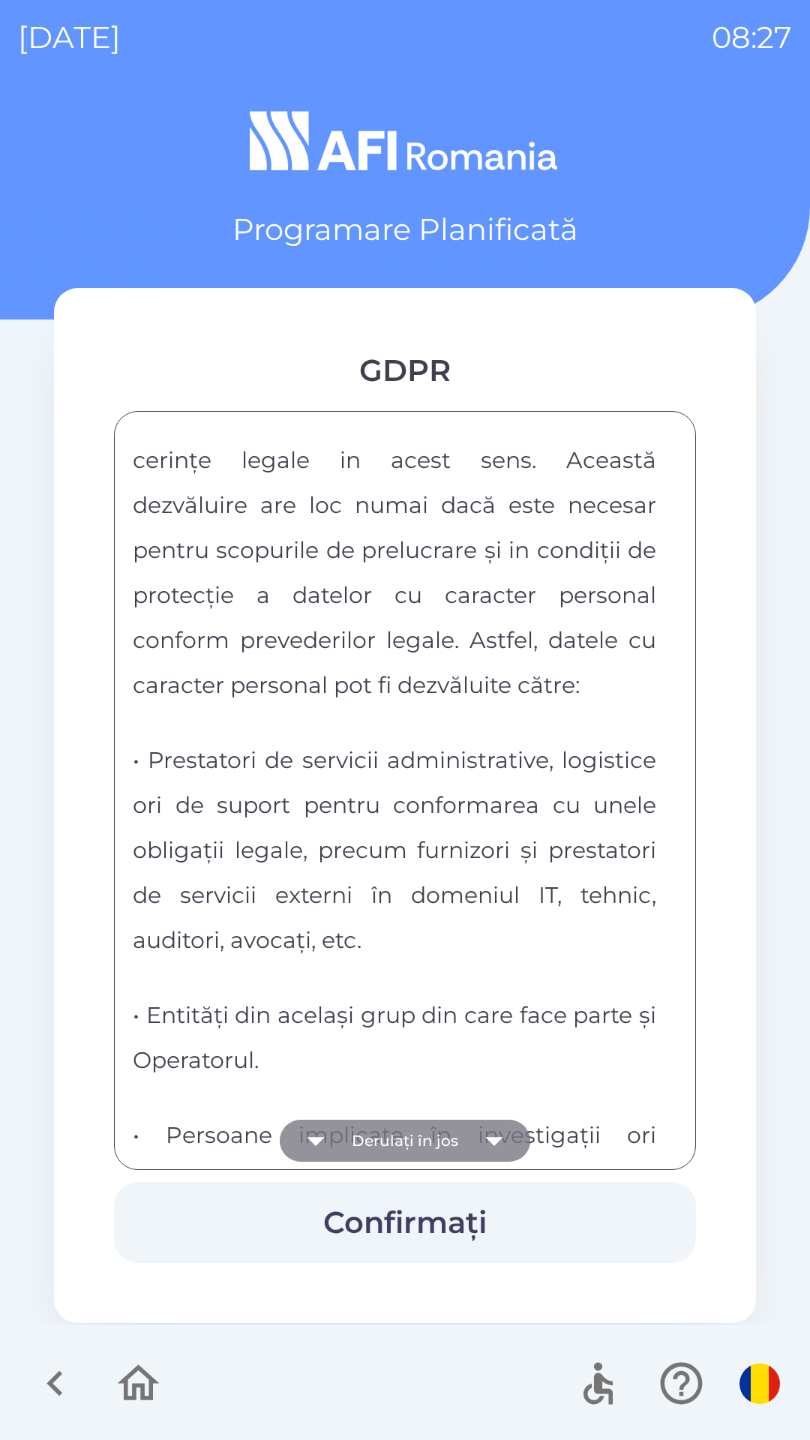
click at [433, 1139] on button "Derulați în jos" at bounding box center [405, 1141] width 250 height 42
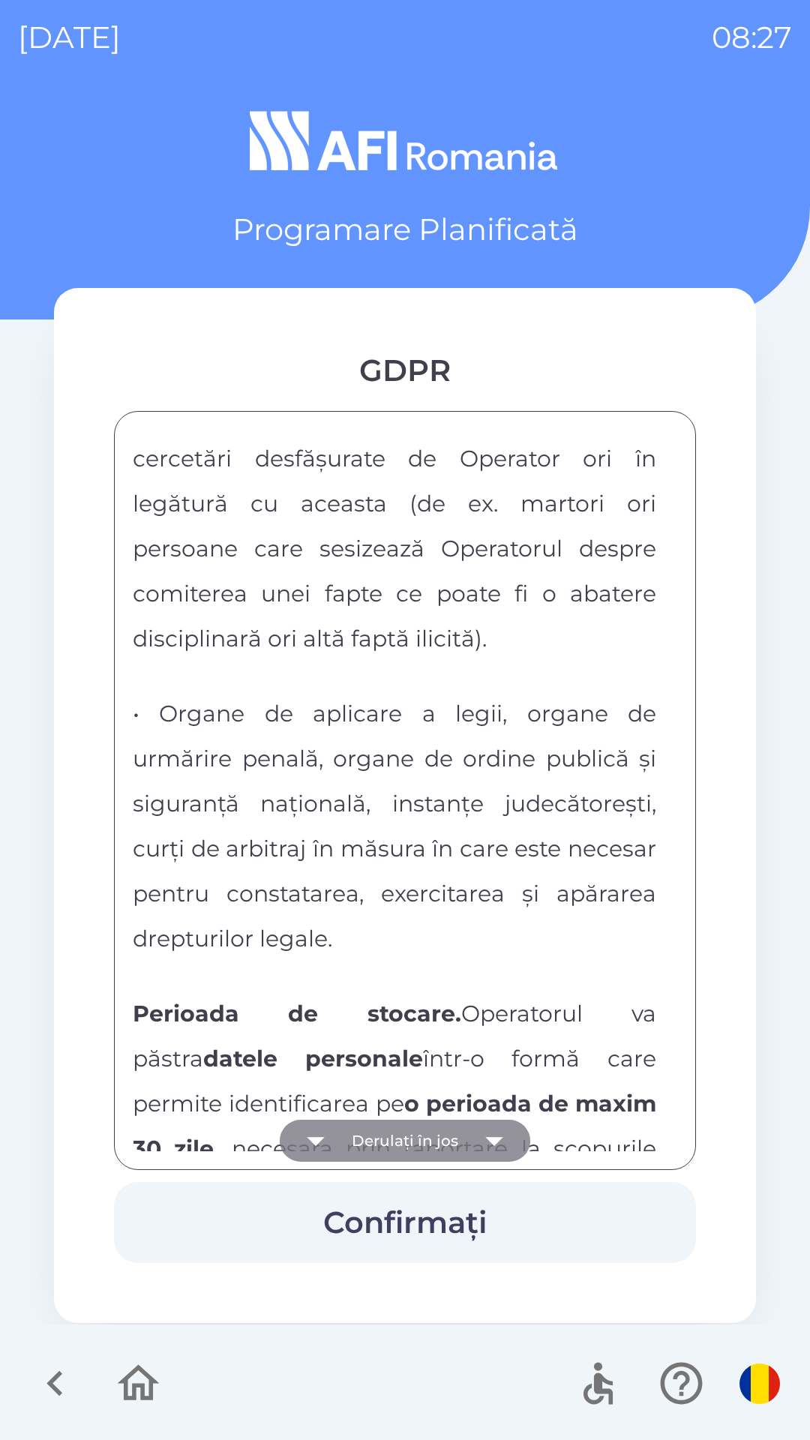
click at [433, 1139] on button "Derulați în jos" at bounding box center [405, 1141] width 250 height 42
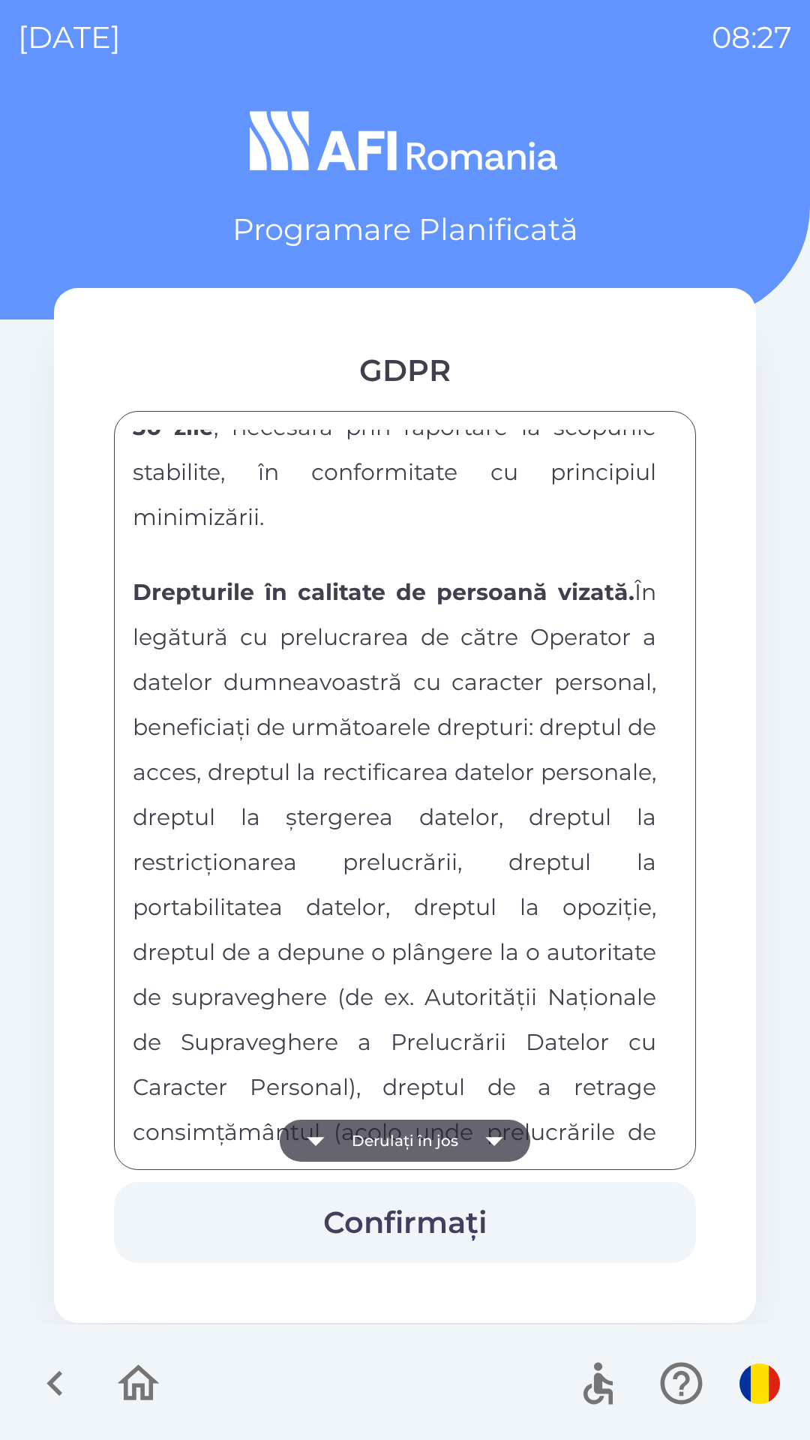
click at [433, 1139] on button "Derulați în jos" at bounding box center [405, 1141] width 250 height 42
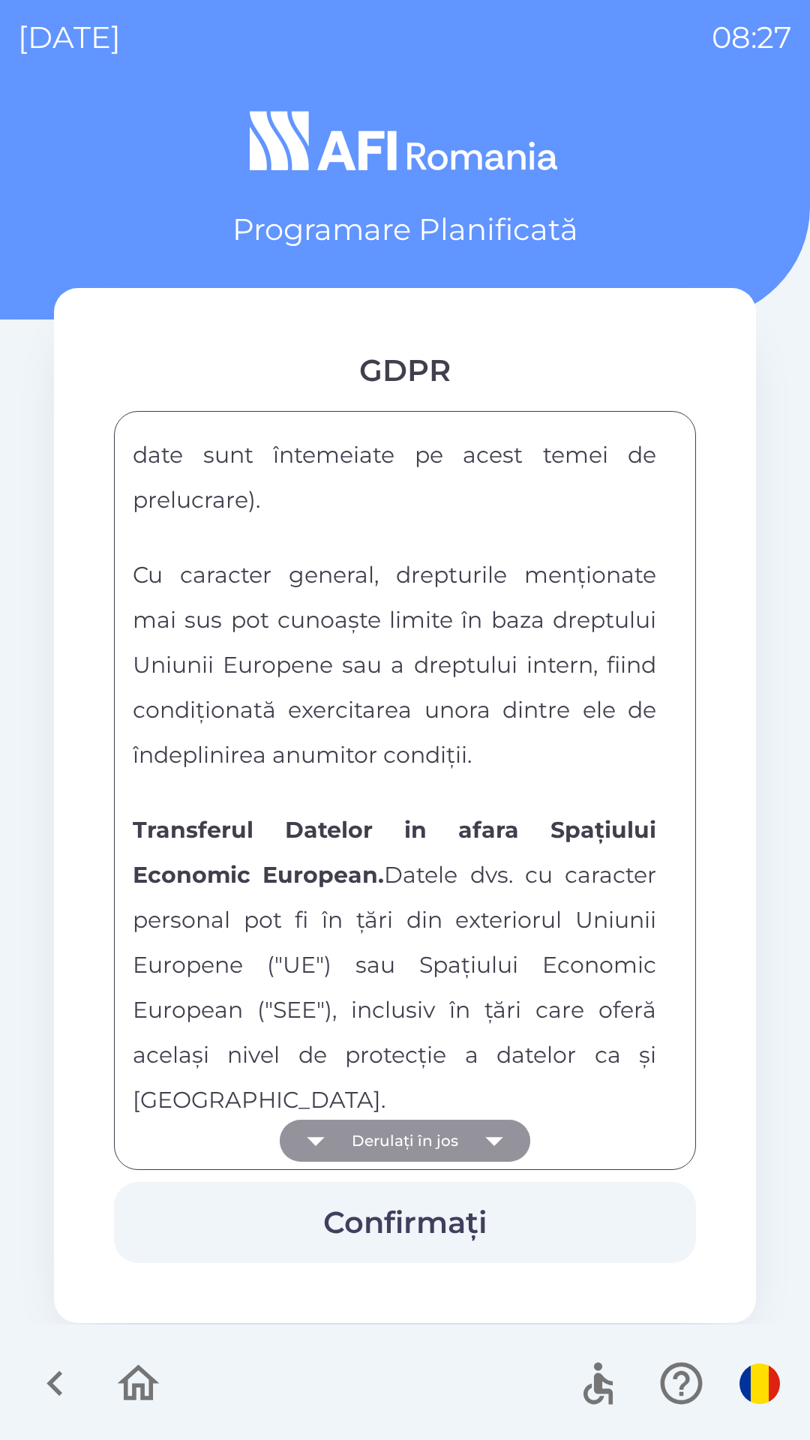
click at [433, 1139] on button "Derulați în jos" at bounding box center [405, 1141] width 250 height 42
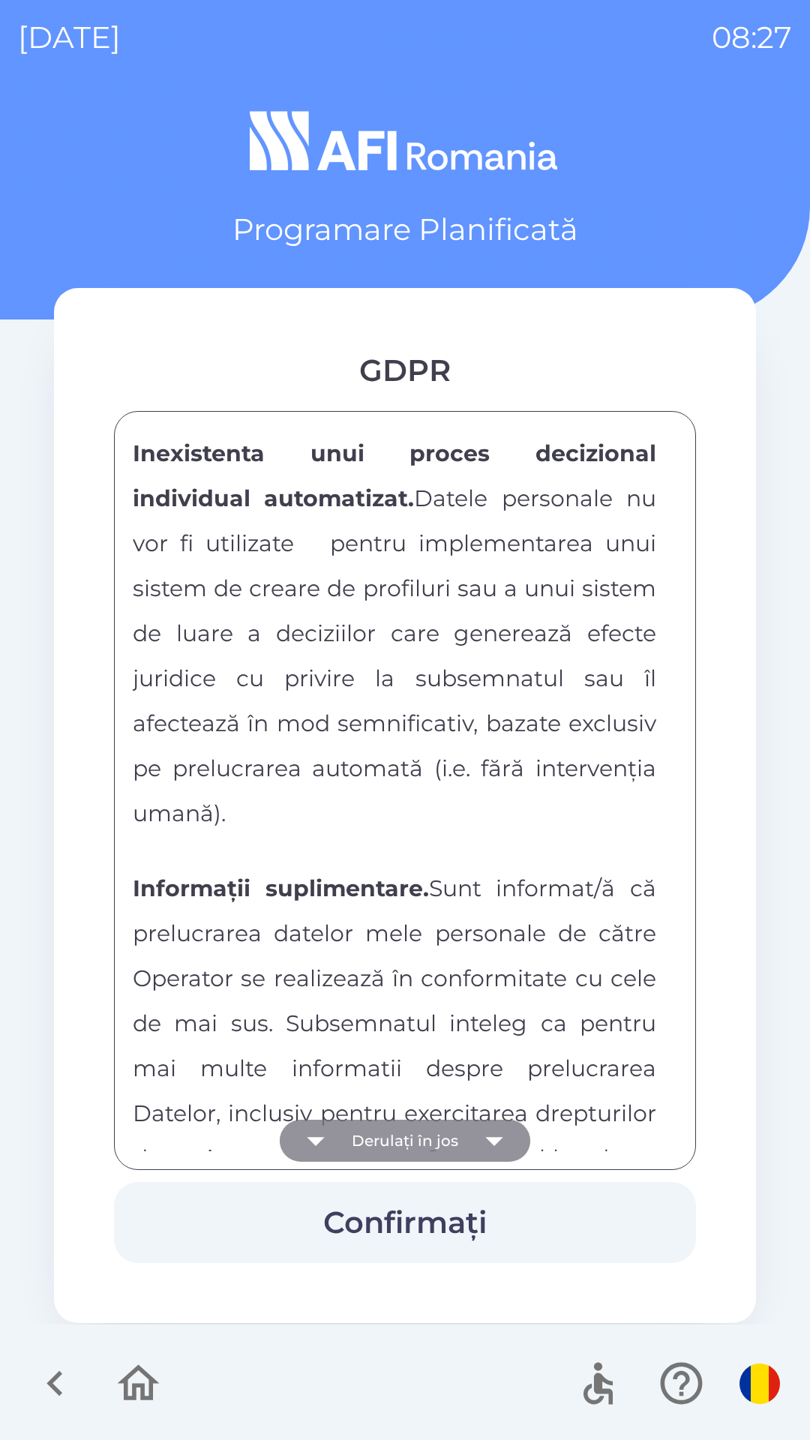
click at [433, 1139] on button "Derulați în jos" at bounding box center [405, 1141] width 250 height 42
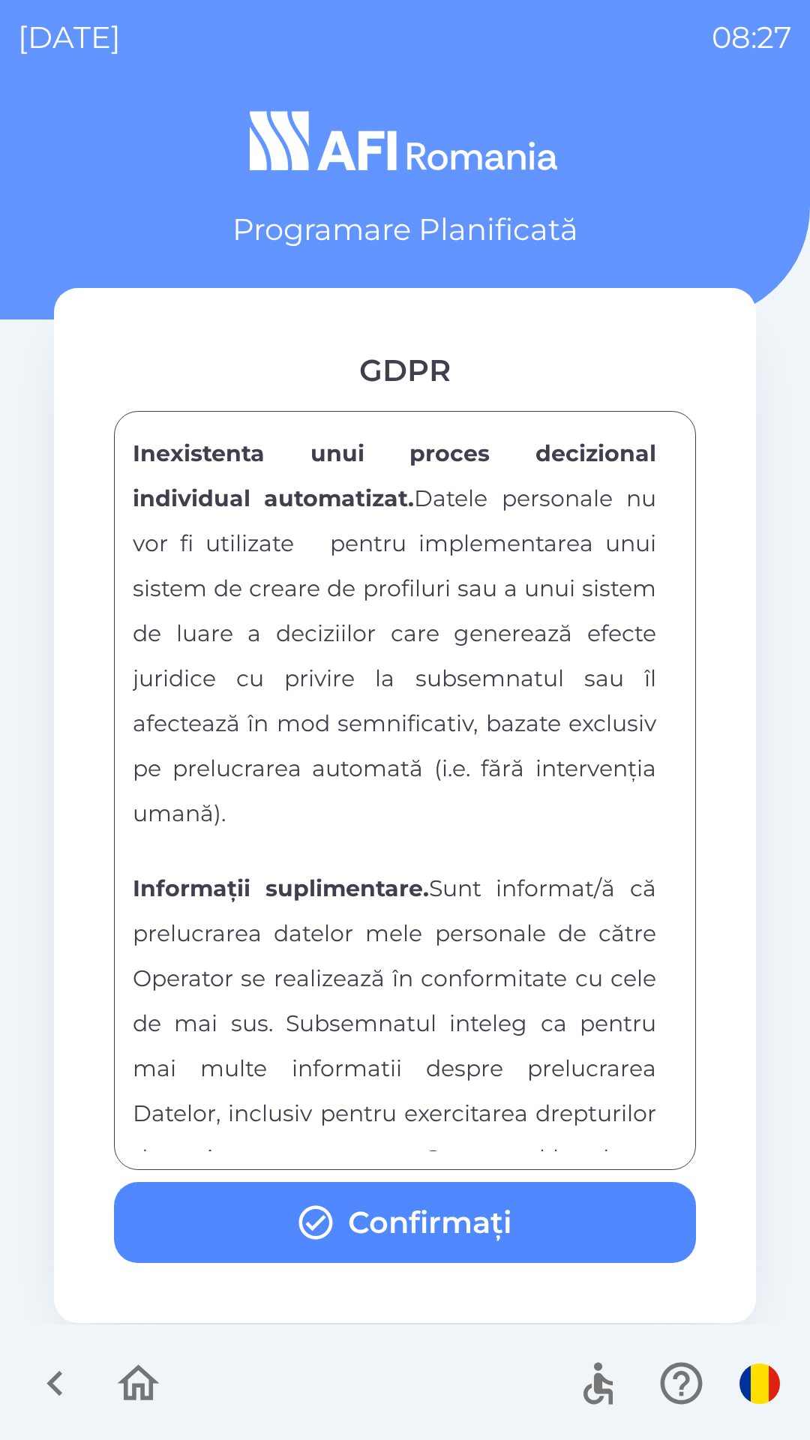
scroll to position [7841, 0]
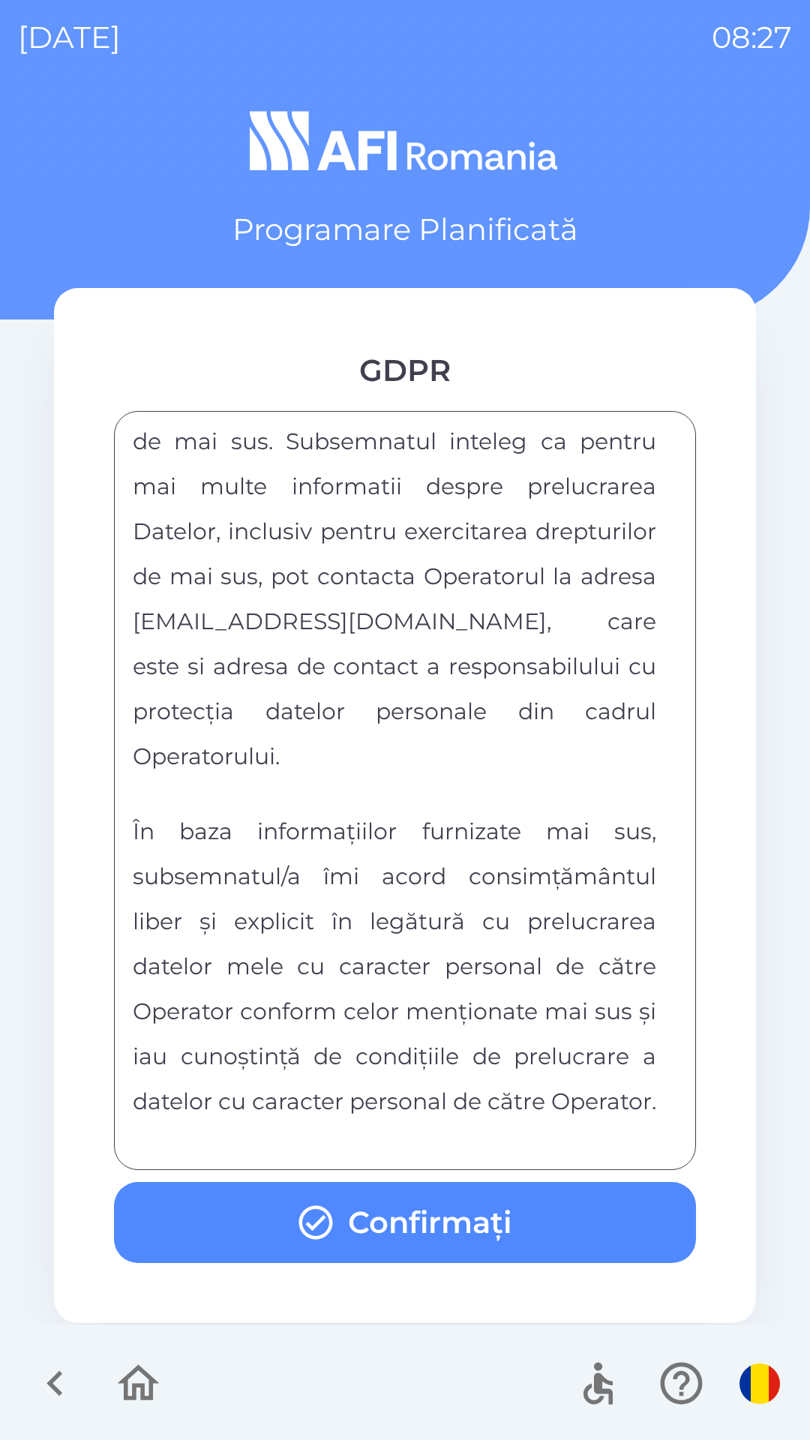
click at [433, 1139] on div "FORMULAR DE CONSIMTAMANT SI NOTA DE INFORMARE CU PRIVIRE LA PRELUCRAREA DATELOR…" at bounding box center [405, 790] width 544 height 721
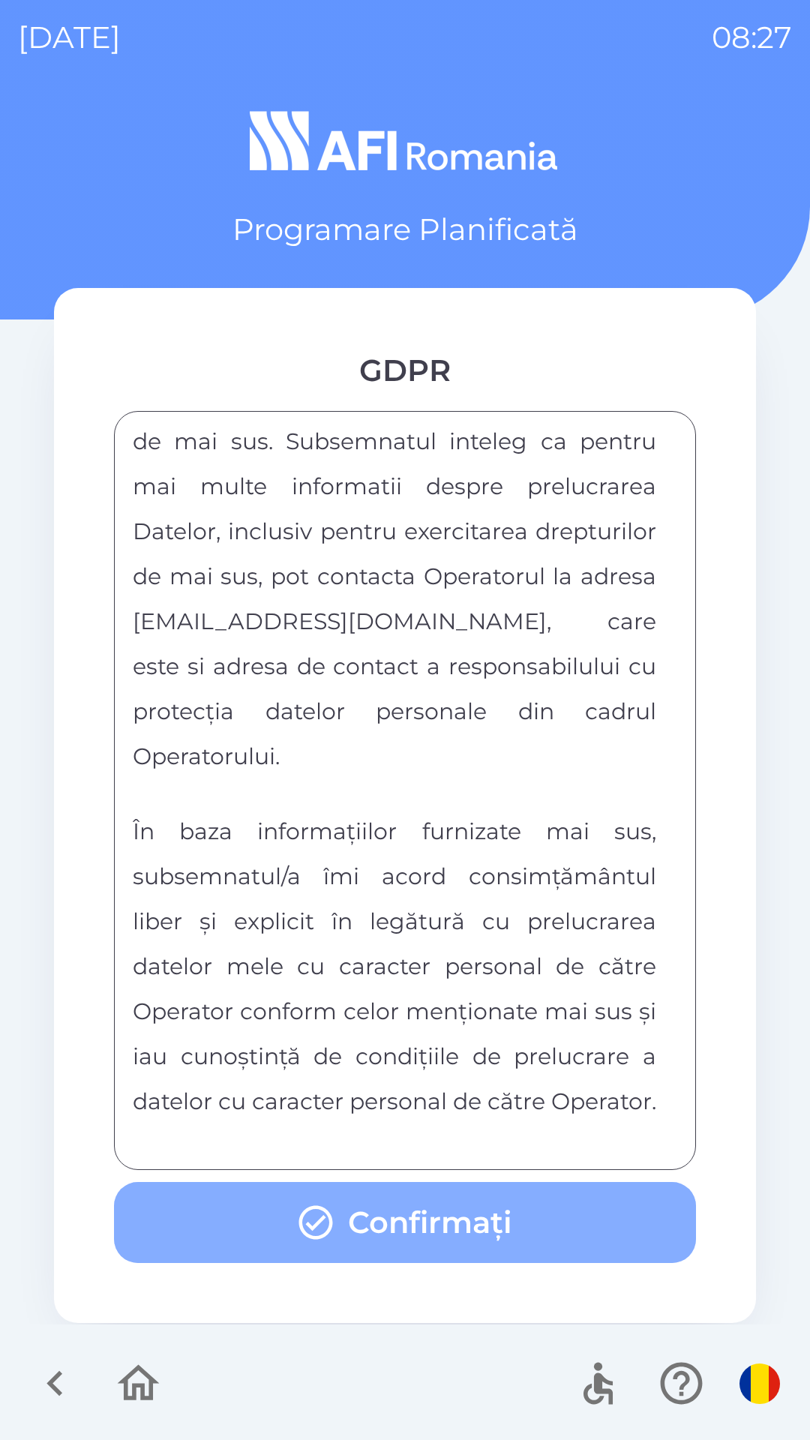
click at [445, 1195] on button "Confirmați" at bounding box center [405, 1222] width 582 height 81
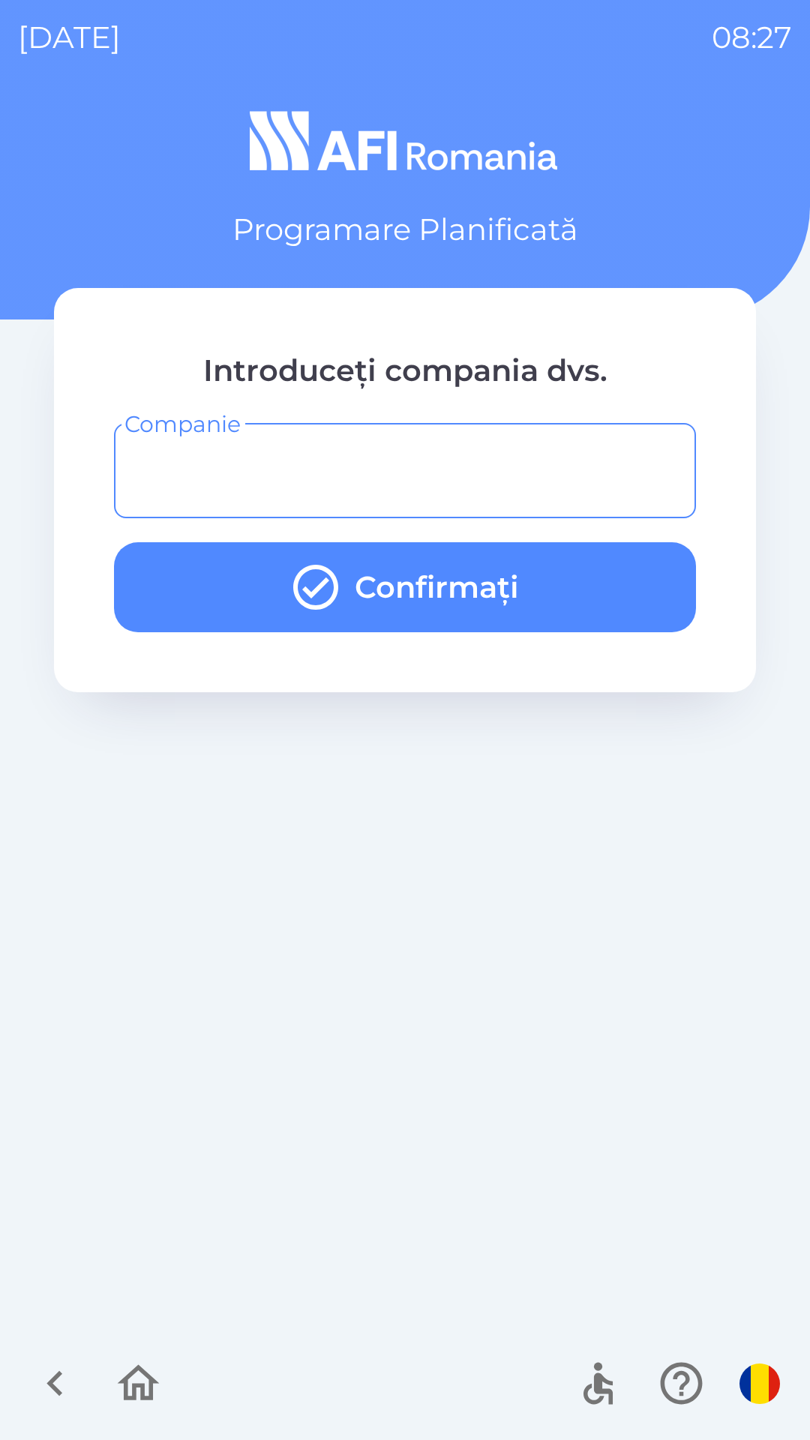
click at [460, 462] on input "Companie" at bounding box center [405, 470] width 546 height 59
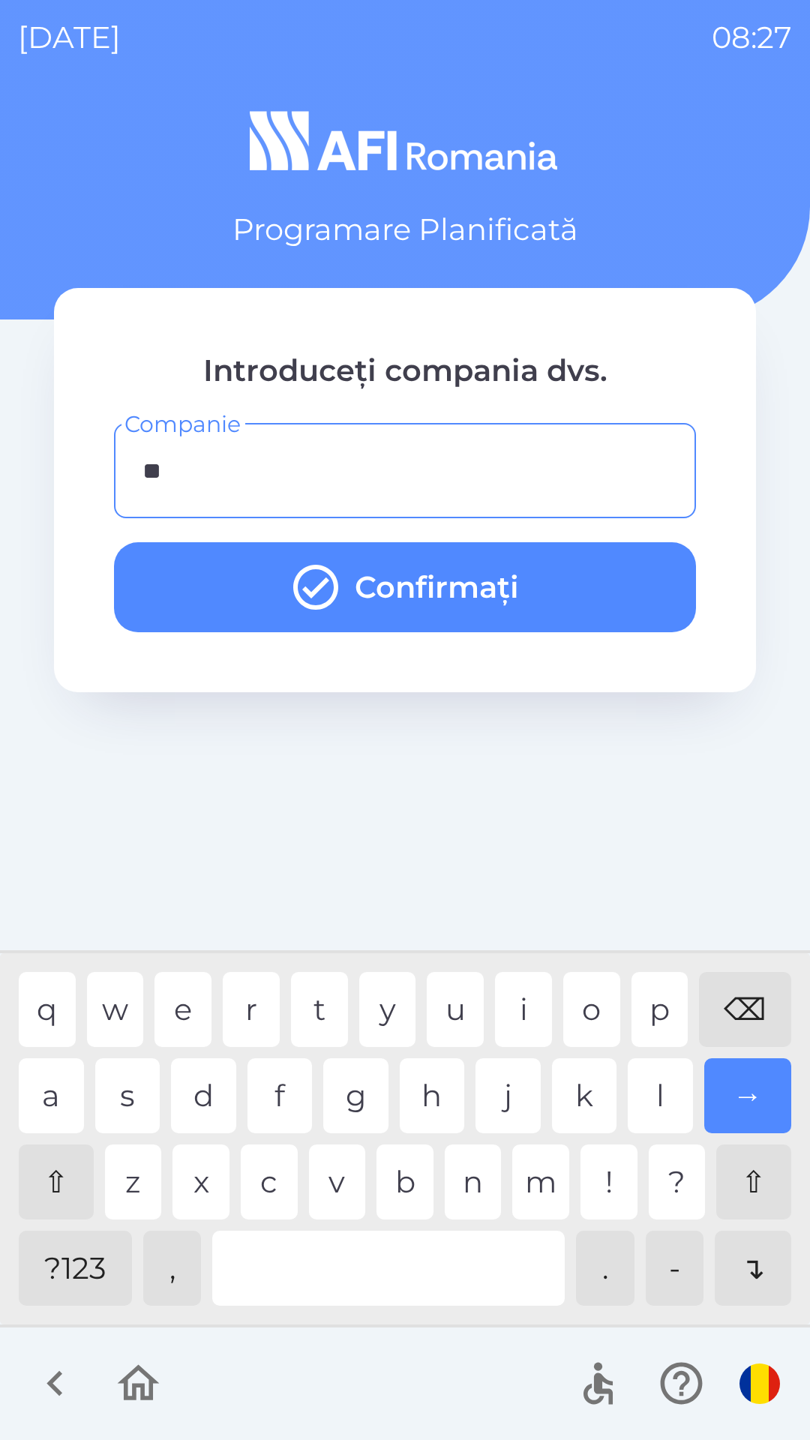
type input "***"
type input "**********"
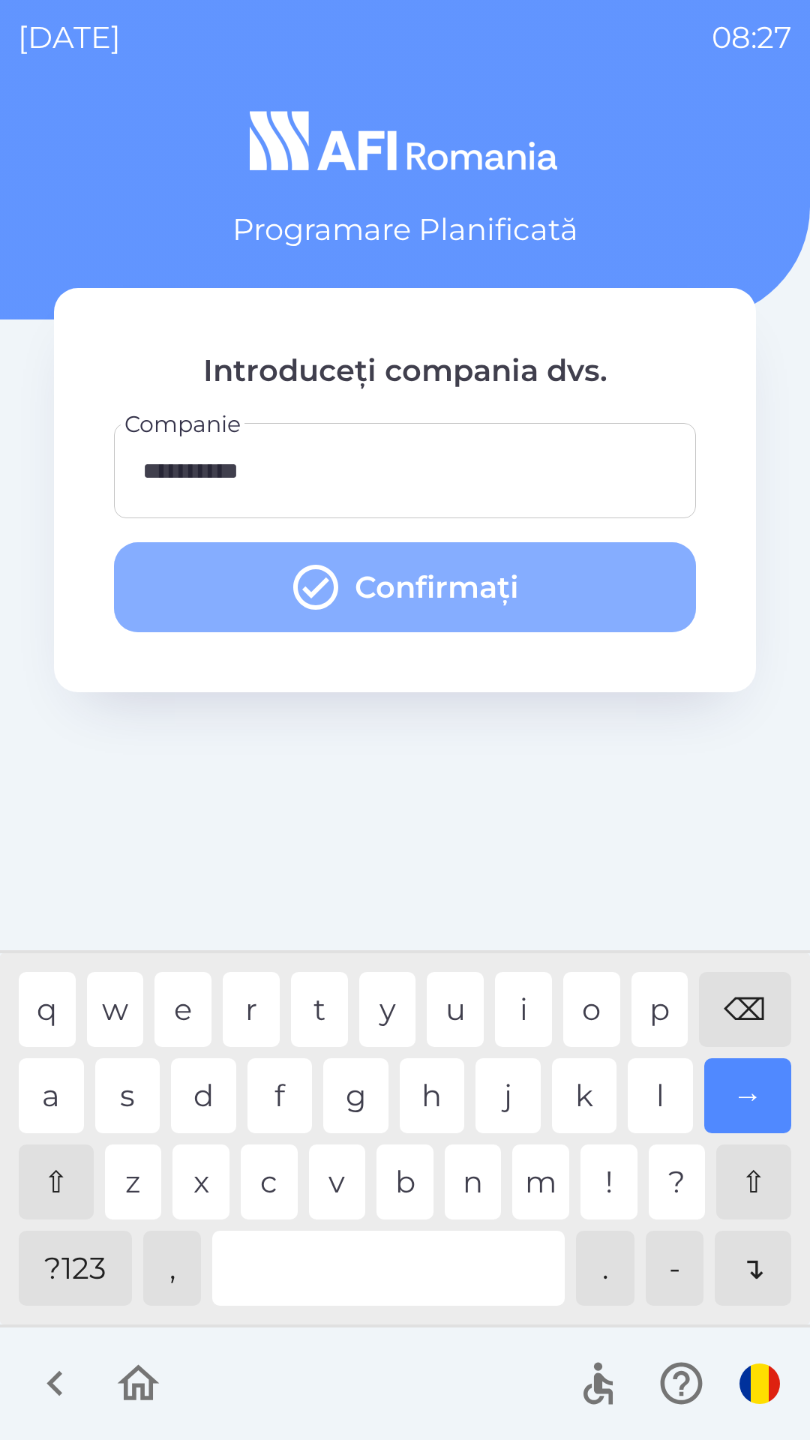
click at [400, 597] on button "Confirmați" at bounding box center [405, 587] width 582 height 90
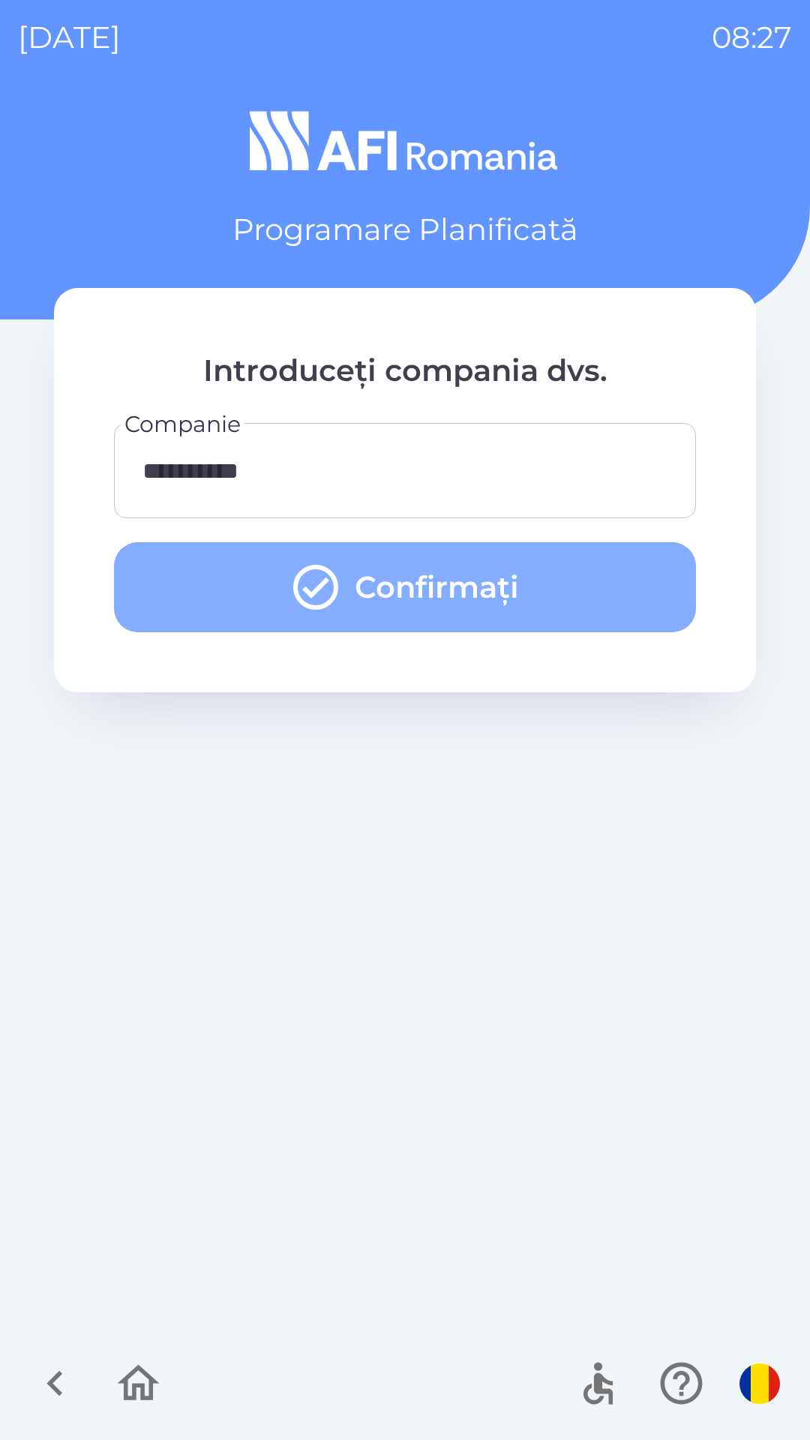
click at [490, 623] on button "Confirmați" at bounding box center [405, 587] width 582 height 90
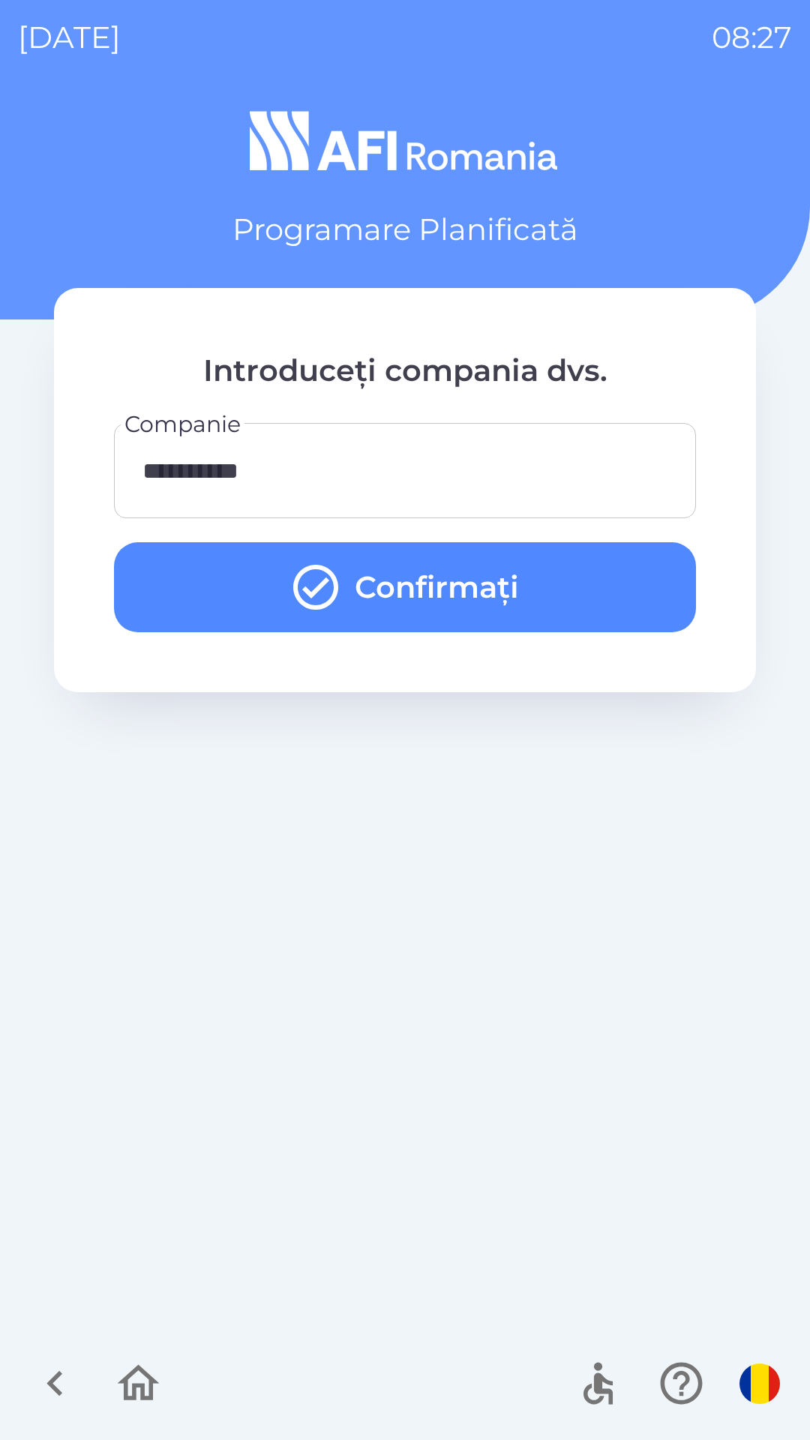
click at [490, 623] on button "Confirmați" at bounding box center [405, 587] width 582 height 90
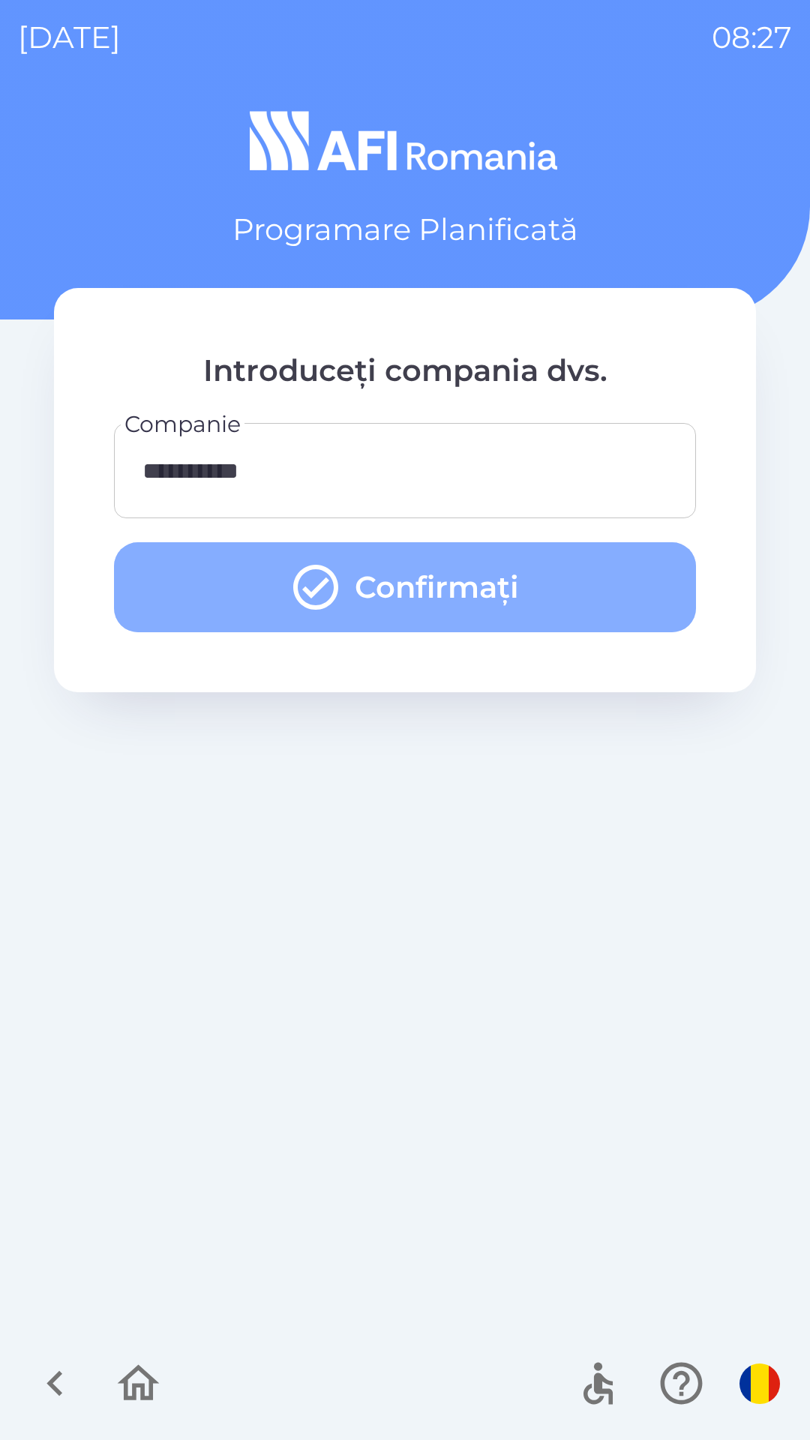
click at [490, 623] on button "Confirmați" at bounding box center [405, 587] width 582 height 90
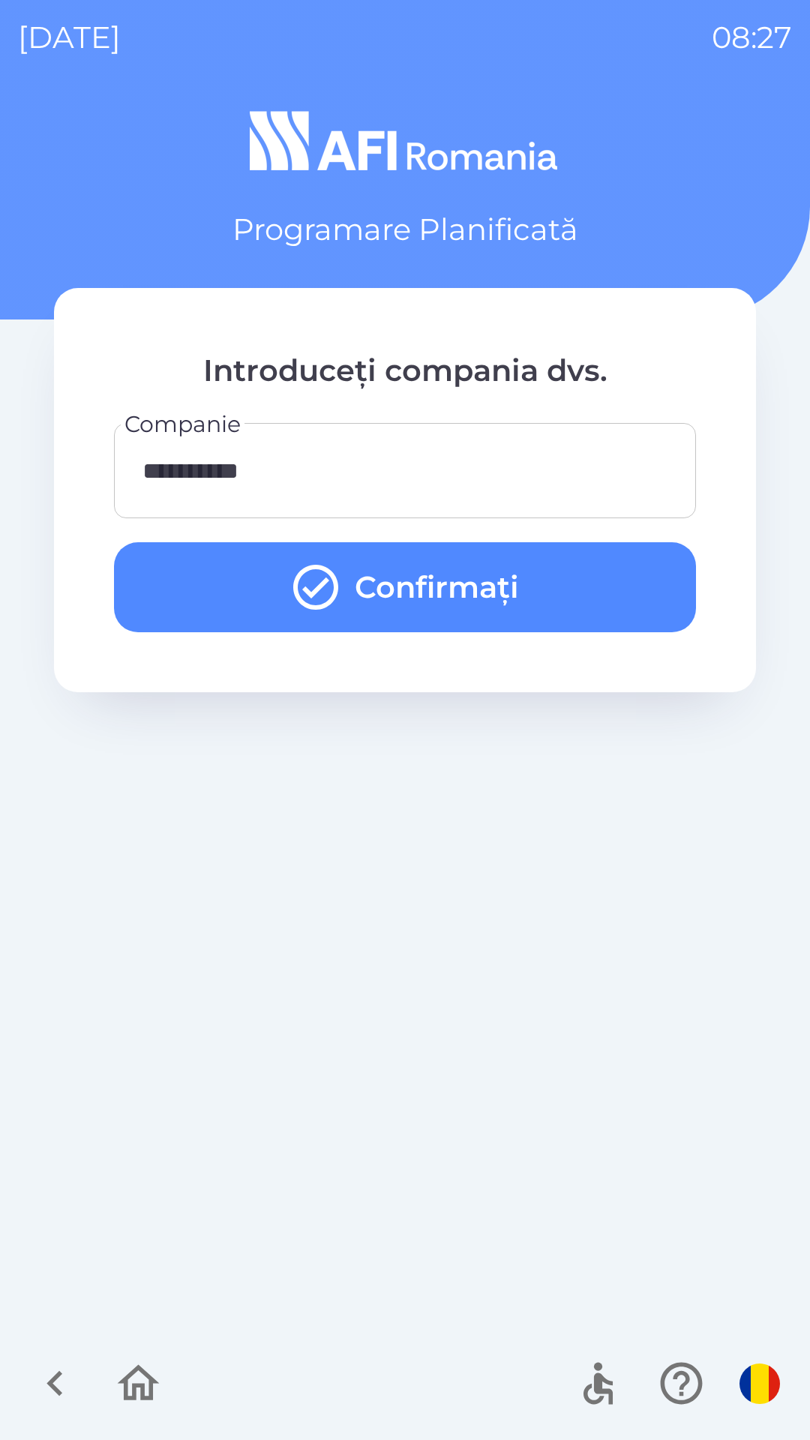
click at [490, 623] on button "Confirmați" at bounding box center [405, 587] width 582 height 90
click at [478, 589] on button "Confirmați" at bounding box center [405, 587] width 582 height 90
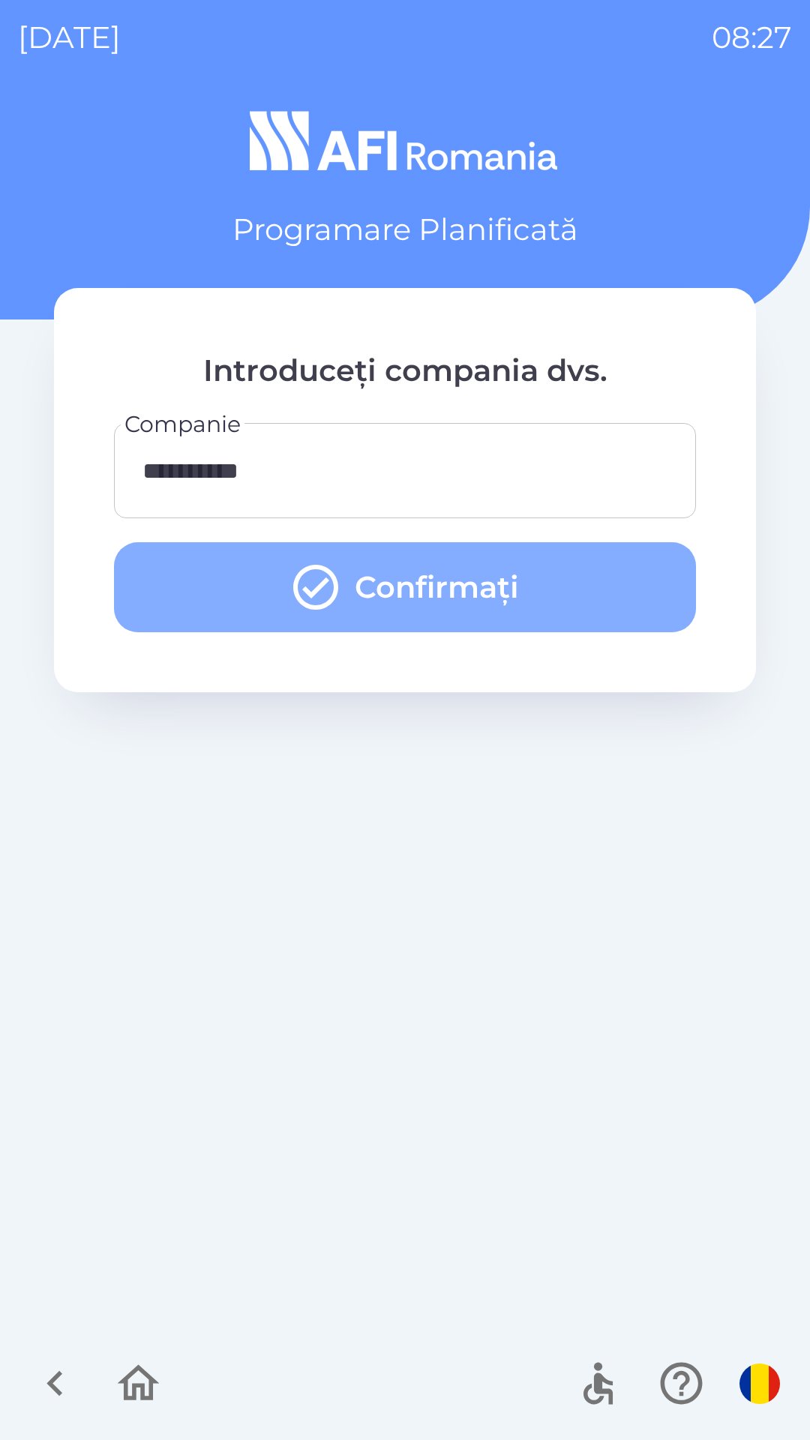
click at [478, 589] on button "Confirmați" at bounding box center [405, 587] width 582 height 90
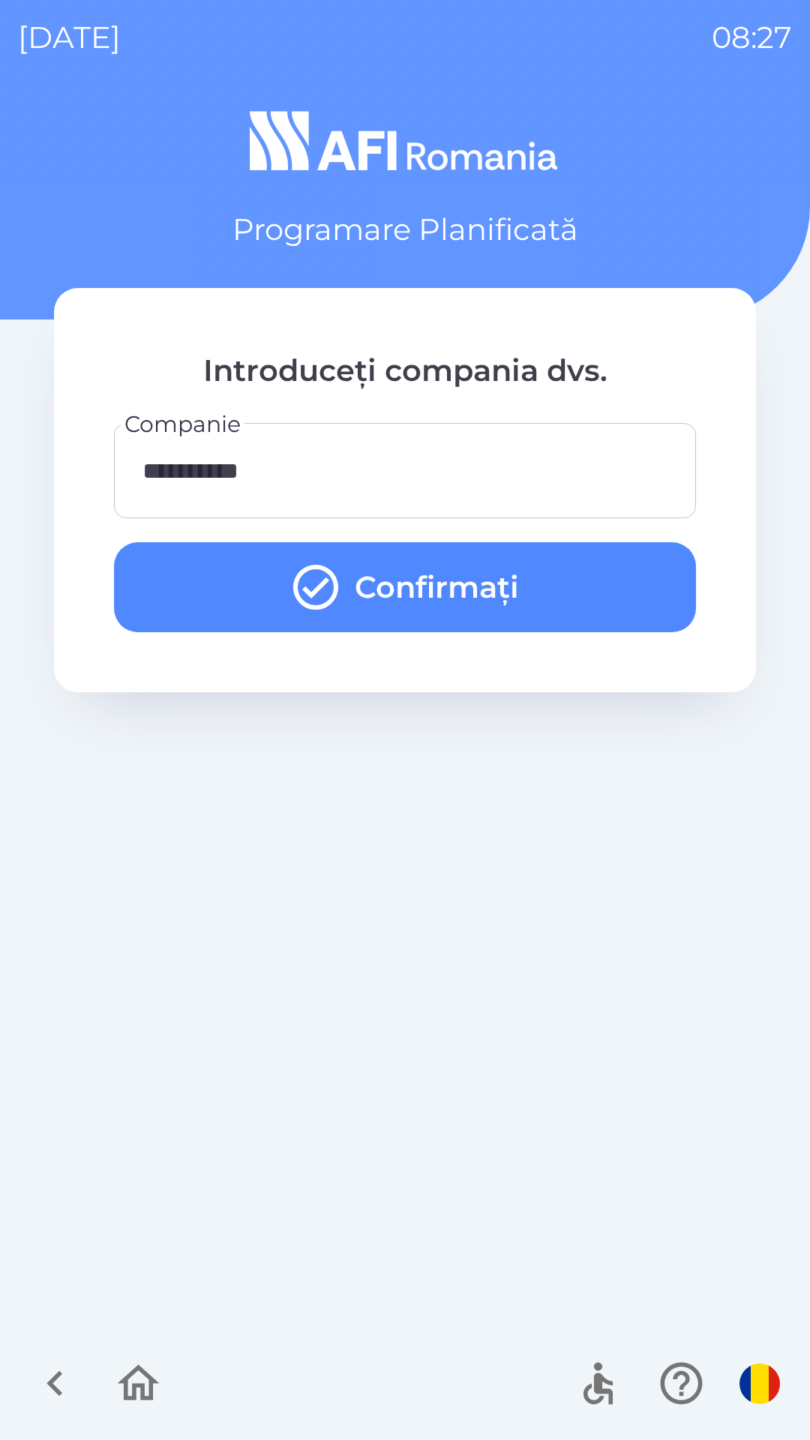
click at [478, 589] on button "Confirmați" at bounding box center [405, 587] width 582 height 90
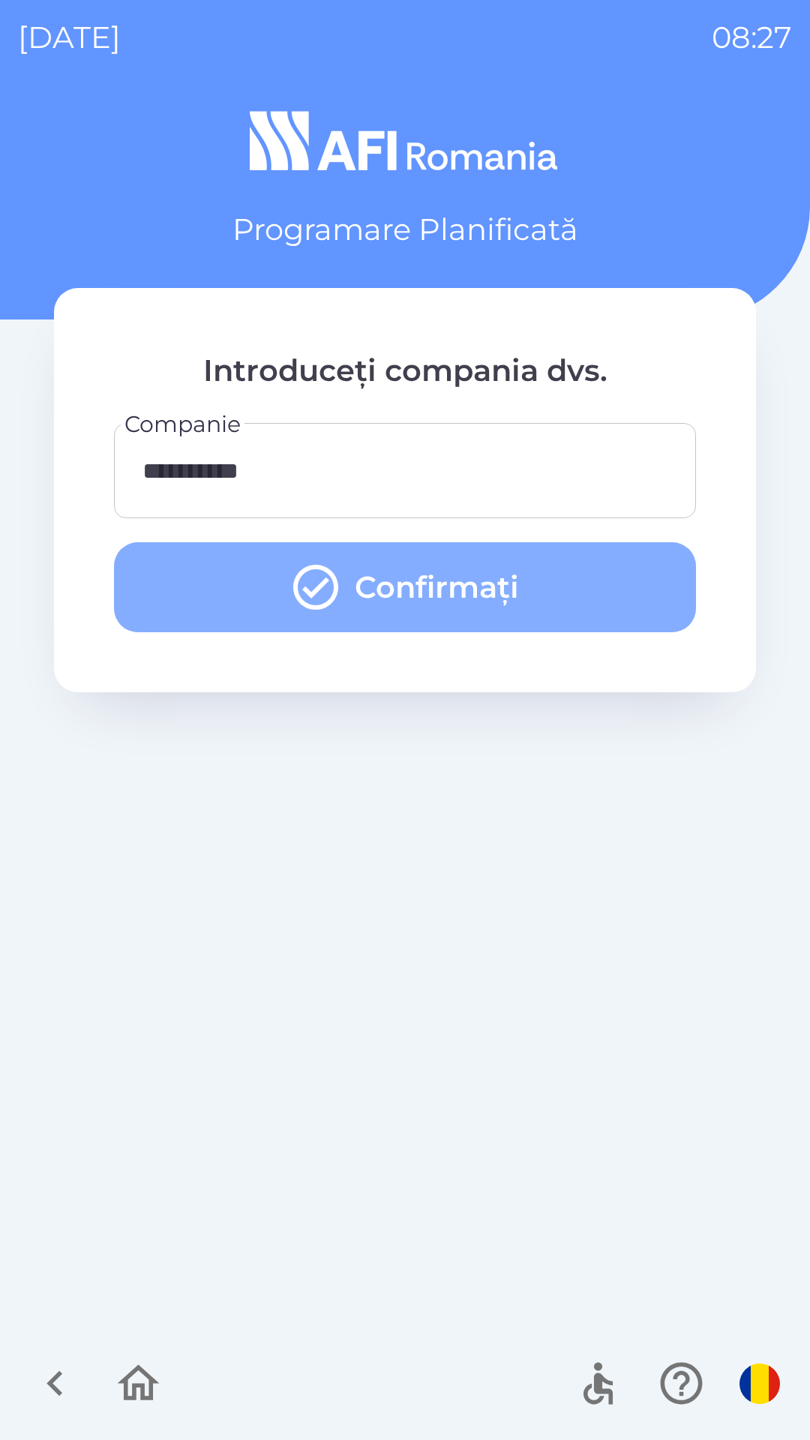
drag, startPoint x: 478, startPoint y: 589, endPoint x: 481, endPoint y: 602, distance: 13.3
click at [478, 595] on button "Confirmați" at bounding box center [405, 587] width 582 height 90
click at [386, 576] on button "Confirmați" at bounding box center [405, 587] width 582 height 90
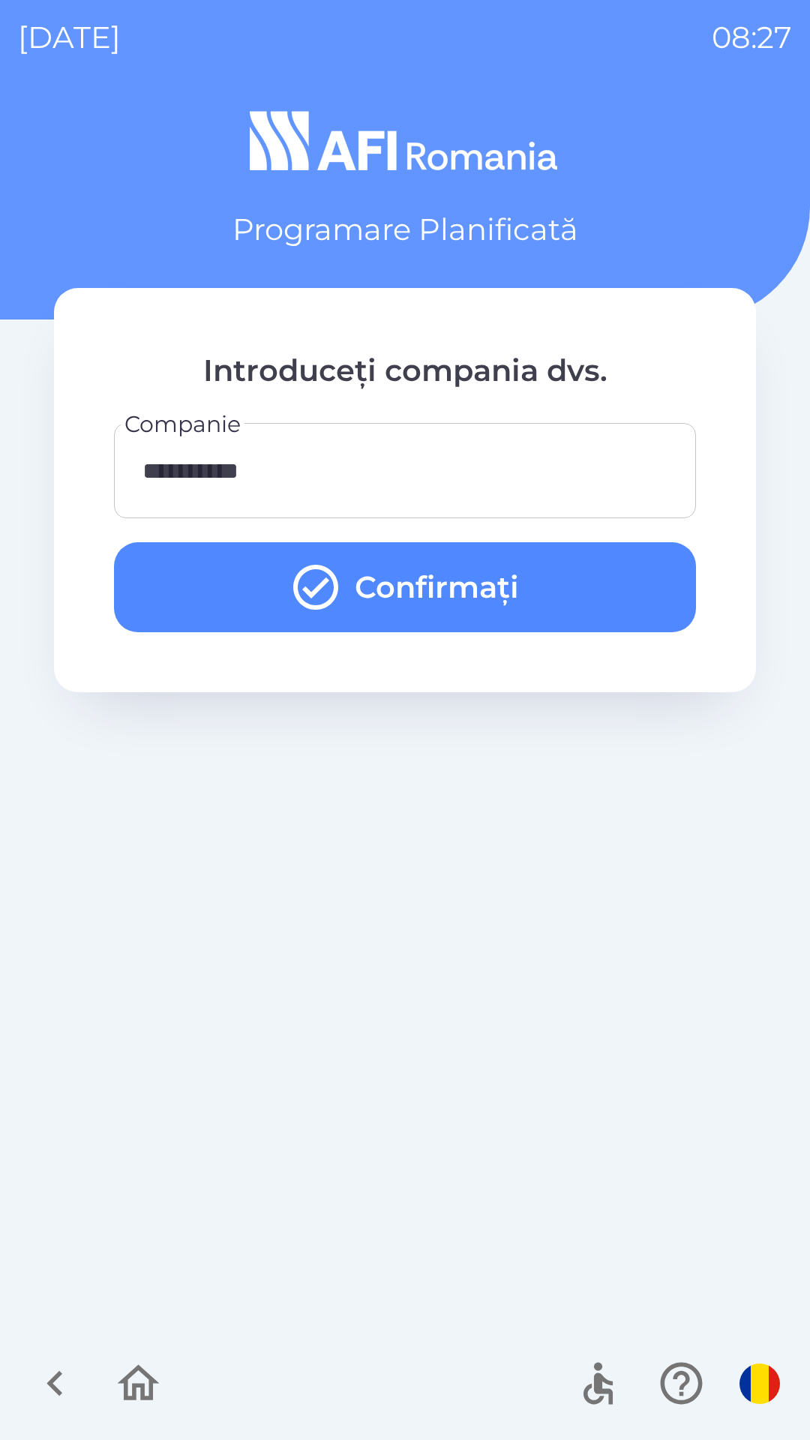
click at [386, 576] on button "Confirmați" at bounding box center [405, 587] width 582 height 90
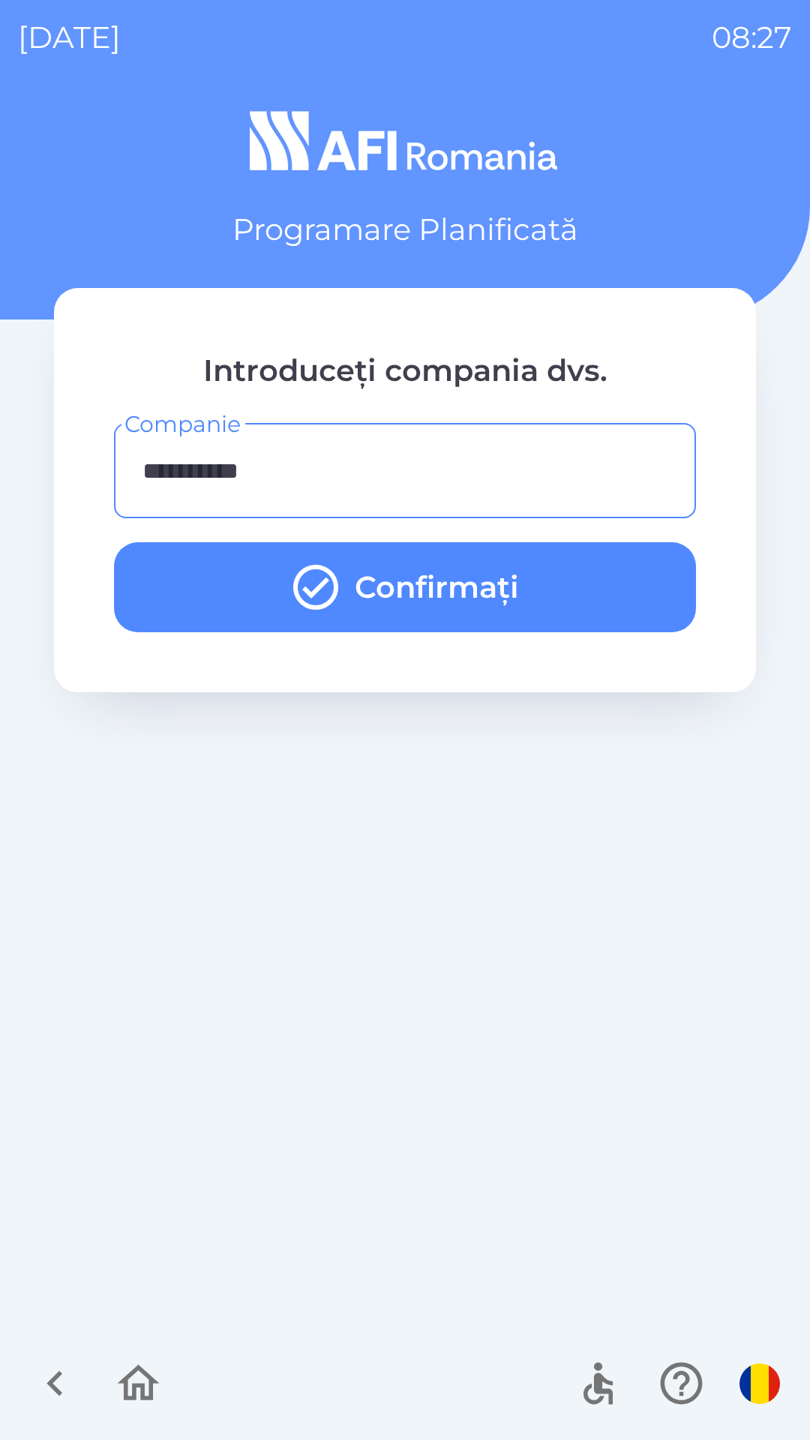
click at [512, 487] on input "**********" at bounding box center [405, 470] width 546 height 59
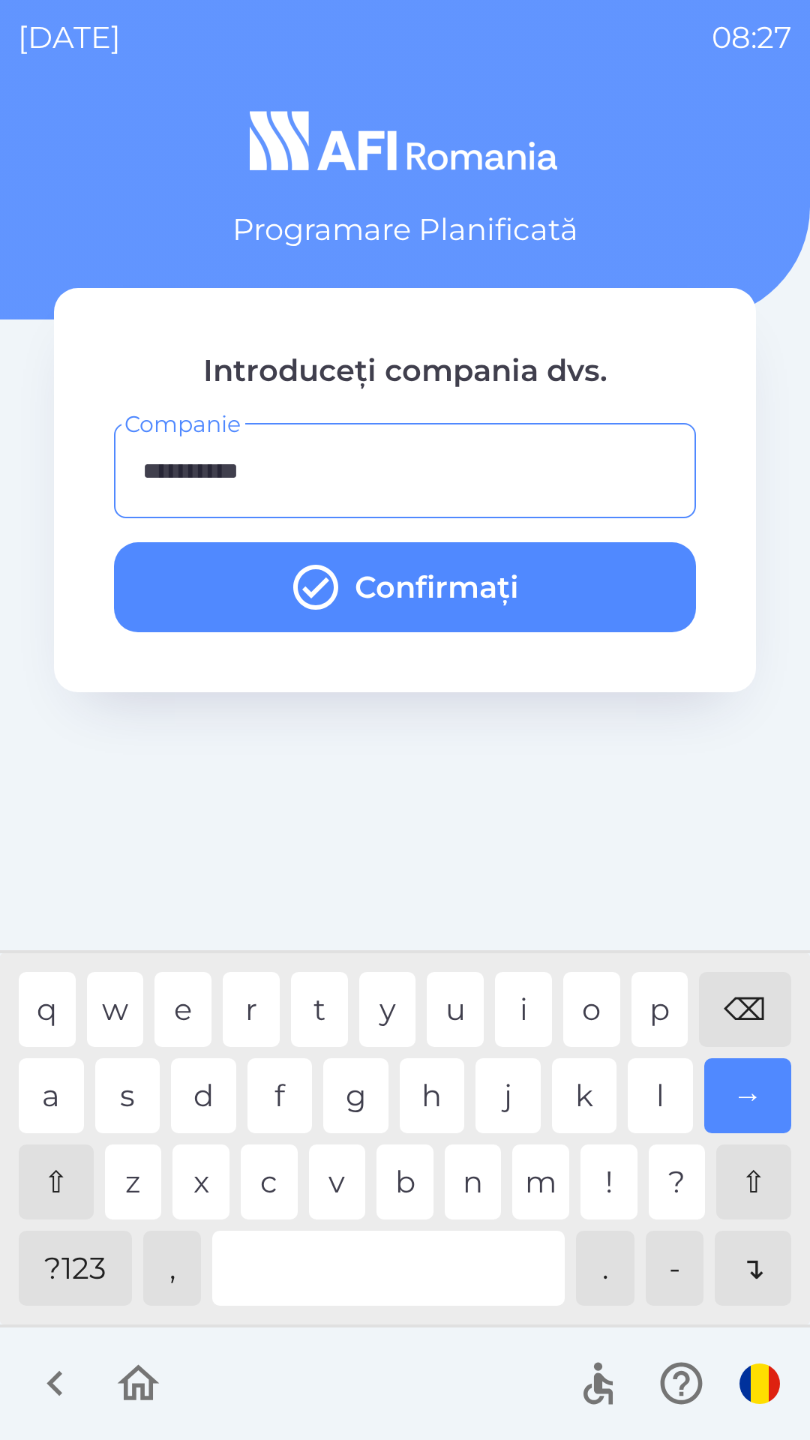
click at [513, 487] on input "**********" at bounding box center [405, 470] width 546 height 59
type input "****"
click at [517, 576] on button "Confirmați" at bounding box center [405, 587] width 582 height 90
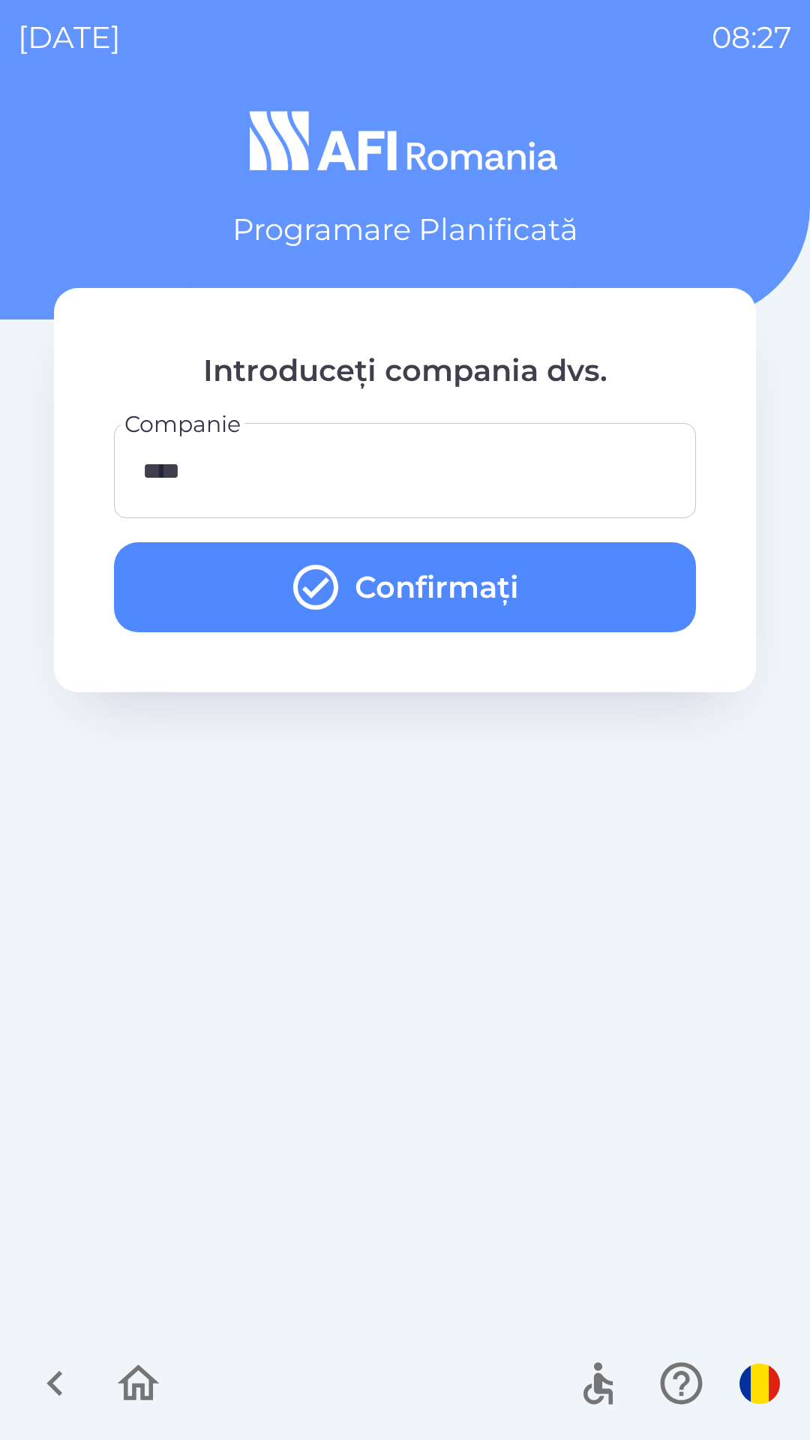
click at [541, 589] on button "Confirmați" at bounding box center [405, 587] width 582 height 90
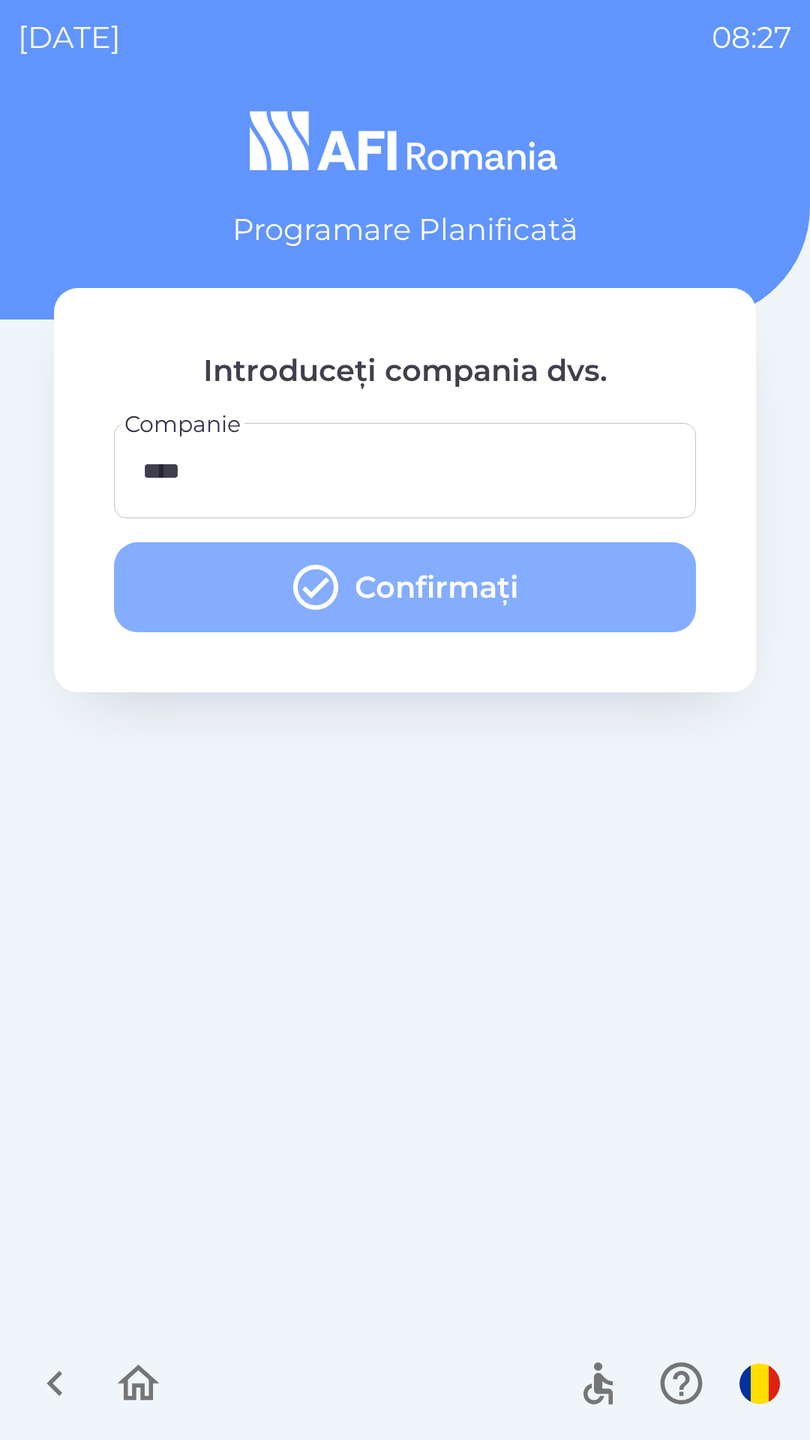
click at [544, 589] on button "Confirmați" at bounding box center [405, 587] width 582 height 90
